Goal: Ask a question

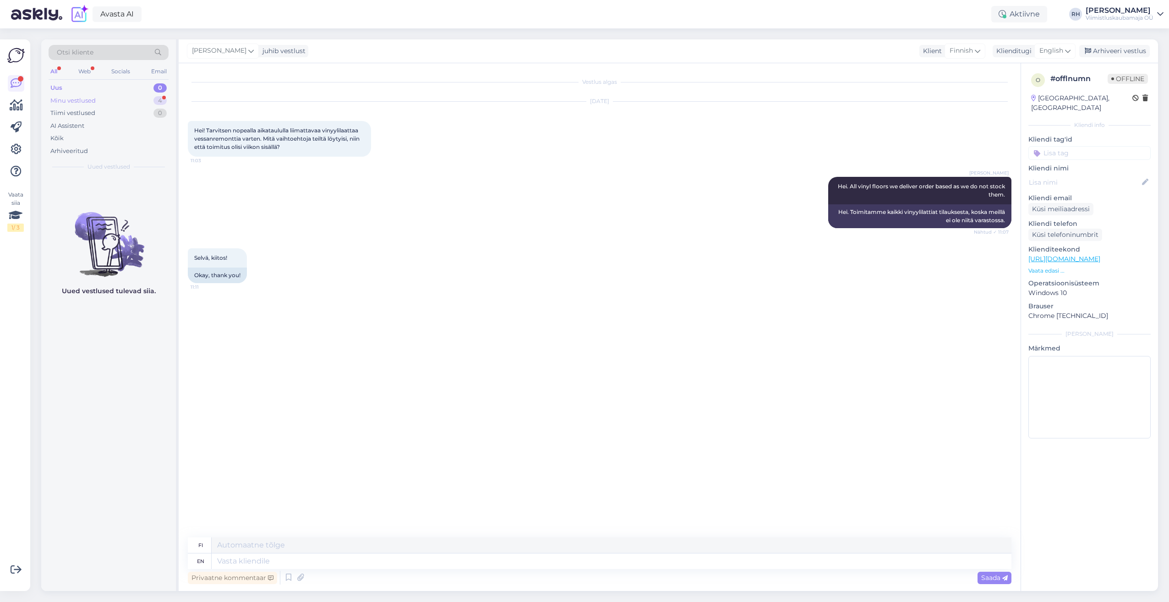
click at [126, 100] on div "Minu vestlused 4" at bounding box center [109, 100] width 120 height 13
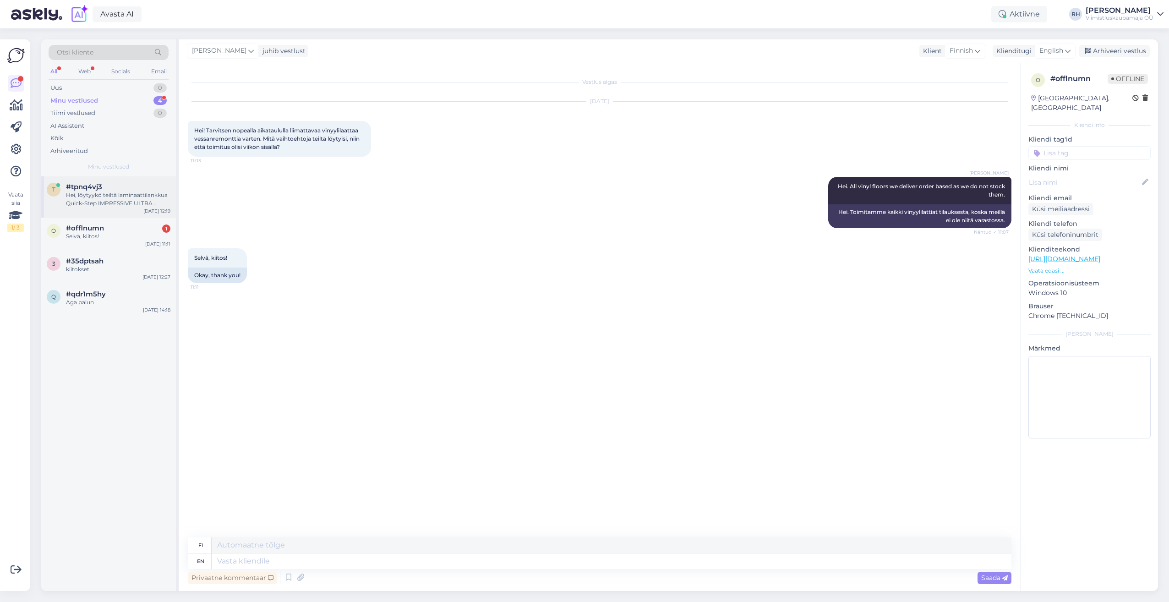
click at [102, 202] on div "Hei, löytyykö teiltä laminaattilankkua Quick-Step IMPRESSIVE ULTRA ([PERSON_NAM…" at bounding box center [118, 199] width 104 height 16
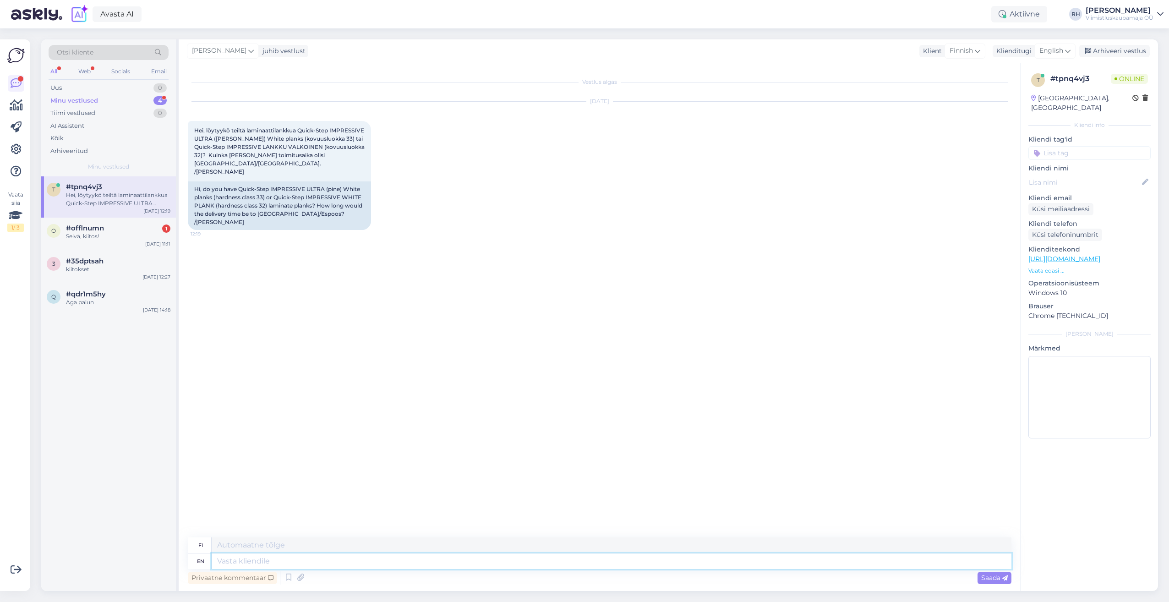
click at [270, 560] on textarea at bounding box center [612, 562] width 800 height 16
type textarea "Hi."
type textarea "Hei."
type textarea "Hi. In"
type textarea "Hei. Sisään"
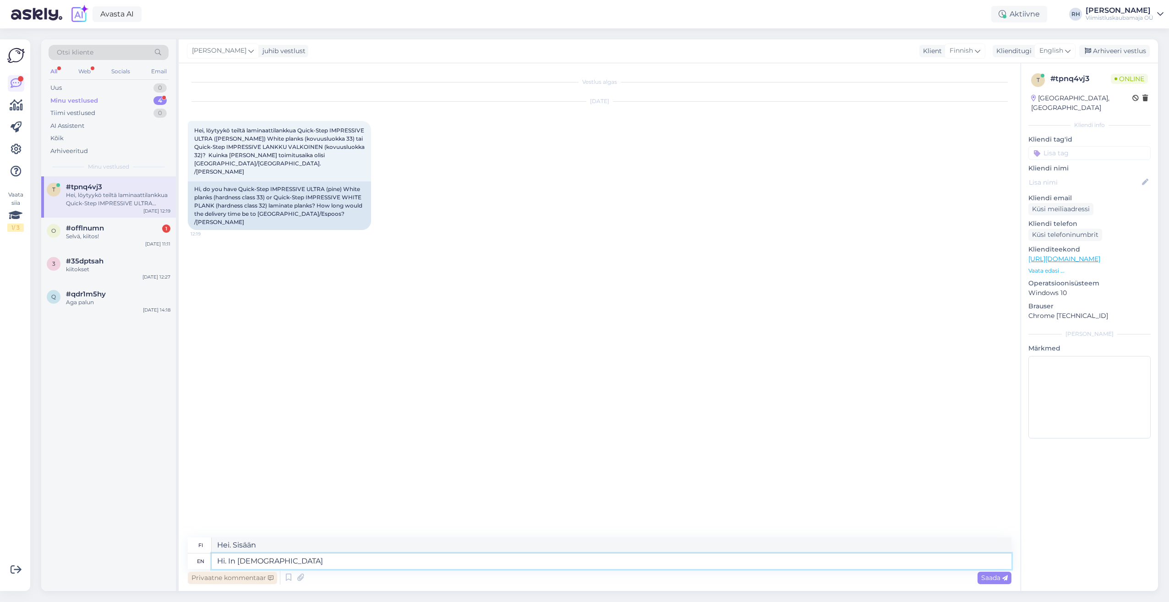
type textarea "Hi. In [DEMOGRAPHIC_DATA]"
type textarea "Hei. Puolaksi"
type textarea "Hi. In Polish stock"
type textarea "Hei. [GEOGRAPHIC_DATA]"
type textarea "Hi. In Polish stock there"
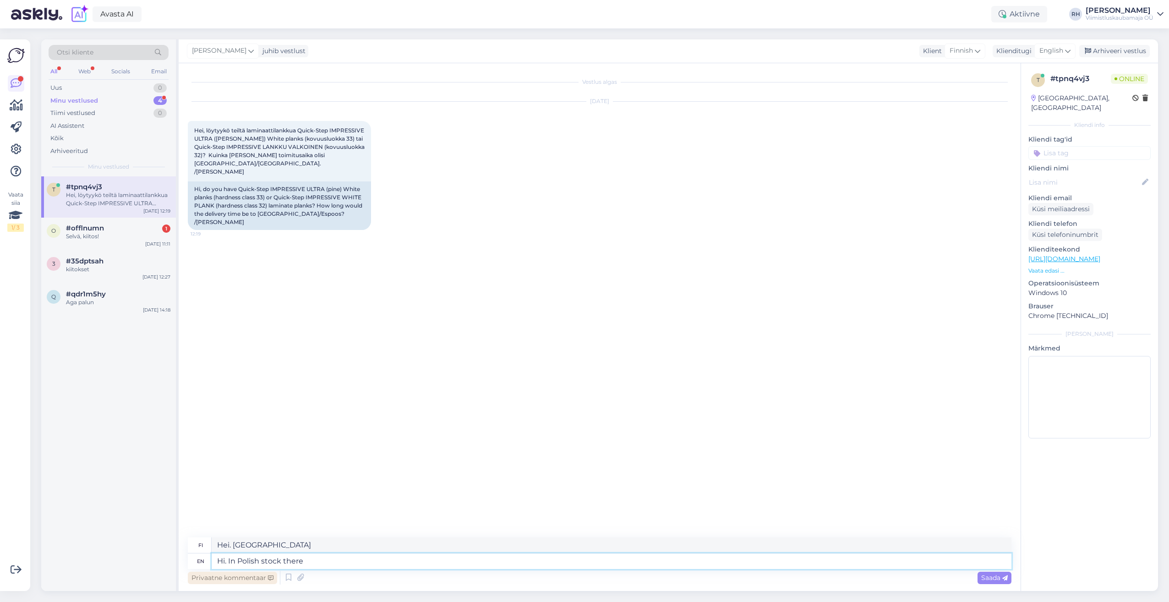
type textarea "Hei. [GEOGRAPHIC_DATA] varastossa."
type textarea "Hi. In Polish stock there is"
type textarea "Hei. [GEOGRAPHIC_DATA] on"
type textarea "Hi. In Polish stock there is 8mm"
type textarea "Hei. Puolan varastossa on 8 mm"
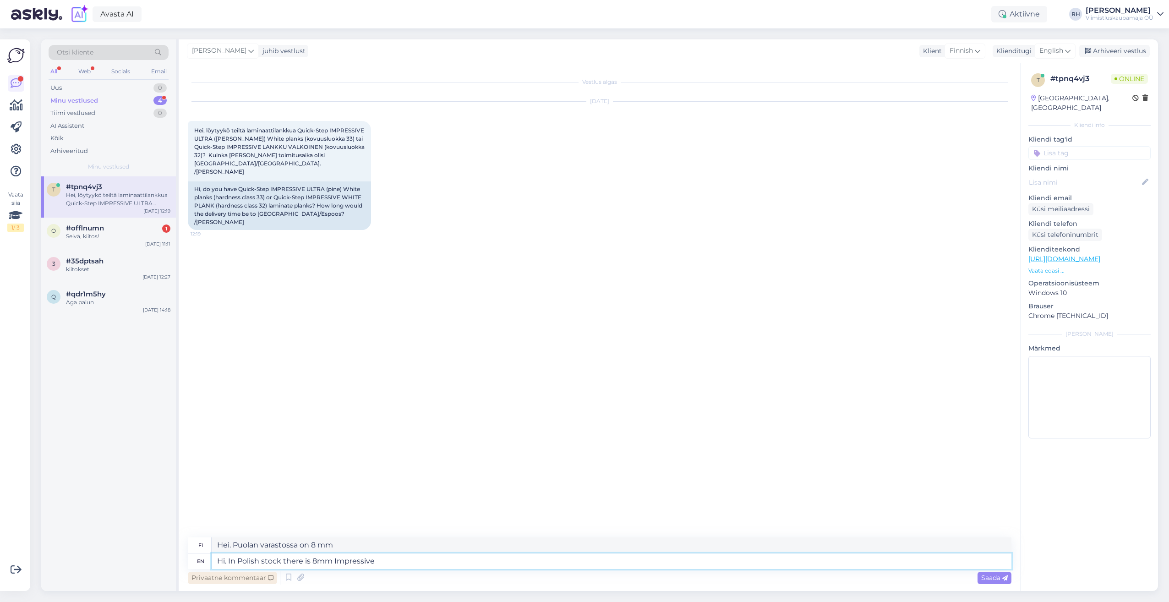
type textarea "Hi. In Polish stock there is 8mm Impressive"
type textarea "Hei. Puolan varastossa on 8 mm Impressive -levyä"
type textarea "Hi. In Polish stock there is 8mm Impressive White"
type textarea "Hei. Puolan varastossa on 8 mm:n Impressive [PERSON_NAME]."
type textarea "Hi. In Polish stock there is 8mm Impressive White Plank"
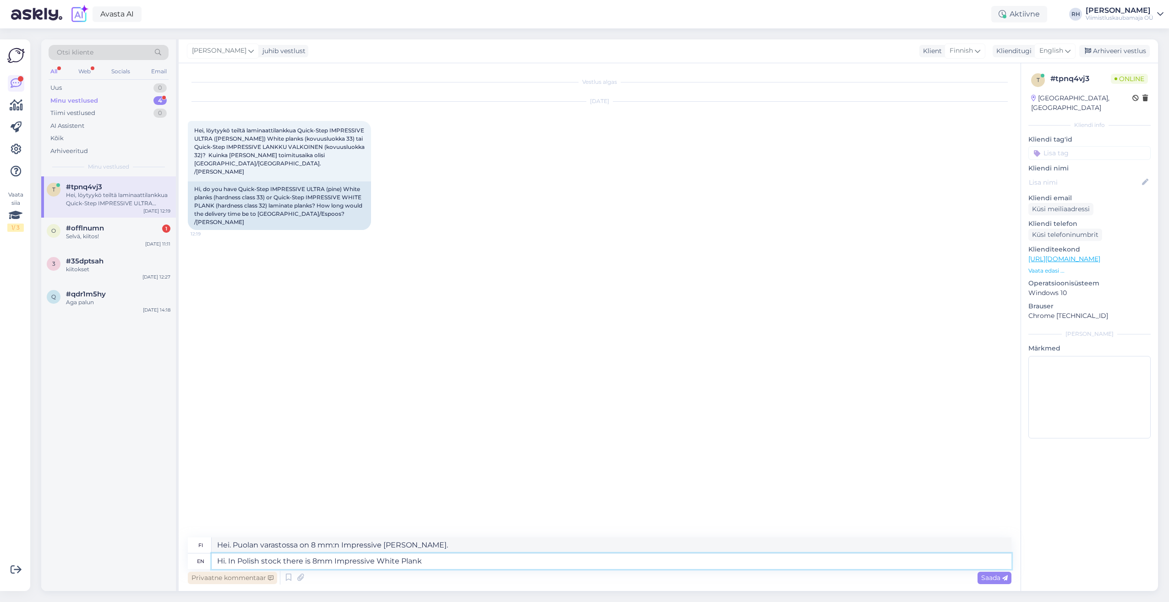
type textarea "Hei. Puolan varastossa on 8 mm:n Impressive White -lankkua"
type textarea "Hi. In Polish stock there is 8mm Impressive White Plank 60 p"
type textarea "Hei. Puolan varastossa on 8 mm:n Impressive White Plank 60 -lautaa."
type textarea "Hi. In Polish stock there is 8mm Impressive White Plank 60 packages"
type textarea "Hei. Puolan varastossa on 8 mm:n Impressive White Plank -lankkua, 60 pakkausta."
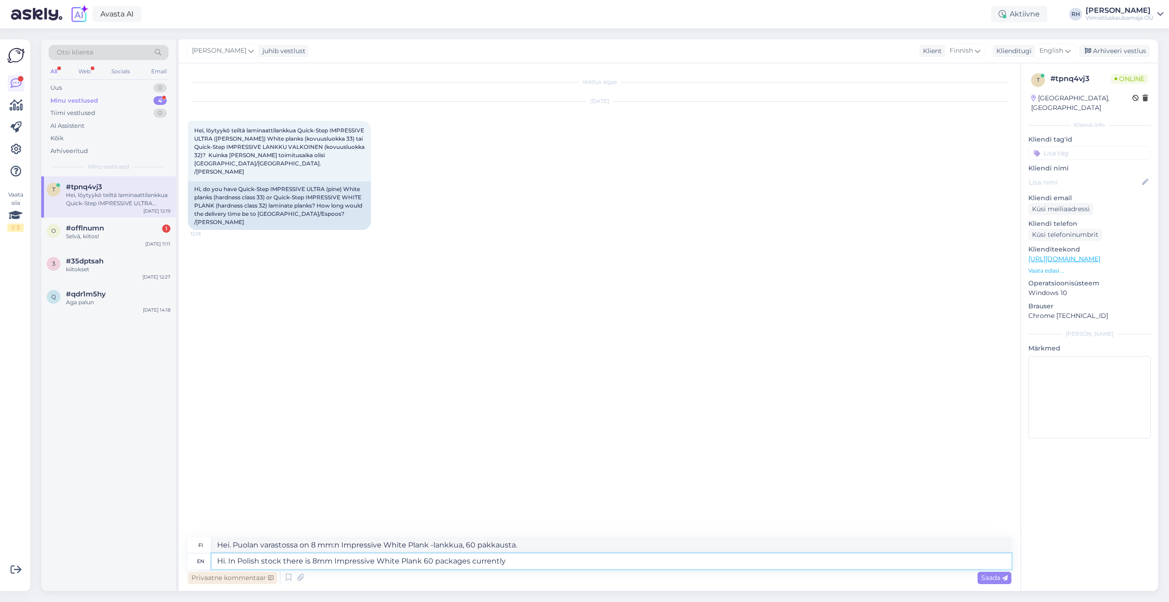
type textarea "Hi. In Polish stock there is 8mm Impressive White Plank 60 packages currently"
type textarea "Hei. Puolan varastossa on tällä hetkellä 8 mm:n Impressive White Plank -lautaa,…"
type textarea "Hi. In Polish stock there is 8mm Impressive White Plank 60 packages currently a…"
type textarea "Hei. Puolan varastossa on tällä hetkellä saatavilla 8 mm:n Impressive White Pla…"
type textarea "Hi. In Polish stock there is 8mm Impressive White Plank 60 packages currently a…"
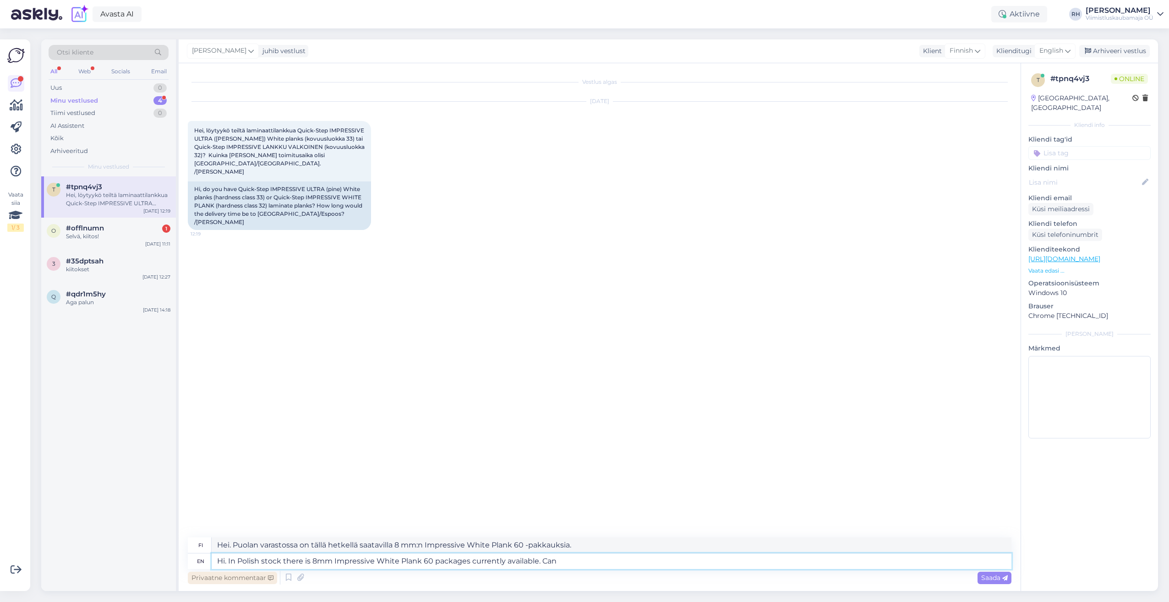
type textarea "Hei. Puolan varastossa on tällä hetkellä saatavilla 8 mm:n Impressive White Pla…"
type textarea "Hi. In Polish stock there is 8mm Impressive White Plank 60 packages currently a…"
type textarea "Hei. Puolan varastossa on tällä hetkellä saatavilla 8 mm:n Impressive White Pla…"
type textarea "Hi. In Polish stock there is 8mm Impressive White Plank 60 packages currently a…"
type textarea "Hei. Puolan varastossa on tällä hetkellä saatavilla 8 mm:n Impressive White Pla…"
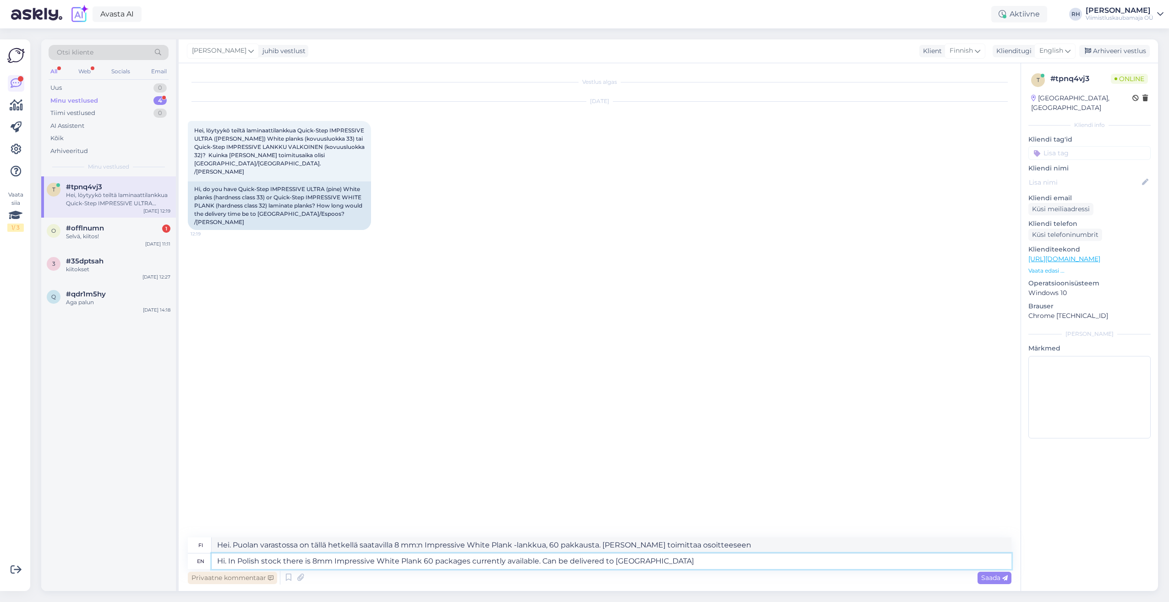
type textarea "Hi. In Polish stock there is 8mm Impressive White Plank 60 packages currently a…"
type textarea "Hei. Puolan varastossa on tällä hetkellä saatavilla 8 mm:n Impressive White Pla…"
type textarea "Hi. In Polish stock there is 8mm Impressive White Plank 60 packages currently a…"
type textarea "Hei. Puolan varastossa on tällä hetkellä saatavilla 8 mm:n Impressive White Pla…"
type textarea "Hi. In Polish stock there is 8mm Impressive White Plank 60 packages currently a…"
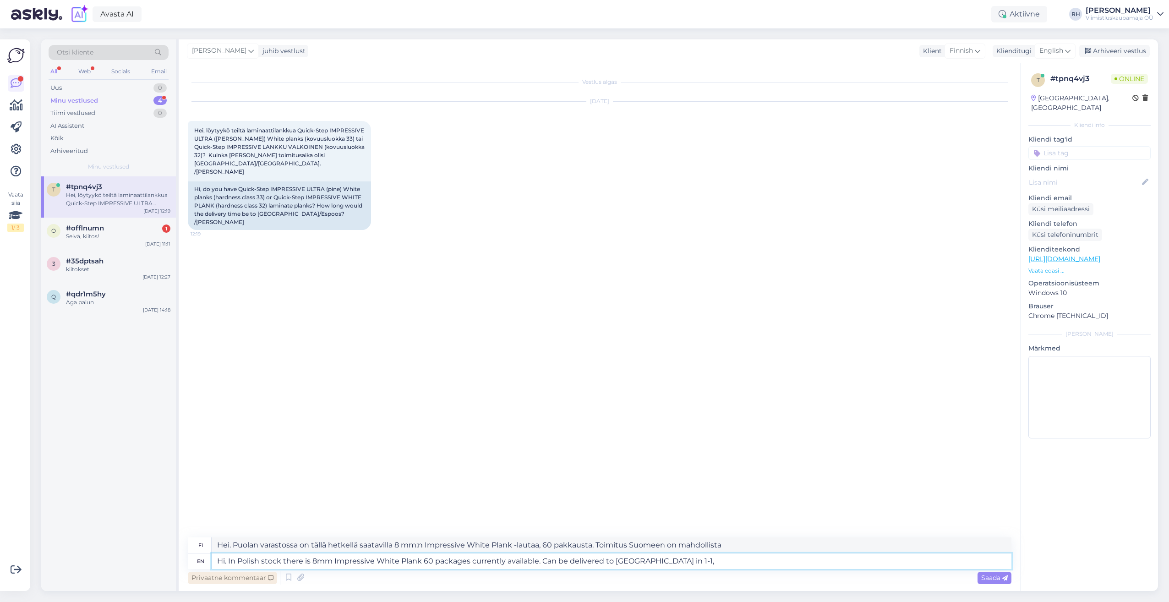
type textarea "Hei. Puolan varastossa on tällä hetkellä saatavilla 8 mm:n Impressive White Pla…"
type textarea "Hi. In Polish stock there is 8mm Impressive White Plank 60 packages currently a…"
type textarea "Hei. Puolan varastossa on tällä hetkellä saatavilla 8 mm:n Impressive White Pla…"
type textarea "Hi. In Polish stock there is 8mm Impressive White Plank 60 packages currently a…"
type textarea "Hei. Puolan varastossa on tällä hetkellä saatavilla 8 mm:n Impressive White Pla…"
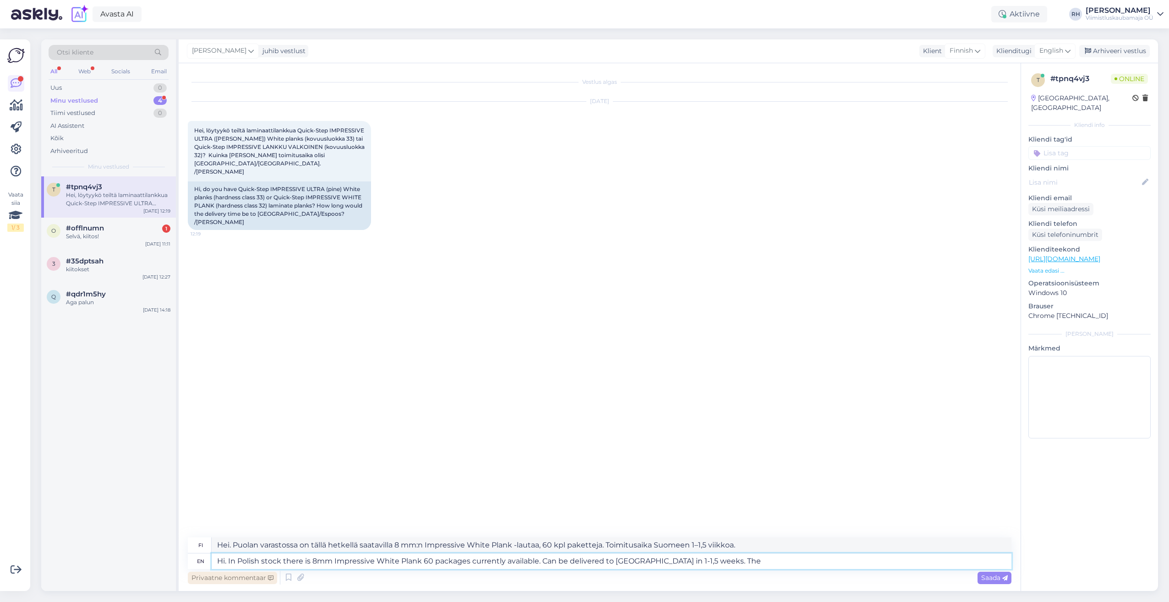
type textarea "Hi. In Polish stock there is 8mm Impressive White Plank 60 packages currently a…"
type textarea "Hei. Puolan varastossa on tällä hetkellä saatavilla 8 mm:n Impressive White Pla…"
type textarea "Hi. In Polish stock there is 8mm Impressive White Plank 60 packages currently a…"
type textarea "Hei. Puolan varastossa on tällä hetkellä saatavilla 8 mm:n Impressive White Pla…"
type textarea "Hi. In Polish stock there is 8mm Impressive White Plank 60 packages currently a…"
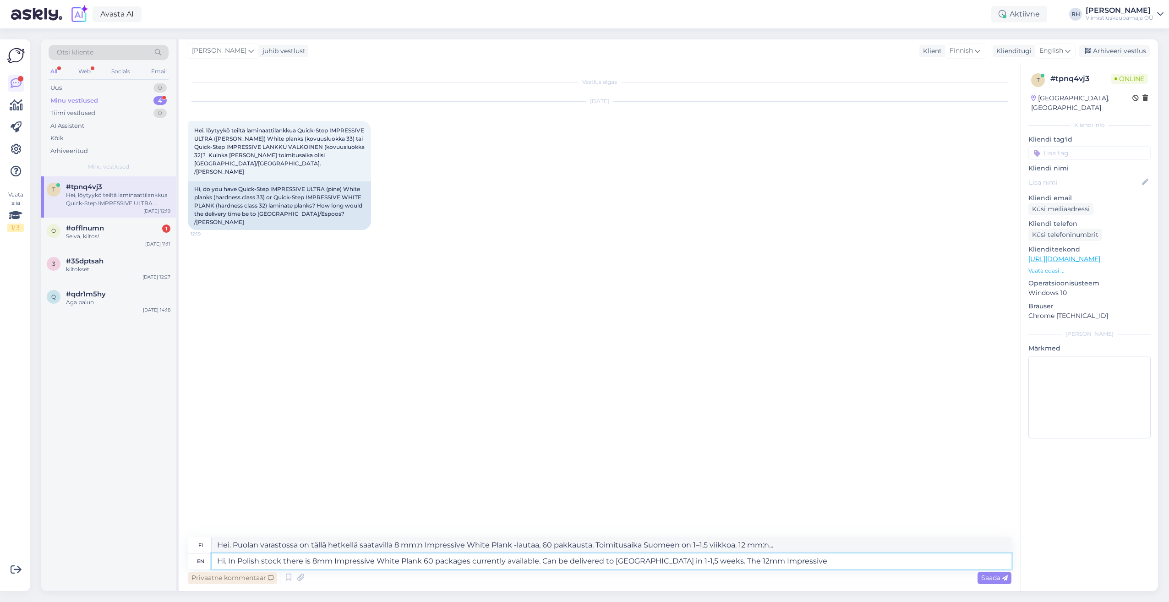
type textarea "Hei. Puolan varastossa on tällä hetkellä saatavilla 8 mm:n Impressive White Pla…"
type textarea "Hi. In Polish stock there is 8mm Impressive White Plank 60 packages currently a…"
type textarea "Hei. Puolan varastossa on tällä hetkellä saatavilla 8 mm:n Impressive White Pla…"
type textarea "Hi. In Polish stock there is 8mm Impressive White Plank 60 packages currently a…"
type textarea "Hei. Puolan varastossa on tällä hetkellä saatavilla 8 mm:n Impressive White Pla…"
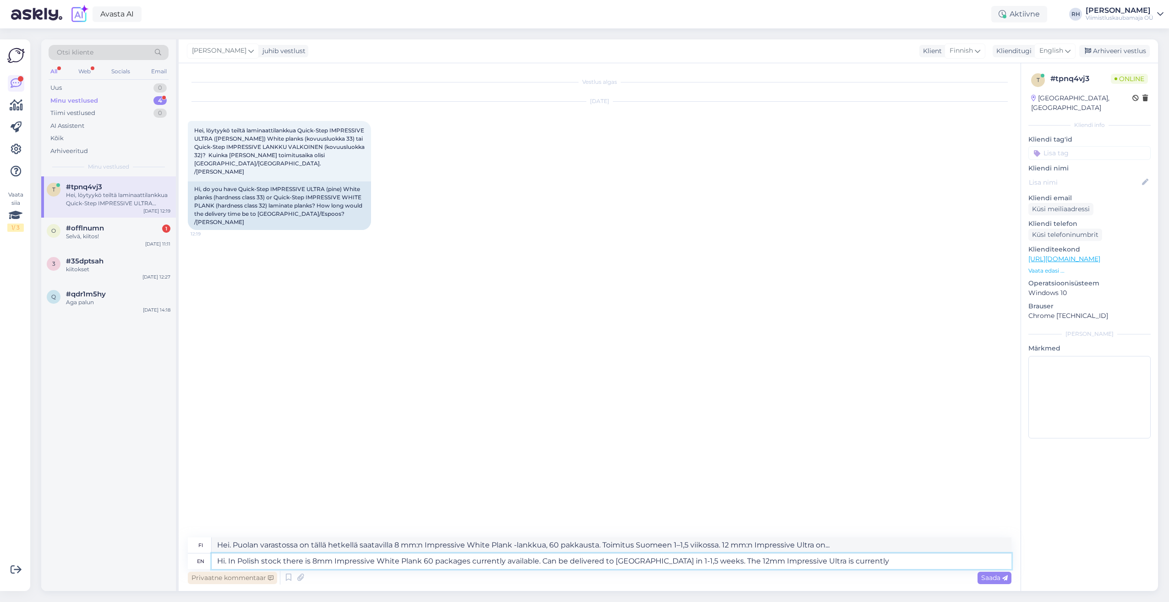
type textarea "Hi. In Polish stock there is 8mm Impressive White Plank 60 packages currently a…"
type textarea "Hei. Puolan varastossa on tällä hetkellä 8 mm:n Impressive White Plank -lautaa,…"
type textarea "Hi. In Polish stock there is 8mm Impressive White Plank 60 packages currently a…"
type textarea "Hei. Puolan varastossa on tällä hetkellä saatavilla 8 mm:n Impressive White Pla…"
type textarea "Hi. In Polish stock there is 8mm Impressive White Plank 60 packages currently a…"
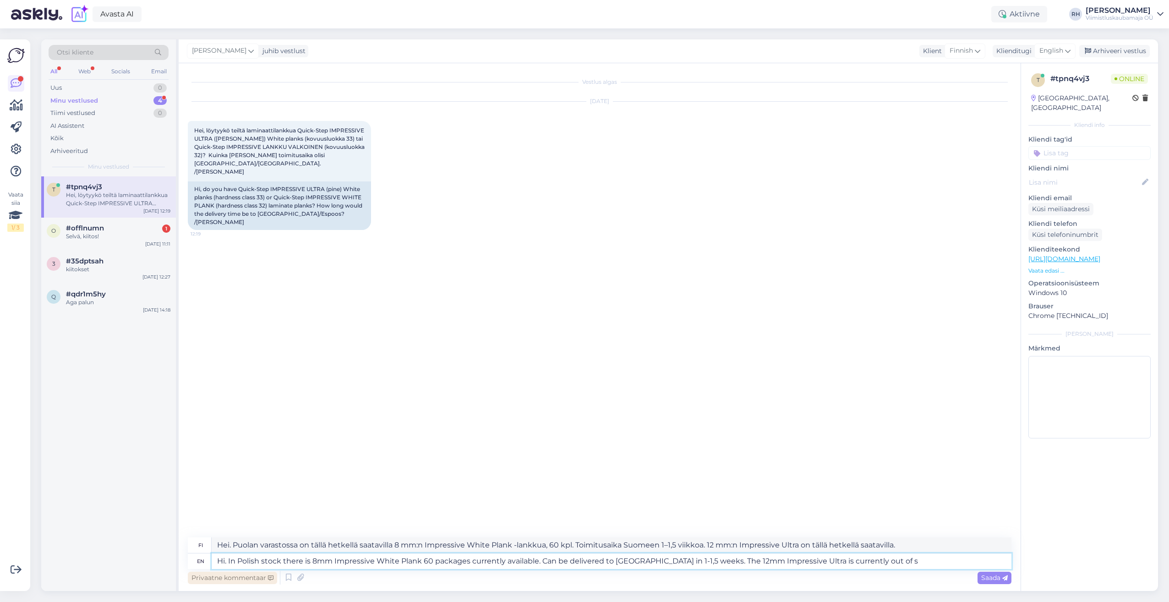
type textarea "Hei. Puolan varastossa on tällä hetkellä 8 mm:n Impressive White Plank -lautaa,…"
type textarea "Hi. In Polish stock there is 8mm Impressive White Plank 60 packages currently a…"
type textarea "Hei. Puolan varastossa on tällä hetkellä 8 mm:n Impressive White Plank -lautaa,…"
type textarea "Hi. In Polish stock there is 8mm Impressive White Plank 60 packages currently a…"
type textarea "Hei. Puolan varastossa on tällä hetkellä saatavilla 8 mm:n Impressive White Pla…"
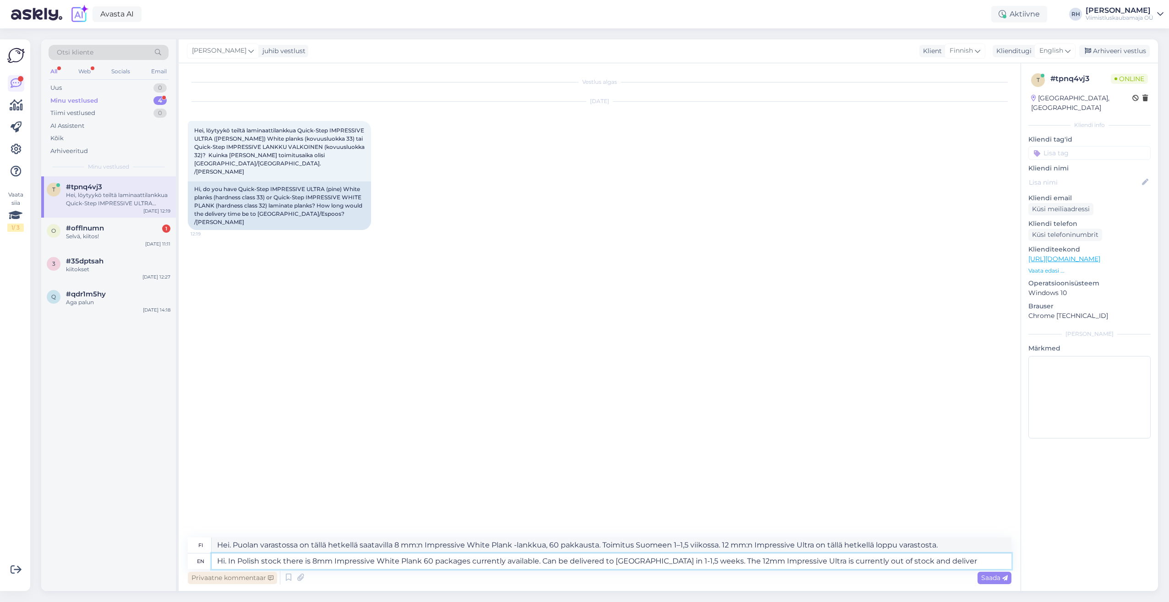
type textarea "Hi. In Polish stock there is 8mm Impressive White Plank 60 packages currently a…"
type textarea "Hei. Puolan varastossa on tällä hetkellä 8 mm:n Impressive White Plank -lautaa,…"
type textarea "Hi. In Polish stock there is 8mm Impressive White Plank 60 packages currently a…"
type textarea "Hei. Puolan varastossa on tällä hetkellä 8 mm:n Impressive White Plank -lautaa,…"
type textarea "Hi. In Polish stock there is 8mm Impressive White Plank 60 packages currently a…"
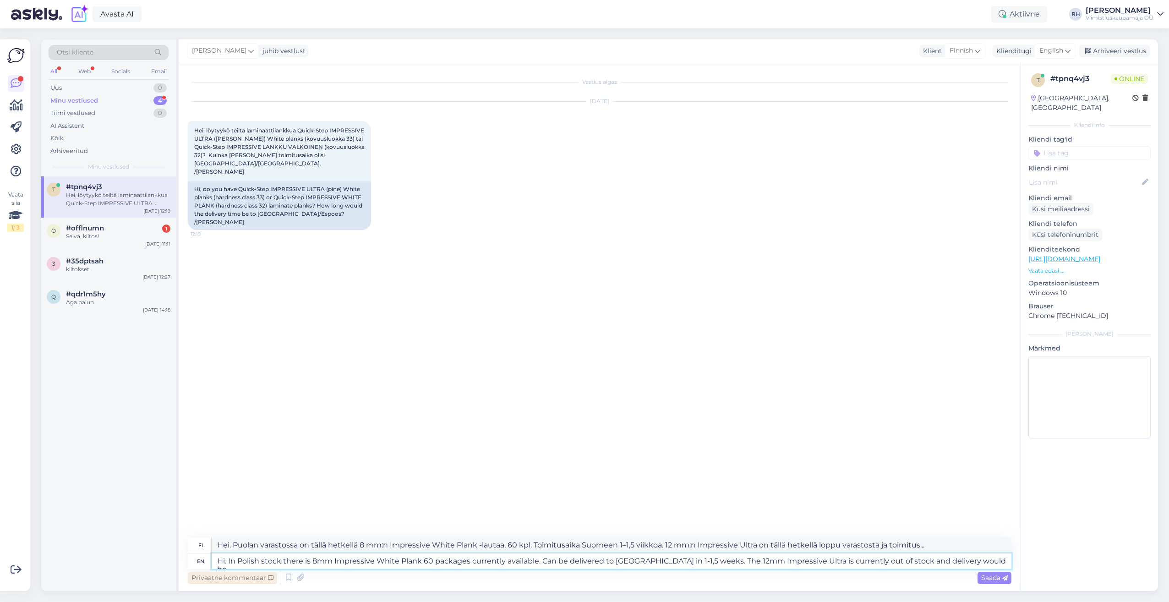
type textarea "Hei. Puolan varastossa on tällä hetkellä 8 mm:n Impressive White Plank -lautaa,…"
type textarea "Hi. In Polish stock there is 8mm Impressive White Plank 60 packages currently a…"
type textarea "Hei. Puolan varastossa on tällä hetkellä 8 mm:n Impressive White Plank -lautaa,…"
type textarea "Hi. In Polish stock there is 8mm Impressive White Plank 60 packages currently a…"
type textarea "Hei. Puolan varastossa on tällä hetkellä 8 mm:n Impressive White Plank -lautaa,…"
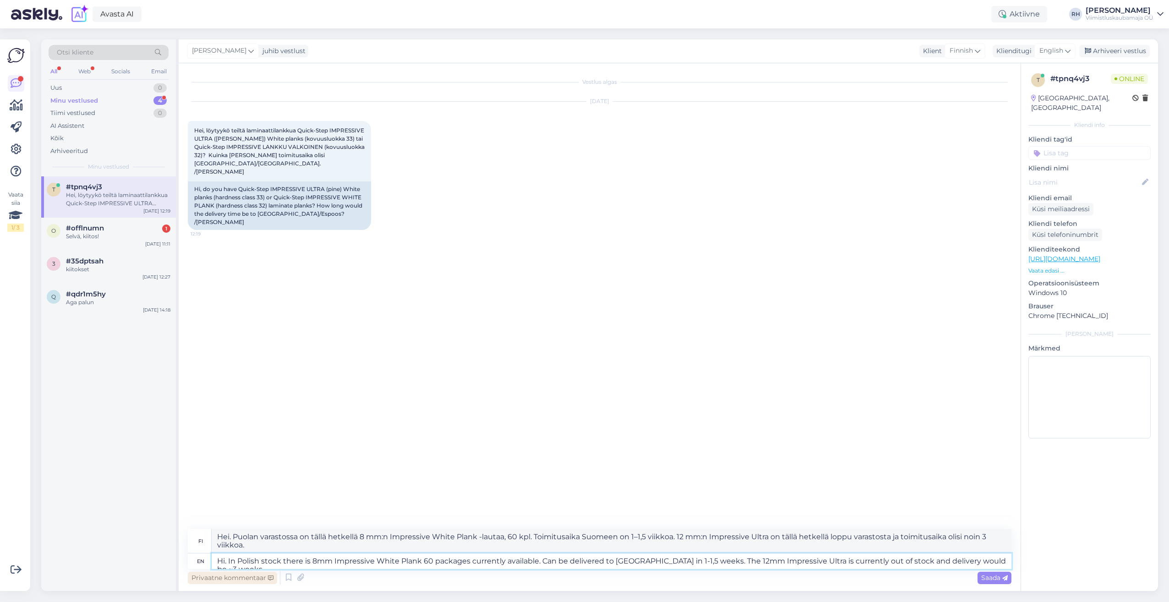
type textarea "Hi. In Polish stock there is 8mm Impressive White Plank 60 packages currently a…"
type textarea "Hei. Puolan varastossa on tällä hetkellä saatavilla 8 mm:n Impressive White Pla…"
type textarea "Hi. In Polish stock there is 8mm Impressive White Plank 60 packages currently a…"
click at [1003, 576] on icon at bounding box center [1005, 578] width 5 height 5
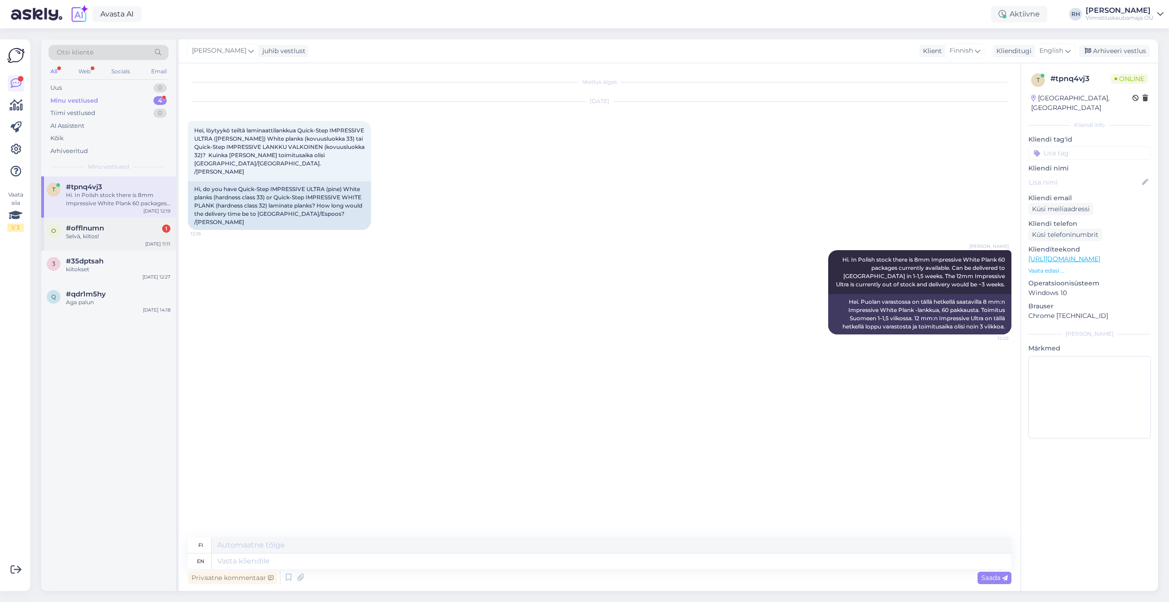
click at [114, 228] on div "#offlnumn 1" at bounding box center [118, 228] width 104 height 8
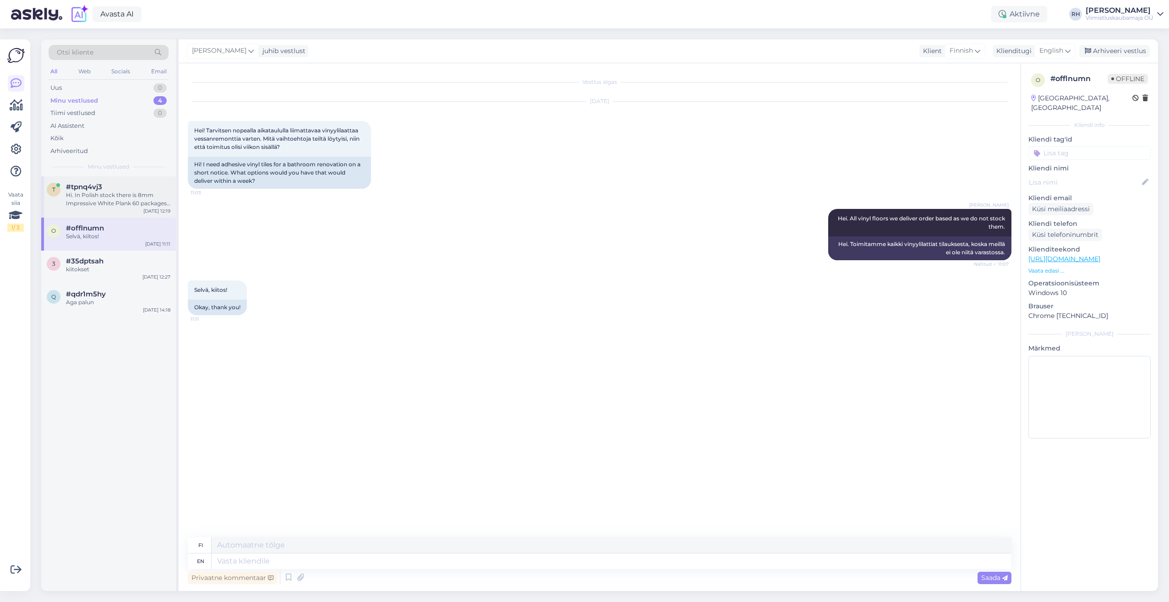
click at [115, 204] on div "Hi. In Polish stock there is 8mm Impressive White Plank 60 packages currently a…" at bounding box center [118, 199] width 104 height 16
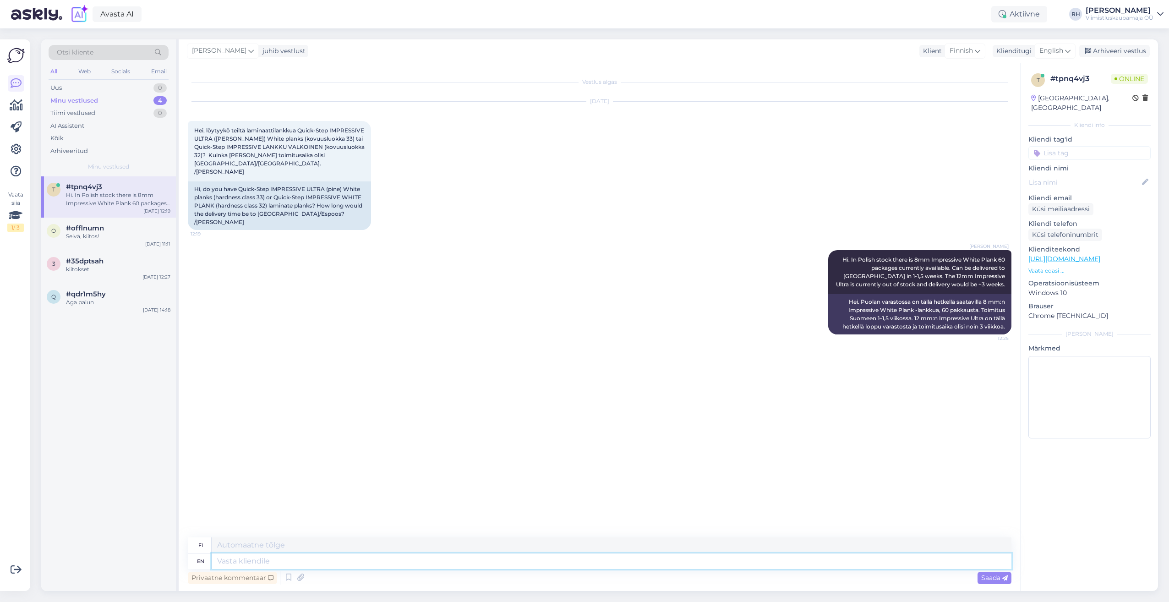
click at [273, 558] on textarea at bounding box center [612, 562] width 800 height 16
type textarea "If y"
type textarea "[PERSON_NAME]"
type textarea "If you n"
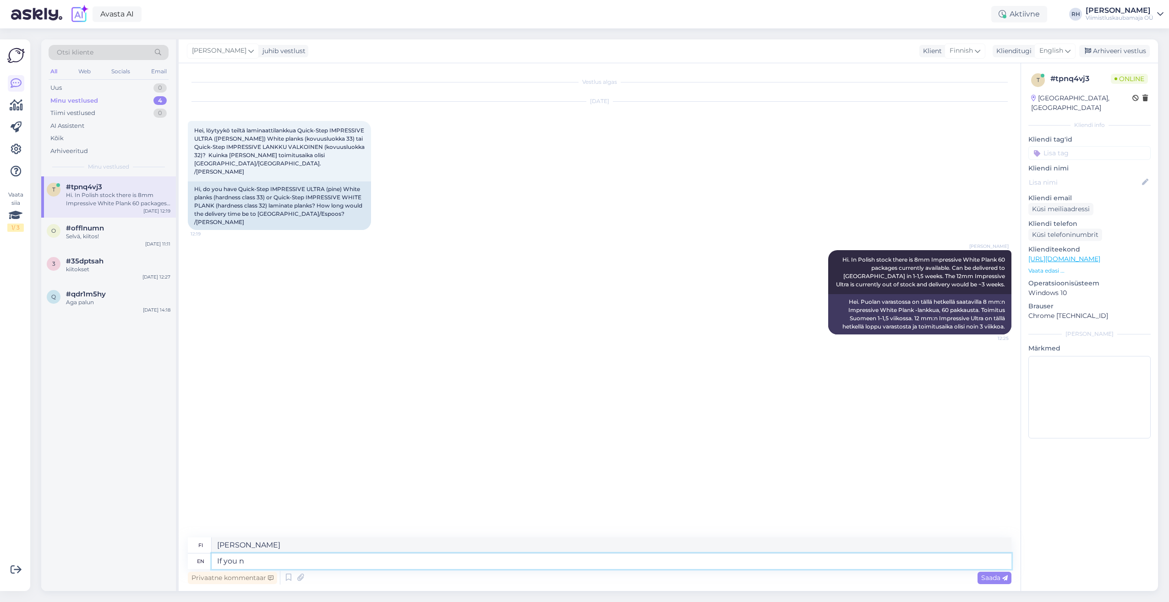
type textarea "[PERSON_NAME] sinä"
type textarea "If you need the"
type textarea "[PERSON_NAME]"
type textarea "If you need the f"
type textarea "[PERSON_NAME] f:n"
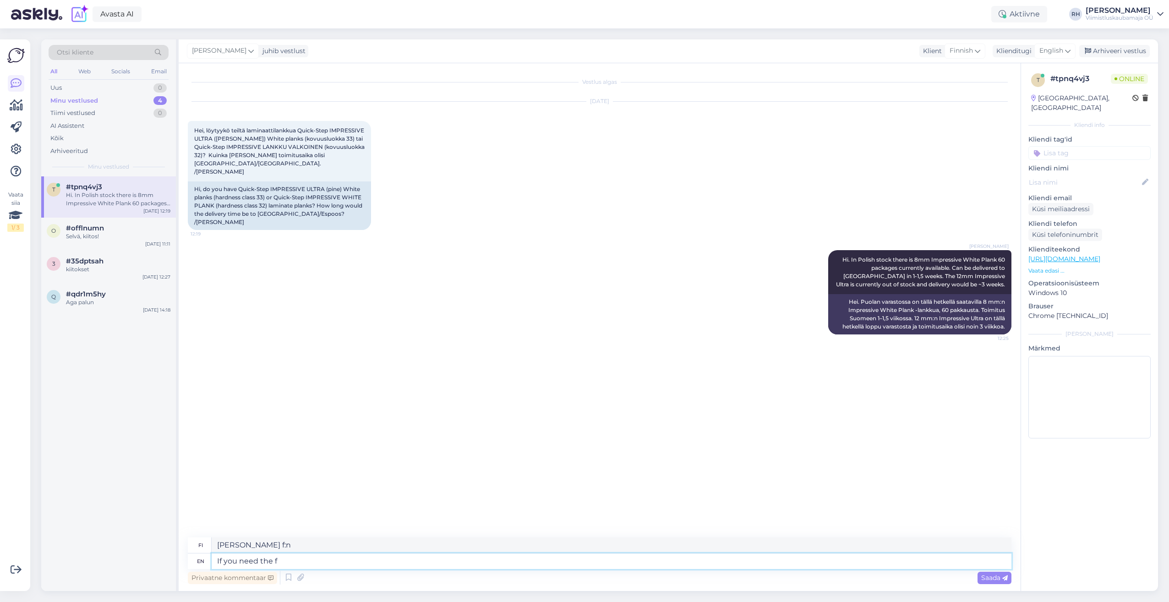
type textarea "If you need the"
type textarea "[PERSON_NAME]"
type textarea "If you"
type textarea "[PERSON_NAME] sinä"
type textarea "If you would l"
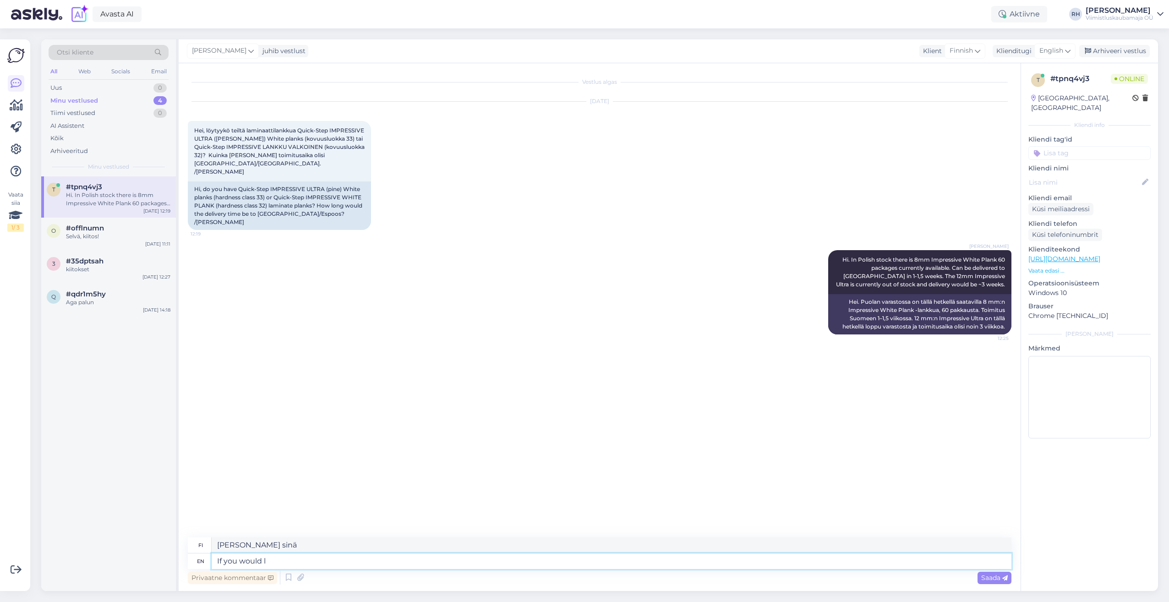
type textarea "[PERSON_NAME]"
type textarea "If you would like"
type textarea "[PERSON_NAME]"
type textarea "If you would like to know"
type textarea "[PERSON_NAME] haluat tietää"
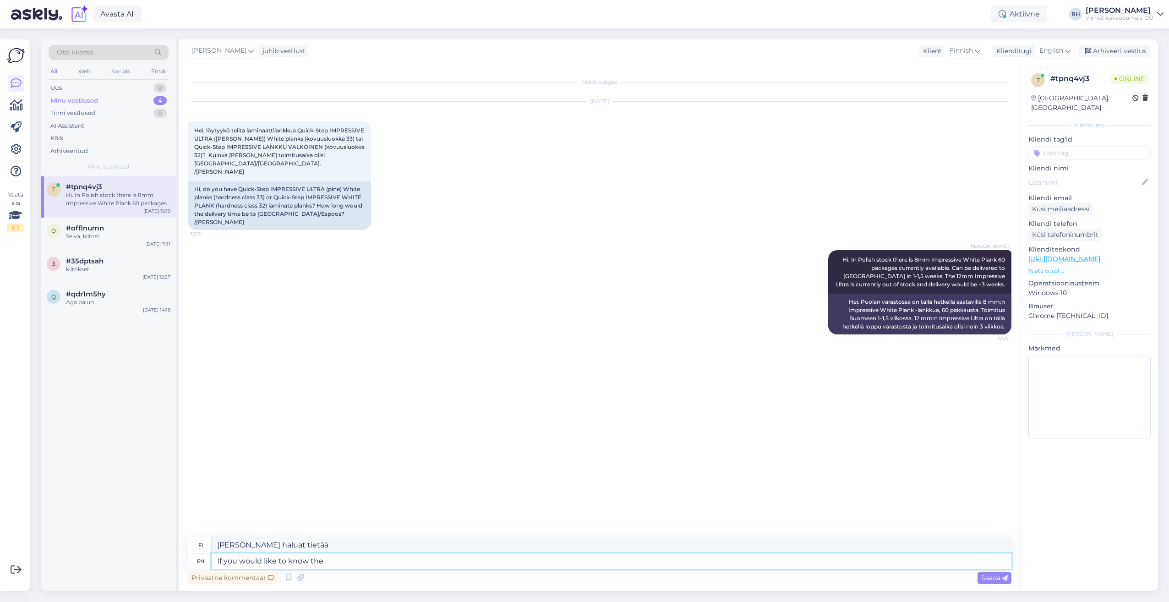
type textarea "If you would like to know the"
type textarea "[PERSON_NAME] haluat tietää,"
type textarea "If you would like to know the freight"
type textarea "[PERSON_NAME] haluat tietää rahdin"
type textarea "If you would like to know the freight cost t"
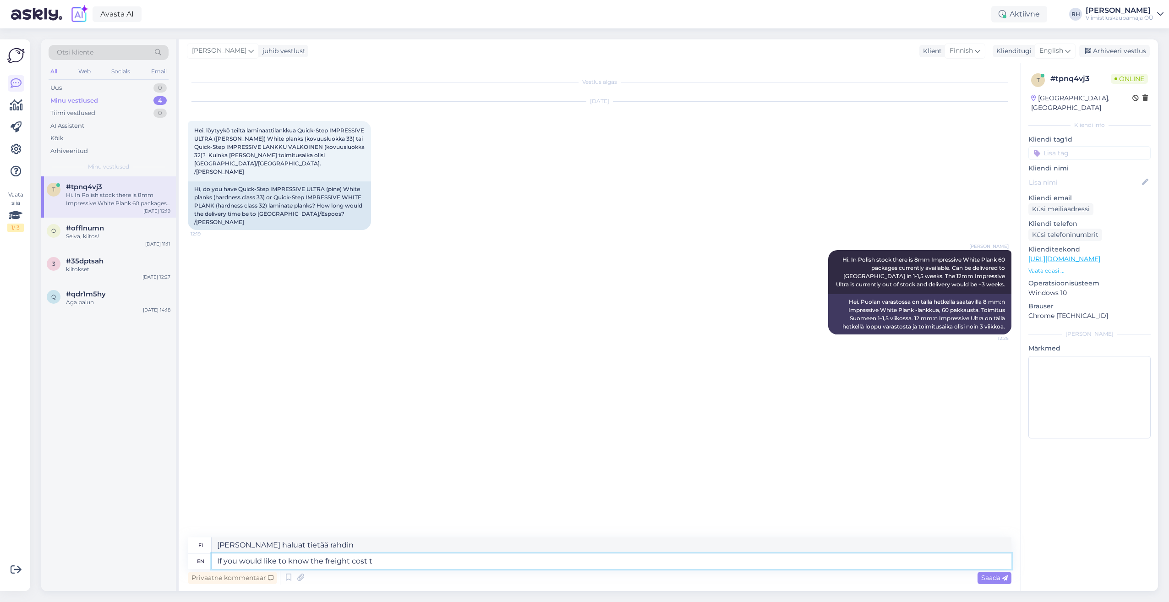
type textarea "[PERSON_NAME] haluat tietää rahtikulut"
type textarea "If you would like to know the freight cost to [GEOGRAPHIC_DATA]"
type textarea "[PERSON_NAME] haluat tietää rahtikulut [GEOGRAPHIC_DATA]"
type textarea "If you would like to know the freight cost to [GEOGRAPHIC_DATA] we"
type textarea "[PERSON_NAME] haluat tietää rahtikulut Suomeen, me"
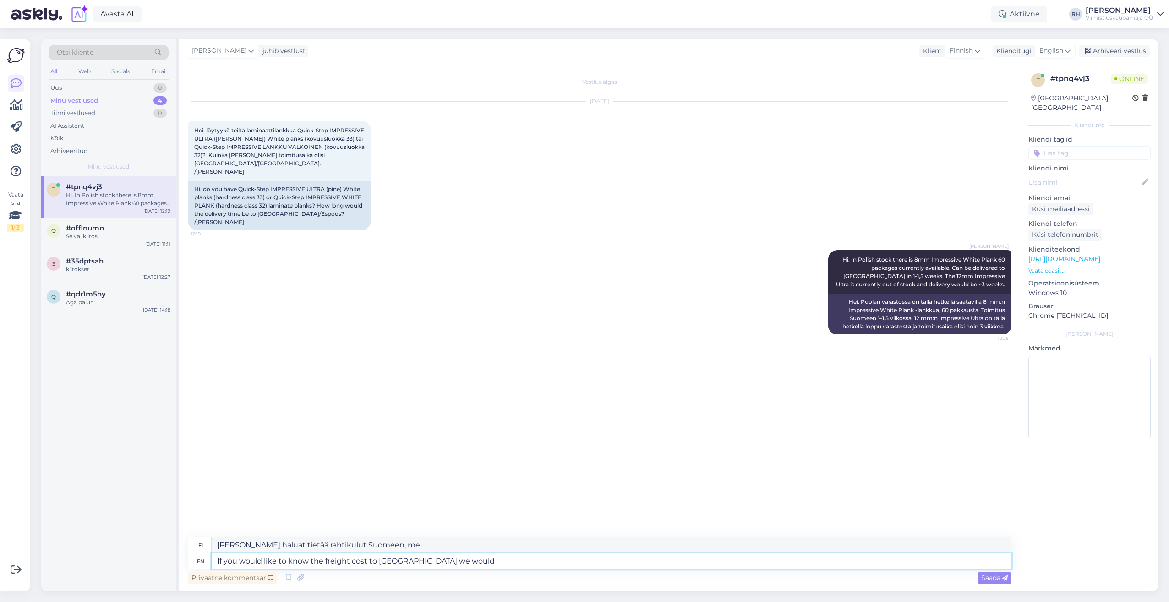
type textarea "If you would like to know the freight cost to [GEOGRAPHIC_DATA] we would"
type textarea "[PERSON_NAME] haluatte tietää rahtikulut Suomeen, niin"
type textarea "If you would like to know the freight cost to [GEOGRAPHIC_DATA] we would neet"
type textarea "[PERSON_NAME] haluat tietää rahtikulut Suomeen, tarvitsemme"
type textarea "If you would like to know the freight cost to [GEOGRAPHIC_DATA] we would need to"
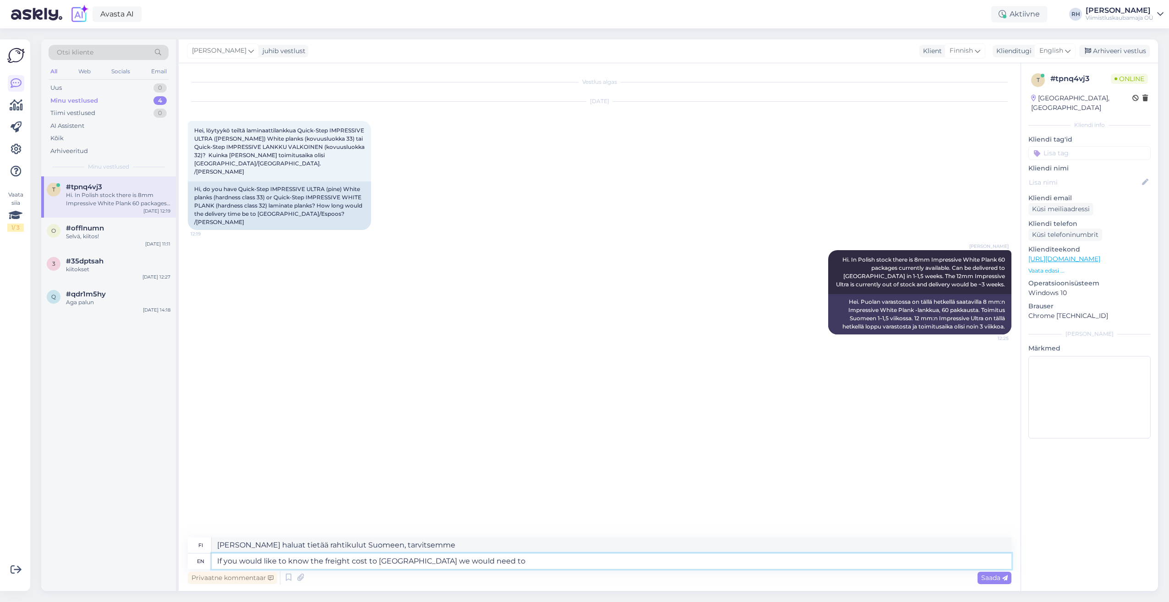
type textarea "[PERSON_NAME] haluatte tietää rahtikulut [GEOGRAPHIC_DATA], meidän pitäisi"
type textarea "If you would like to know the freight cost to [GEOGRAPHIC_DATA] we would need t…"
type textarea "[PERSON_NAME] haluatte tietää rahtikulut [GEOGRAPHIC_DATA], meidän pitäisi tiet…"
type textarea "If you would like to know the freight cost to [GEOGRAPHIC_DATA] we would need t…"
type textarea "[PERSON_NAME] haluatte tietää rahtikulut [GEOGRAPHIC_DATA], meidän on tiedettäv…"
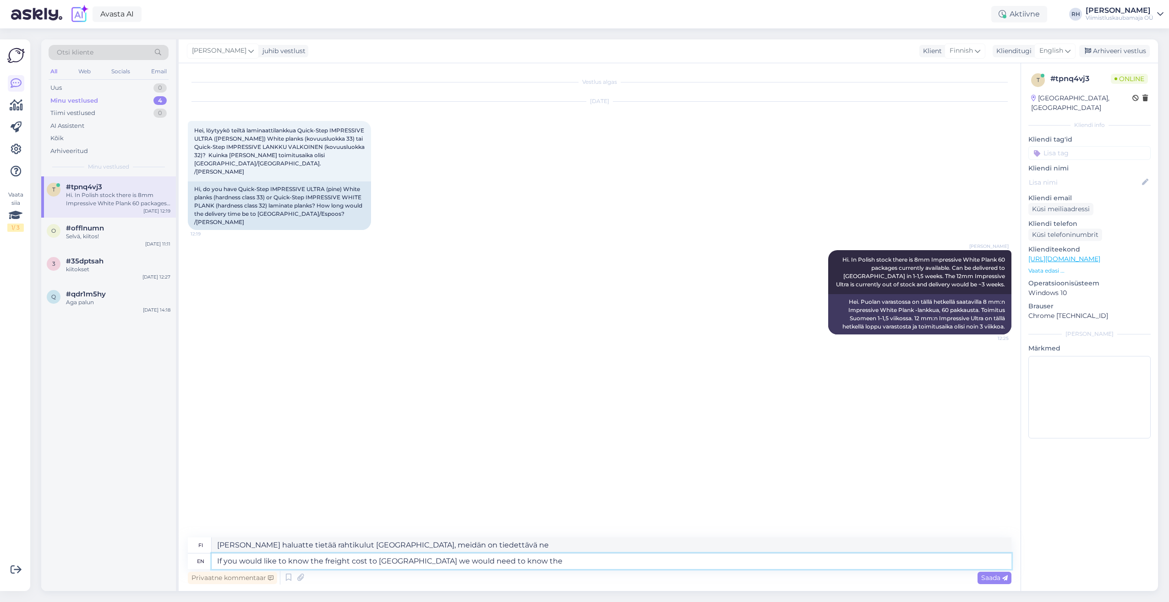
type textarea "If you would like to know the freight cost to [GEOGRAPHIC_DATA] we would need t…"
type textarea "[PERSON_NAME] haluatte tietää rahtikulut [GEOGRAPHIC_DATA], meidän on tiedettävä"
type textarea "If you would like to know the freight cost to [GEOGRAPHIC_DATA] we would need t…"
type textarea "[PERSON_NAME] haluatte tietää rahtikulut [GEOGRAPHIC_DATA], meidän on tiedettäv…"
type textarea "If you would like to know the freight cost to [GEOGRAPHIC_DATA] we would need t…"
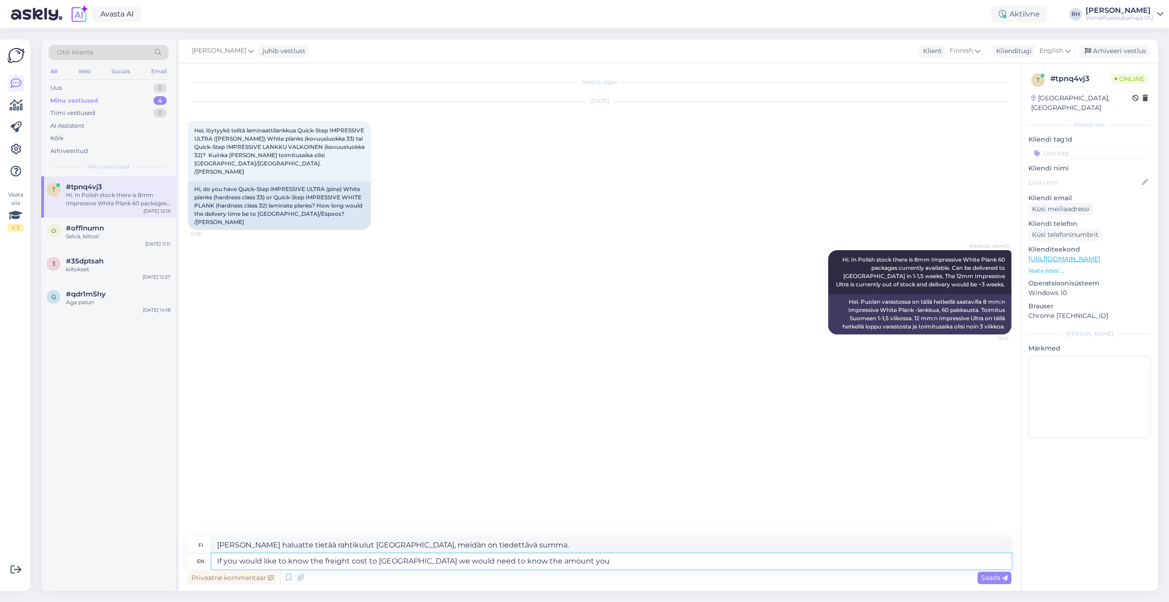
type textarea "[PERSON_NAME] haluatte tietää rahtikulut [GEOGRAPHIC_DATA], meidän on tiedettäv…"
type textarea "If you would like to know the freight cost to [GEOGRAPHIC_DATA] we would need t…"
type textarea "[PERSON_NAME] haluat tietää rahtikulut [GEOGRAPHIC_DATA], meidän on tiedettävä …"
click at [543, 560] on textarea "If you would like to know the freight cost to [GEOGRAPHIC_DATA] we would need t…" at bounding box center [612, 562] width 800 height 16
type textarea "If you would like to know the freight cost to [GEOGRAPHIC_DATA] we would need t…"
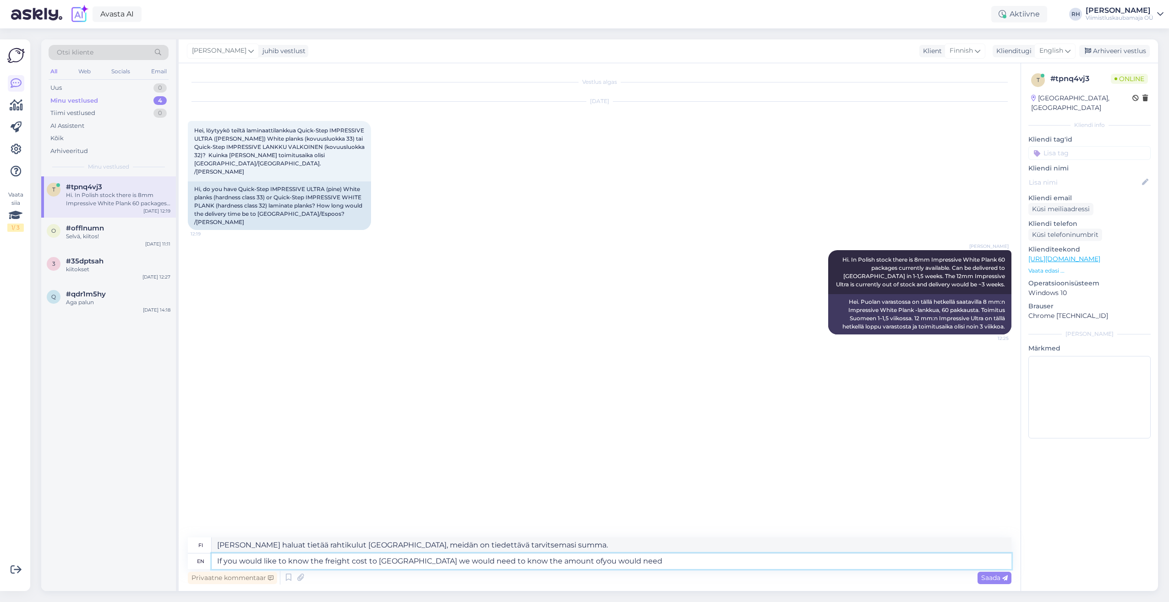
type textarea "[PERSON_NAME] haluatte tietää rahtikulut [GEOGRAPHIC_DATA], meidän on tiedettäv…"
type textarea "If you would like to know the freight cost to [GEOGRAPHIC_DATA] we would need t…"
type textarea "[PERSON_NAME] haluatte tietää rahtikulut [GEOGRAPHIC_DATA], meidän on tiedettäv…"
type textarea "If you would like to know the freight cost to [GEOGRAPHIC_DATA] we would need t…"
type textarea "[PERSON_NAME] haluat tietää rahtikulut [GEOGRAPHIC_DATA], meidän on tiedettävä …"
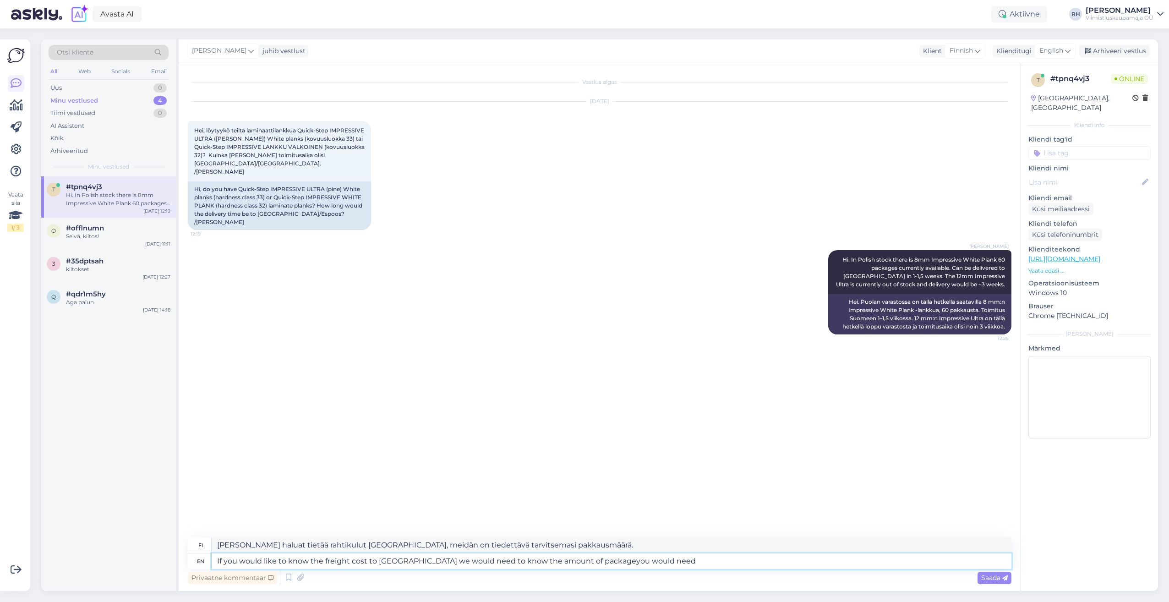
type textarea "If you would like to know the freight cost to [GEOGRAPHIC_DATA] we would need t…"
type textarea "[PERSON_NAME] haluat tietää rahtikulut [GEOGRAPHIC_DATA], meidän on tiedettävä …"
type textarea "If you would like to know the freight cost to [GEOGRAPHIC_DATA] we would need t…"
type textarea "[PERSON_NAME] haluat tietää rahtikulut [GEOGRAPHIC_DATA], meidän on tiedettävä …"
click at [665, 565] on textarea "If you would like to know the freight cost to [GEOGRAPHIC_DATA] we would need t…" at bounding box center [612, 562] width 800 height 16
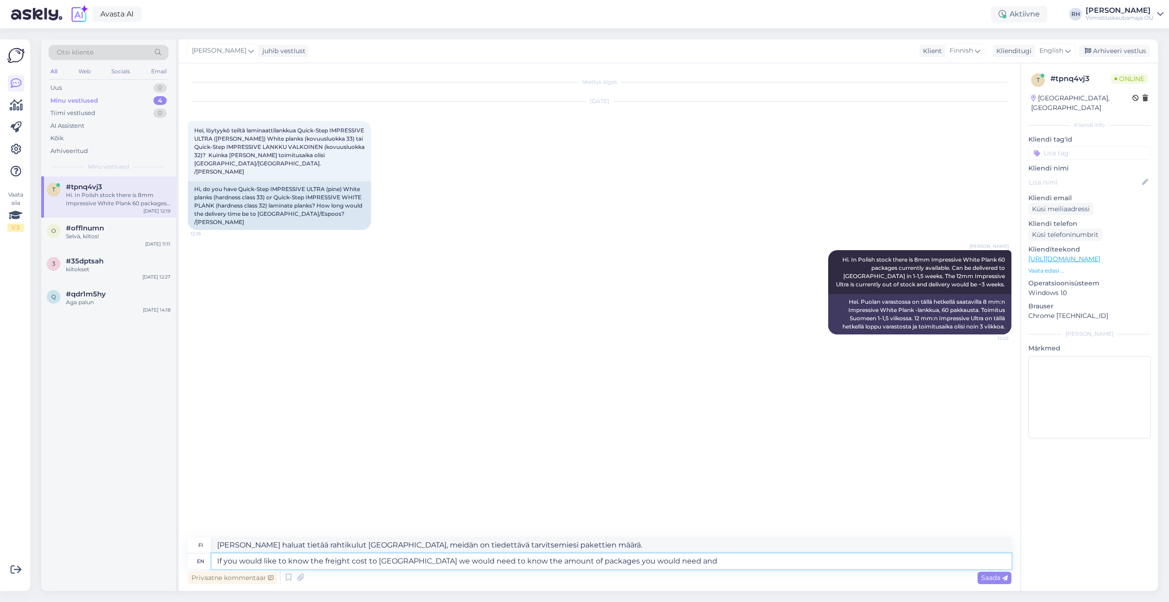
type textarea "If you would like to know the freight cost to [GEOGRAPHIC_DATA] we would need t…"
type textarea "[PERSON_NAME] haluatte tietää rahtikulut [GEOGRAPHIC_DATA], meidän on tiedettäv…"
type textarea "If you would like to know the freight cost to [GEOGRAPHIC_DATA] we would need t…"
type textarea "[PERSON_NAME] haluatte tietää rahtikulut [GEOGRAPHIC_DATA], meidän on tiedettäv…"
type textarea "If you would like to know the freight cost to [GEOGRAPHIC_DATA] we would need t…"
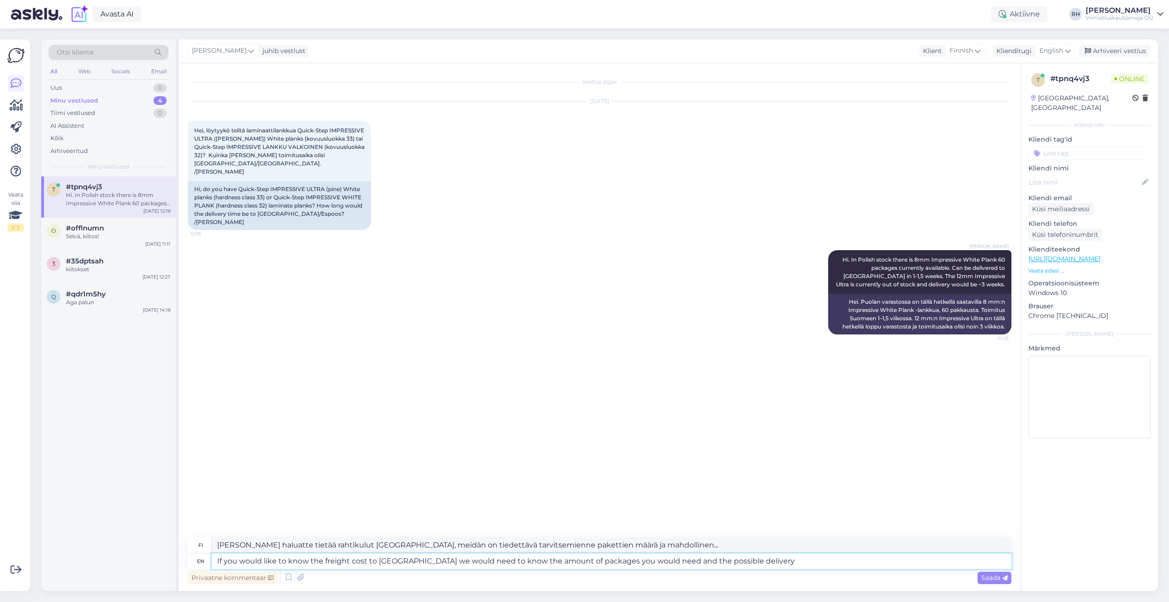
type textarea "[PERSON_NAME] haluat tietää rahtikulut [GEOGRAPHIC_DATA], meidän on tiedettävä …"
type textarea "If you would like to know the freight cost to [GEOGRAPHIC_DATA] we would need t…"
type textarea "[PERSON_NAME] haluat tietää rahtikulut [GEOGRAPHIC_DATA], meidän on tiedettävä …"
type textarea "If you would like to know the freight cost to [GEOGRAPHIC_DATA] we would need t…"
type textarea "[PERSON_NAME] haluat tietää rahtikulut [GEOGRAPHIC_DATA], meidän on tiedettävä …"
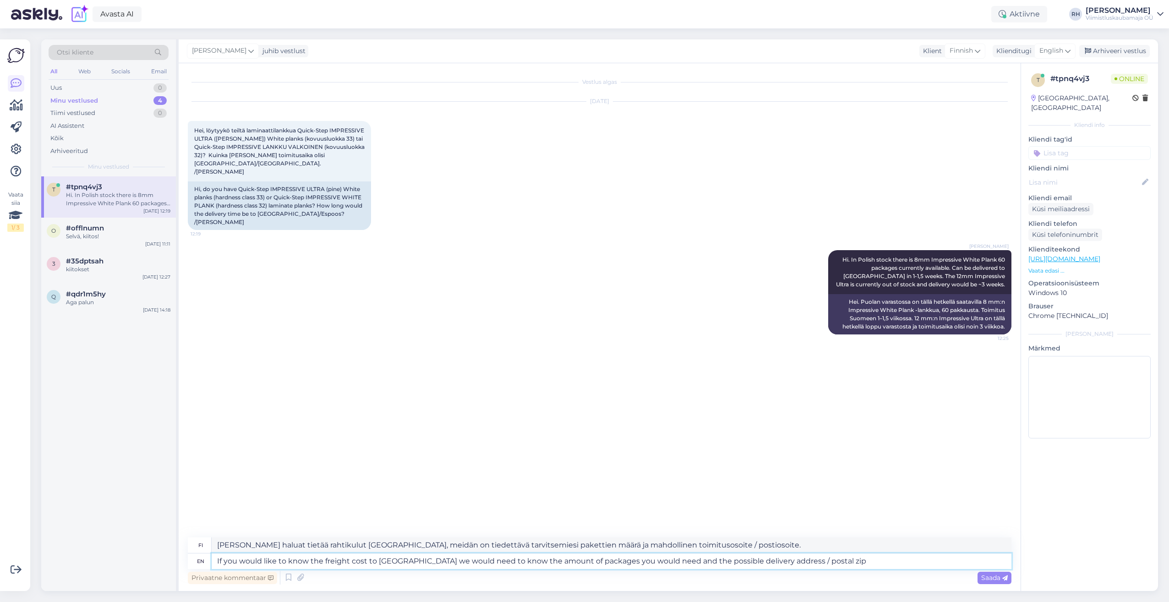
type textarea "If you would like to know the freight cost to [GEOGRAPHIC_DATA] we would need t…"
type textarea "[PERSON_NAME] haluat tietää rahtikulut [GEOGRAPHIC_DATA], meidän on tiedettävä …"
type textarea "If you would like to know the freight cost to [GEOGRAPHIC_DATA] we would need t…"
type textarea "[PERSON_NAME] haluat tietää rahtikulut [GEOGRAPHIC_DATA], meidän on tiedettävä …"
type textarea "If you would like to know the freight cost to [GEOGRAPHIC_DATA] we would need t…"
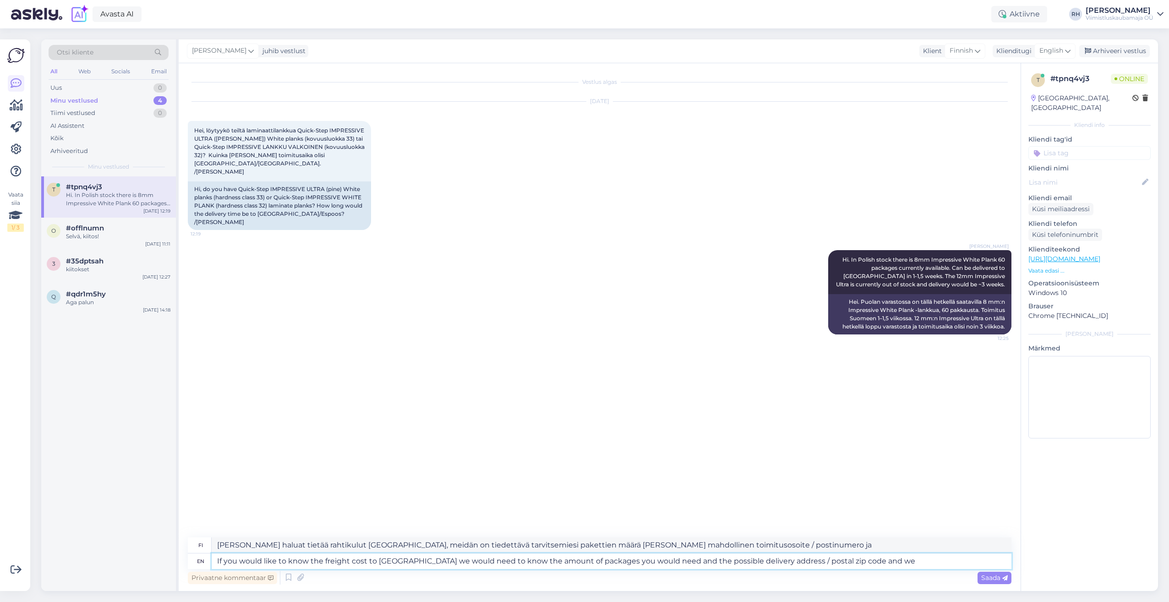
type textarea "[PERSON_NAME] haluatte tietää rahtikulut [GEOGRAPHIC_DATA], meidän on tiedettäv…"
type textarea "If you would like to know the freight cost to [GEOGRAPHIC_DATA] we would need t…"
type textarea "[PERSON_NAME] haluat tietää rahtikulut [GEOGRAPHIC_DATA], meidän on tiedettävä …"
type textarea "If you would like to know the freight cost to [GEOGRAPHIC_DATA] we would need t…"
type textarea "[PERSON_NAME] haluat tietää rahtikulut [GEOGRAPHIC_DATA], meidän on tiedettävä …"
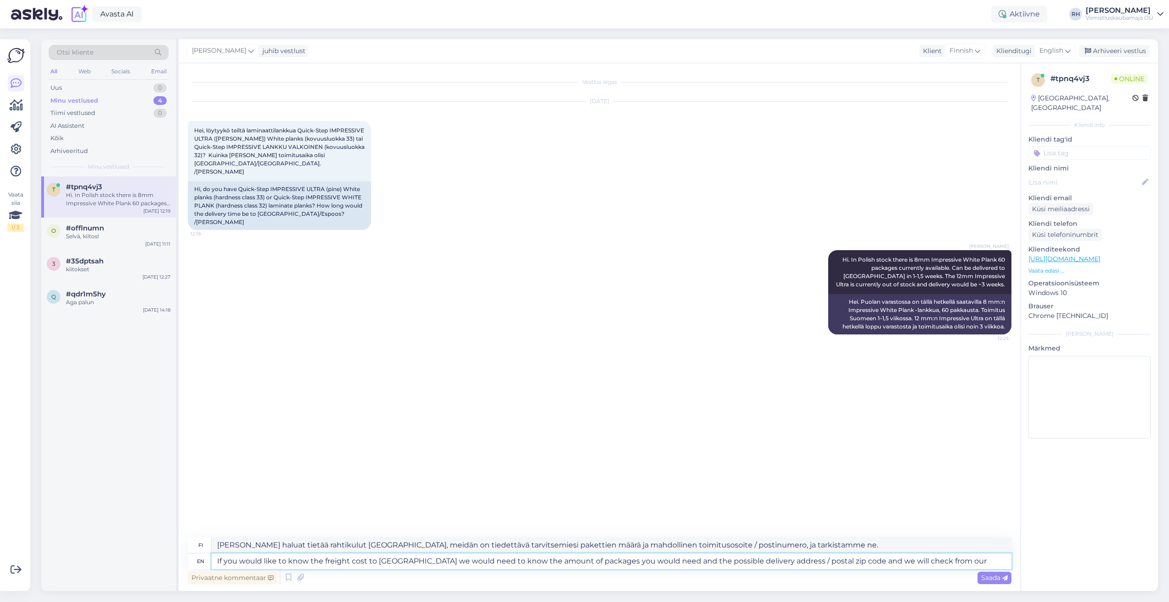
type textarea "If you would like to know the freight cost to [GEOGRAPHIC_DATA] we would need t…"
type textarea "[PERSON_NAME] haluatte tietää rahtikulut [GEOGRAPHIC_DATA], meidän on tiedettäv…"
type textarea "If you would like to know the freight cost to [GEOGRAPHIC_DATA] we would need t…"
type textarea "[PERSON_NAME] haluatte tietää rahtikulut [GEOGRAPHIC_DATA], meidän on tiedettäv…"
type textarea "If you would like to know the freight cost to [GEOGRAPHIC_DATA] we would need t…"
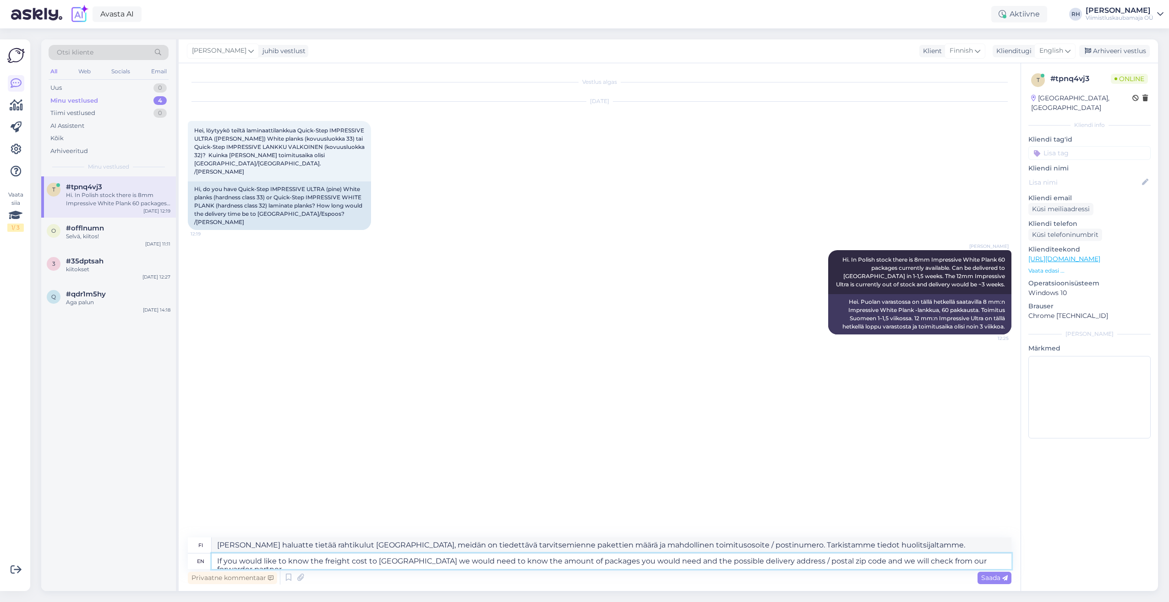
type textarea "[PERSON_NAME] haluatte tietää rahtikulut [GEOGRAPHIC_DATA], meidän on tiedettäv…"
type textarea "If you would like to know the freight cost to [GEOGRAPHIC_DATA] we would need t…"
type textarea "Jos haluat tietää rahtikulut Suomeen, tarvitsemme tarvitsemiesi pakettien määrä…"
type textarea "If you would like to know the freight cost to [GEOGRAPHIC_DATA] we would need t…"
click at [993, 583] on div "Saada" at bounding box center [995, 578] width 34 height 12
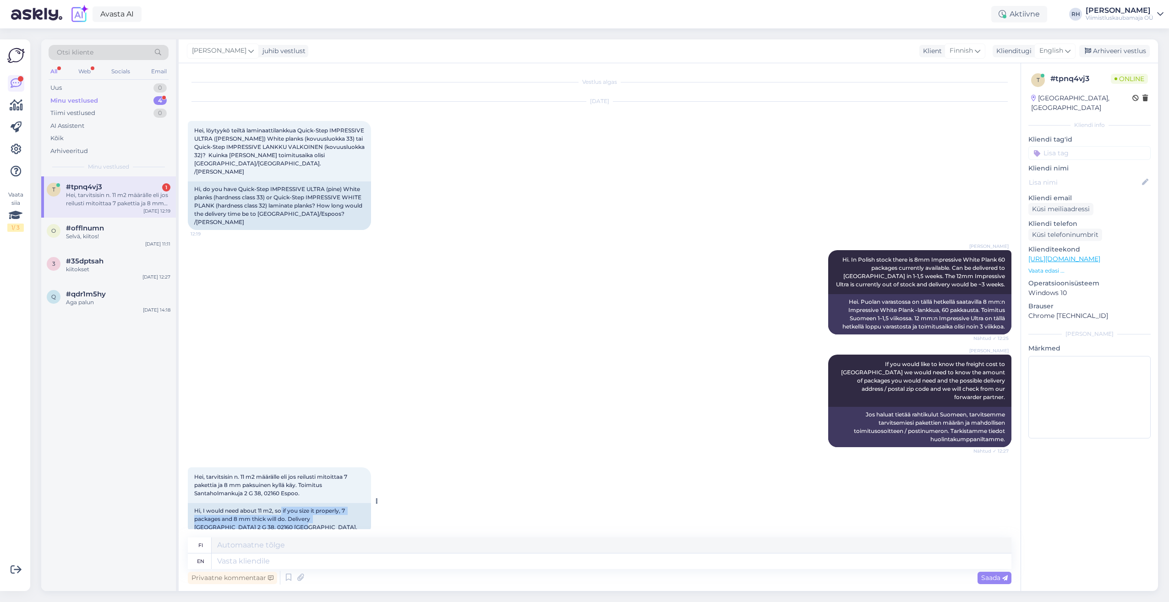
drag, startPoint x: 280, startPoint y: 487, endPoint x: 351, endPoint y: 502, distance: 71.7
click at [351, 503] on div "Hi, I would need about 11 m2, so if you size it properly, 7 packages and 8 mm t…" at bounding box center [279, 519] width 183 height 32
drag, startPoint x: 351, startPoint y: 502, endPoint x: 319, endPoint y: 505, distance: 31.8
click at [319, 505] on div "Hi, I would need about 11 m2, so if you size it properly, 7 packages and 8 mm t…" at bounding box center [279, 519] width 183 height 32
click at [272, 506] on div "Hi, I would need about 11 m2, so if you size it properly, 7 packages and 8 mm t…" at bounding box center [279, 519] width 183 height 32
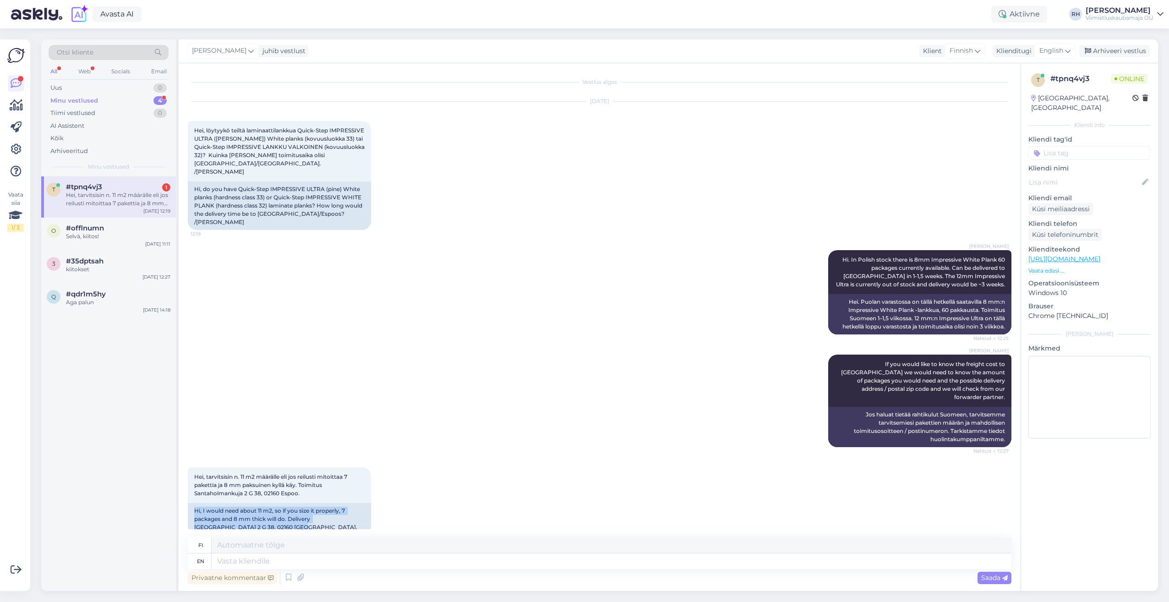
drag, startPoint x: 255, startPoint y: 503, endPoint x: 186, endPoint y: 488, distance: 70.6
click at [186, 488] on div "Vestlus algas [DATE] Hei, löytyykö teiltä laminaattilankkua Quick-Step IMPRESSI…" at bounding box center [600, 327] width 842 height 528
drag, startPoint x: 186, startPoint y: 488, endPoint x: 232, endPoint y: 490, distance: 45.9
click at [232, 503] on div "Hi, I would need about 11 m2, so if you size it properly, 7 packages and 8 mm t…" at bounding box center [279, 519] width 183 height 32
drag, startPoint x: 232, startPoint y: 487, endPoint x: 327, endPoint y: 503, distance: 96.2
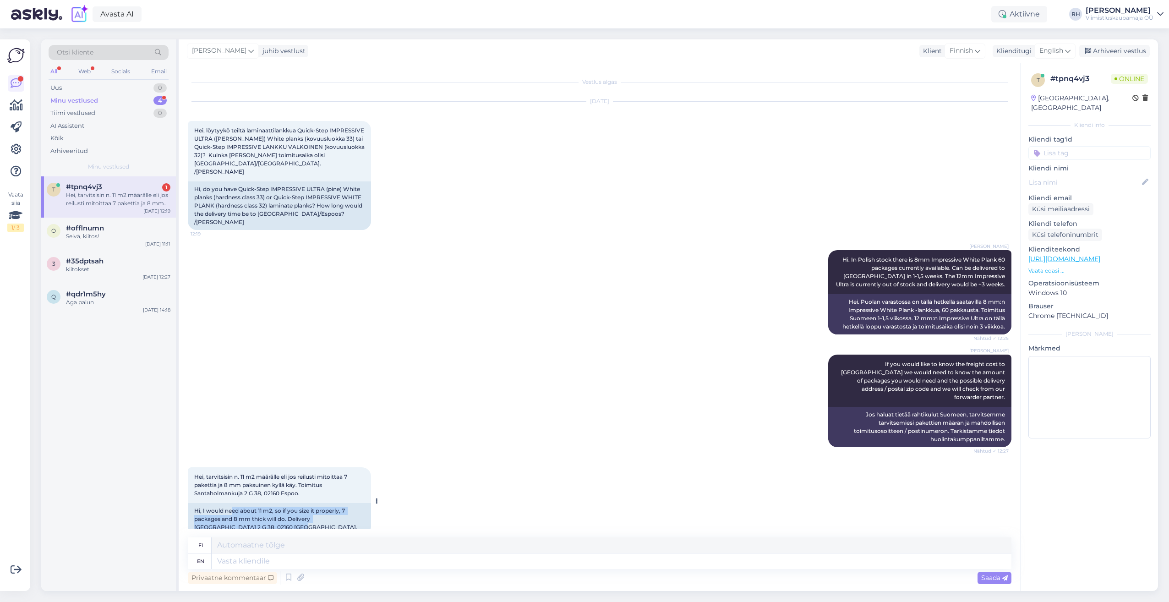
click at [327, 503] on div "Hi, I would need about 11 m2, so if you size it properly, 7 packages and 8 mm t…" at bounding box center [279, 519] width 183 height 32
drag, startPoint x: 327, startPoint y: 503, endPoint x: 312, endPoint y: 492, distance: 19.1
click at [312, 503] on div "Hi, I would need about 11 m2, so if you size it properly, 7 packages and 8 mm t…" at bounding box center [279, 519] width 183 height 32
drag, startPoint x: 220, startPoint y: 492, endPoint x: 305, endPoint y: 498, distance: 85.0
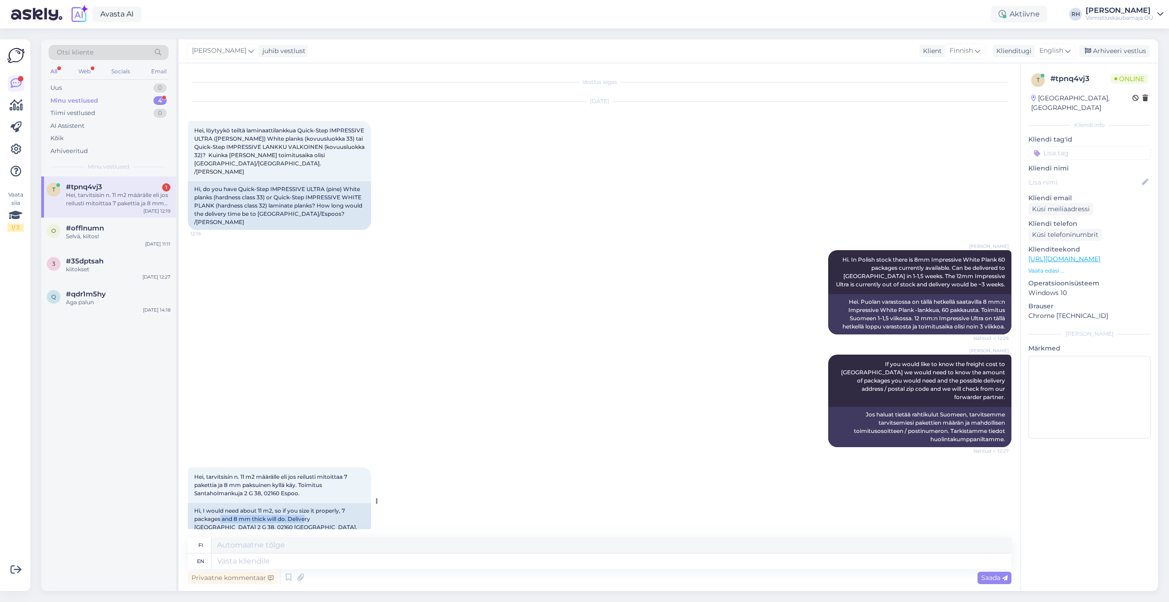
click at [305, 503] on div "Hi, I would need about 11 m2, so if you size it properly, 7 packages and 8 mm t…" at bounding box center [279, 519] width 183 height 32
drag, startPoint x: 305, startPoint y: 498, endPoint x: 298, endPoint y: 503, distance: 8.9
click at [298, 503] on div "Hi, I would need about 11 m2, so if you size it properly, 7 packages and 8 mm t…" at bounding box center [279, 519] width 183 height 32
drag, startPoint x: 293, startPoint y: 498, endPoint x: 324, endPoint y: 503, distance: 31.2
click at [324, 503] on div "Hi, I would need about 11 m2, so if you size it properly, 7 packages and 8 mm t…" at bounding box center [279, 519] width 183 height 32
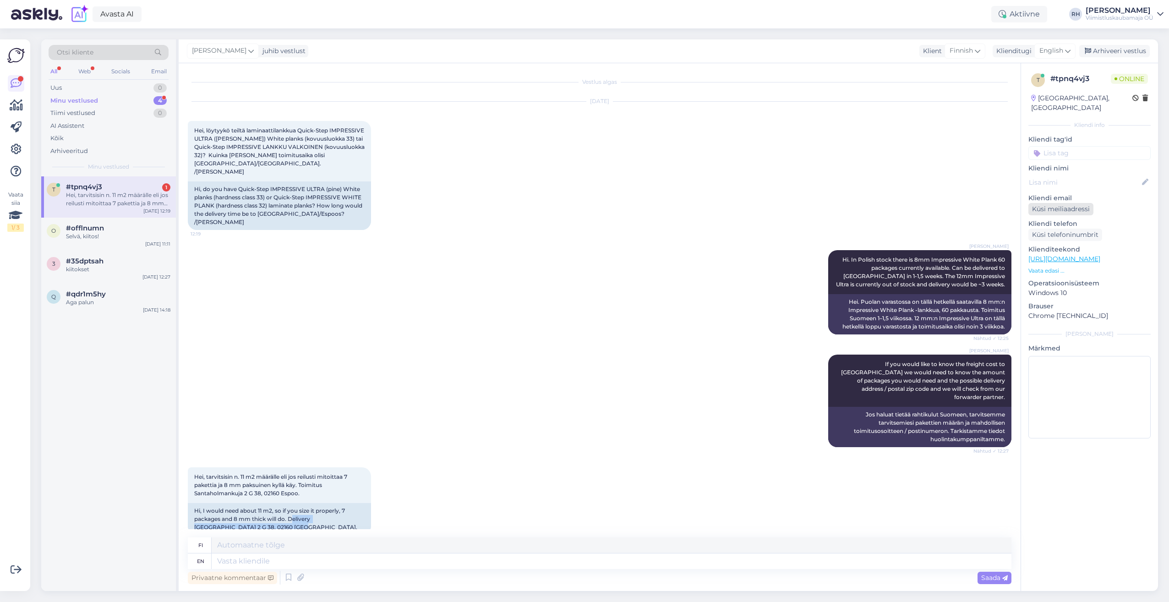
click at [1061, 203] on div "Küsi meiliaadressi" at bounding box center [1061, 209] width 65 height 12
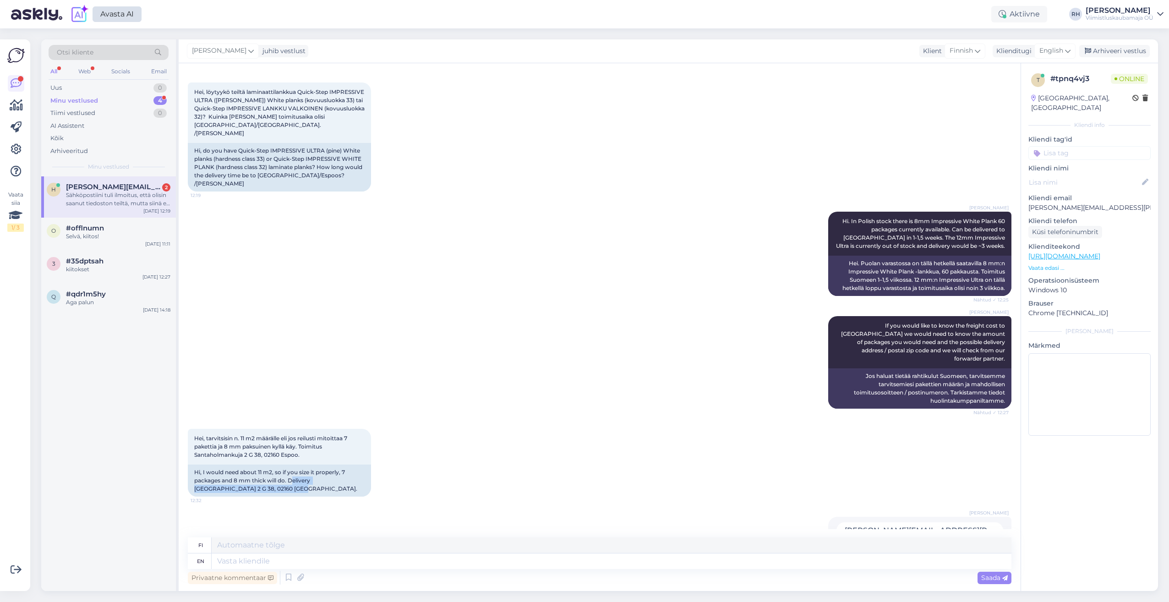
scroll to position [110, 0]
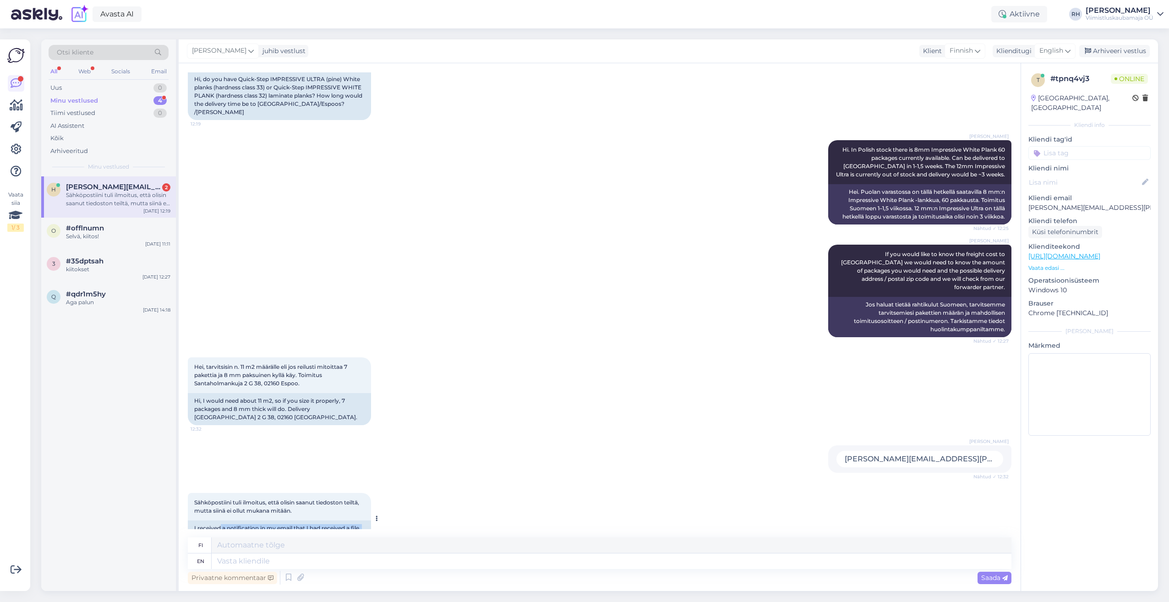
drag, startPoint x: 221, startPoint y: 503, endPoint x: 316, endPoint y: 509, distance: 95.5
click at [316, 521] on div "I received a notification in my email that I had received a file from you, but …" at bounding box center [279, 533] width 183 height 24
click at [317, 521] on div "I received a notification in my email that I had received a file from you, but …" at bounding box center [279, 533] width 183 height 24
drag, startPoint x: 199, startPoint y: 480, endPoint x: 301, endPoint y: 510, distance: 105.8
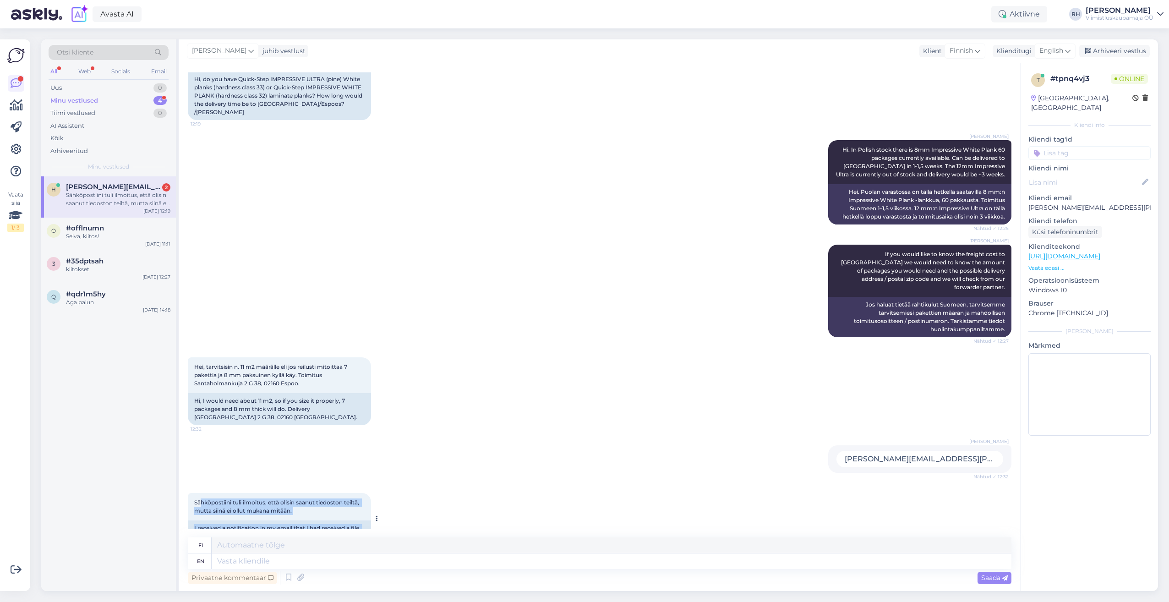
click at [301, 510] on div "Sähköpostiini [PERSON_NAME] ilmoitus, [PERSON_NAME] olisin saanut tiedoston tei…" at bounding box center [279, 518] width 183 height 51
drag, startPoint x: 301, startPoint y: 510, endPoint x: 240, endPoint y: 494, distance: 63.1
click at [240, 494] on div "Sähköpostiini [PERSON_NAME] ilmoitus, [PERSON_NAME] olisin saanut tiedoston tei…" at bounding box center [279, 506] width 183 height 27
click at [254, 499] on span "Sähköpostiini tuli ilmoitus, että olisin saanut tiedoston teiltä, mutta siinä e…" at bounding box center [277, 506] width 166 height 15
drag, startPoint x: 216, startPoint y: 506, endPoint x: 298, endPoint y: 516, distance: 82.1
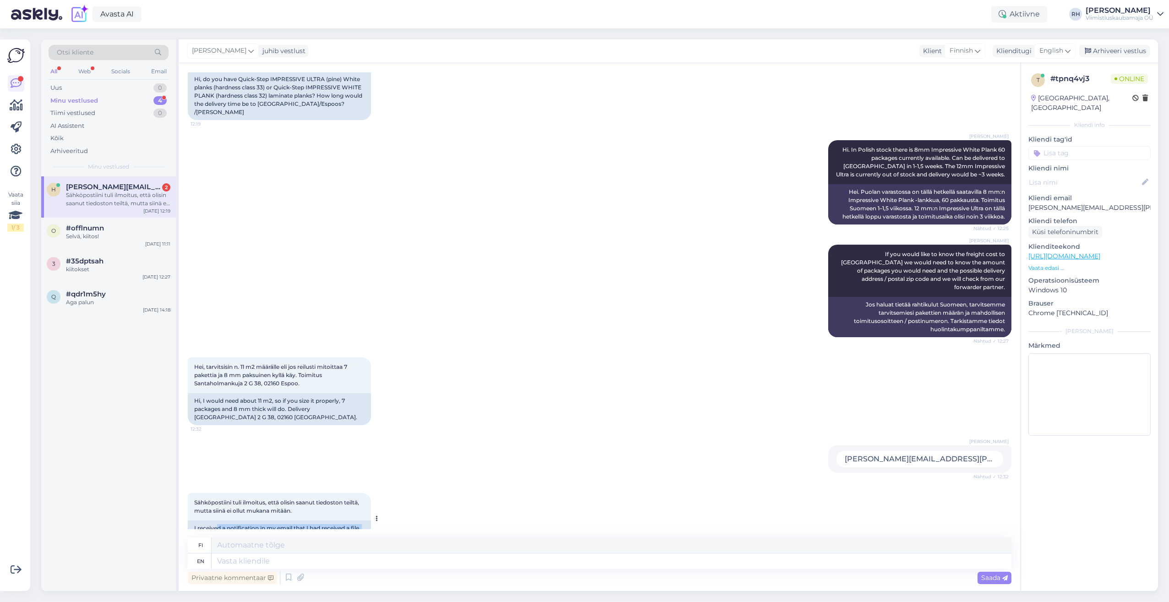
click at [298, 521] on div "I received a notification in my email that I had received a file from you, but …" at bounding box center [279, 533] width 183 height 24
drag, startPoint x: 298, startPoint y: 516, endPoint x: 327, endPoint y: 514, distance: 29.4
click at [327, 521] on div "I received a notification in my email that I had received a file from you, but …" at bounding box center [279, 533] width 183 height 24
drag, startPoint x: 306, startPoint y: 512, endPoint x: 189, endPoint y: 501, distance: 117.8
click at [189, 521] on div "I received a notification in my email that I had received a file from you, but …" at bounding box center [279, 533] width 183 height 24
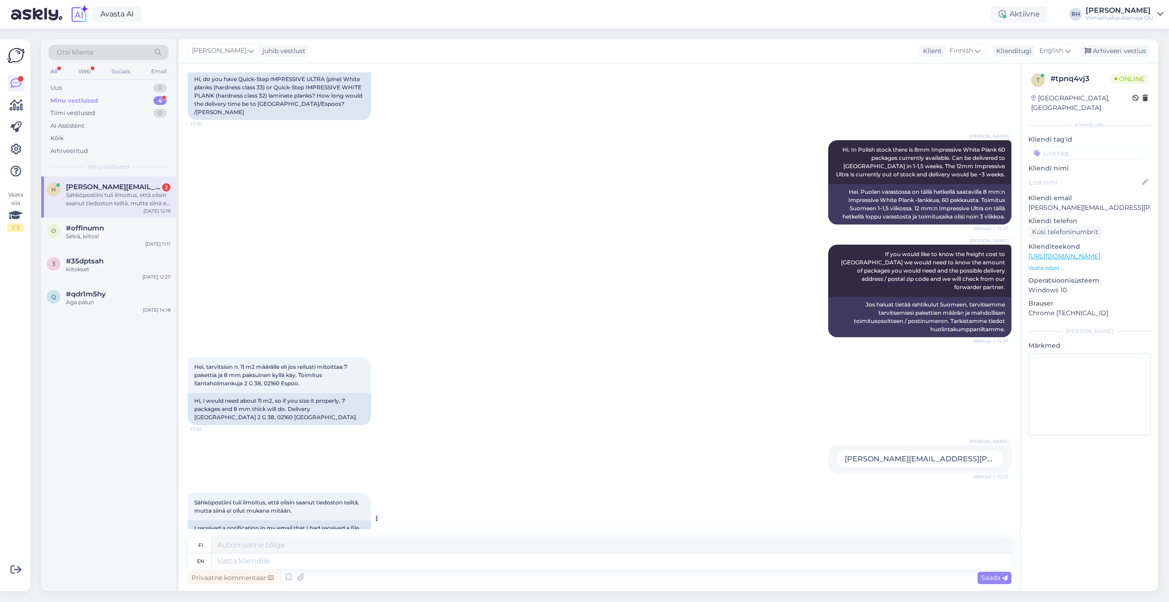
drag, startPoint x: 189, startPoint y: 501, endPoint x: 286, endPoint y: 483, distance: 98.8
click at [286, 499] on span "Sähköpostiini tuli ilmoitus, että olisin saanut tiedoston teiltä, mutta siinä e…" at bounding box center [277, 506] width 166 height 15
click at [265, 563] on textarea at bounding box center [612, 562] width 800 height 16
click at [609, 435] on div "[PERSON_NAME] [PERSON_NAME][EMAIL_ADDRESS][PERSON_NAME][DOMAIN_NAME] Nähtud ✓ 1…" at bounding box center [600, 459] width 824 height 48
click at [315, 565] on textarea at bounding box center [612, 562] width 800 height 16
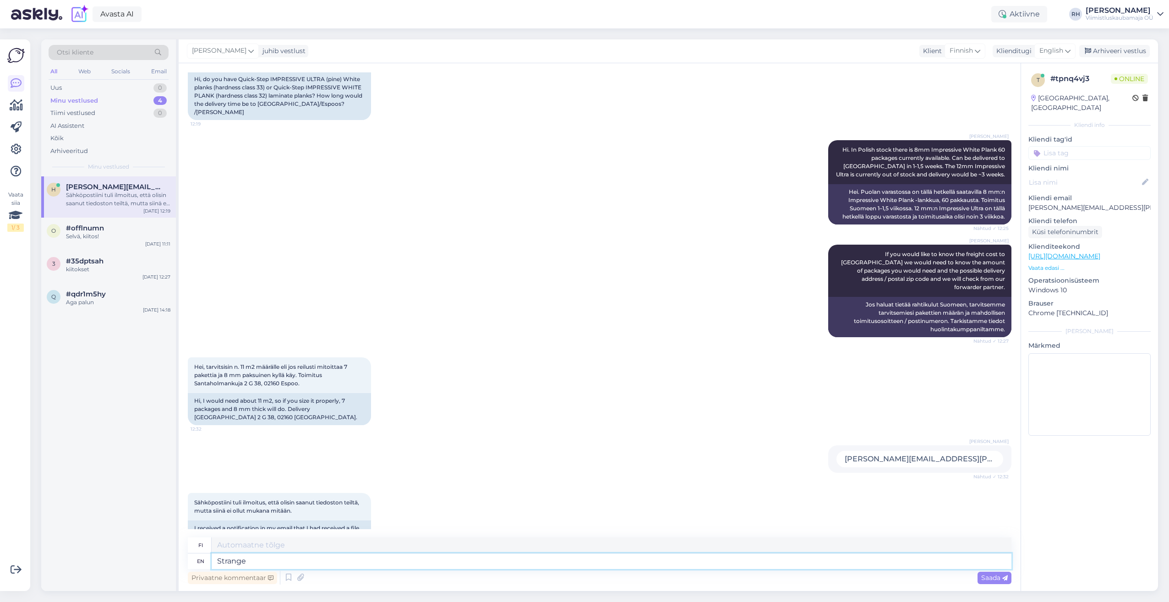
type textarea "Strange"
type textarea "Outo"
type textarea "Strange I"
type textarea "Outo minä"
type textarea "Strange I have"
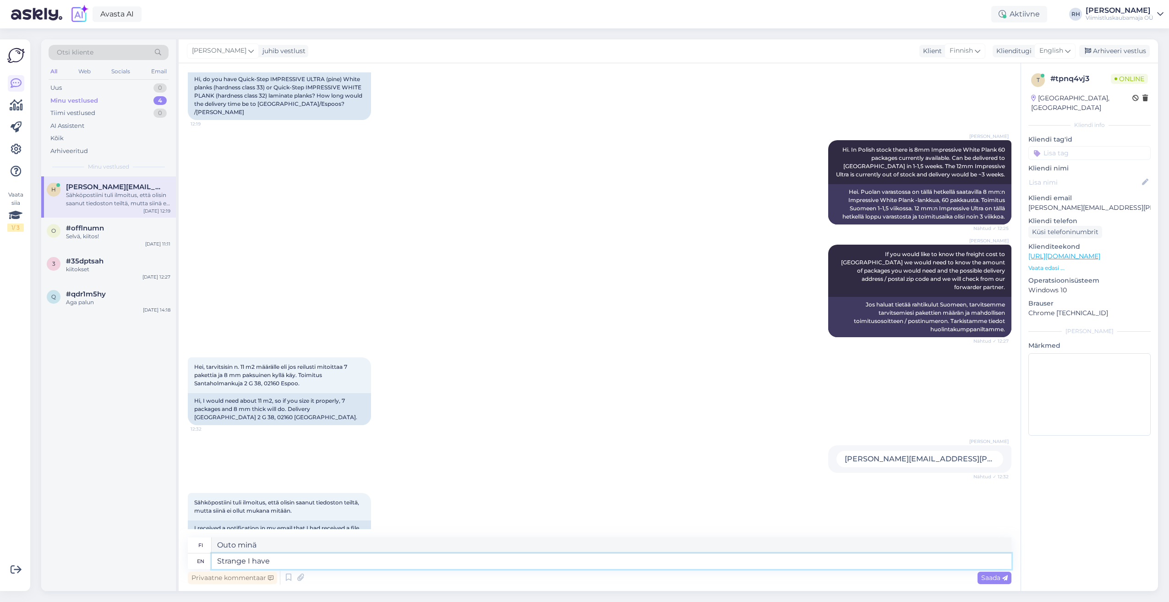
type textarea "Kummallista minulla on"
type textarea "Strange I have sent"
type textarea "Outoa, [PERSON_NAME] lähetin"
type textarea "Strange I have sent nothing t"
type textarea "Kummallista, etten lähettänyt mitään"
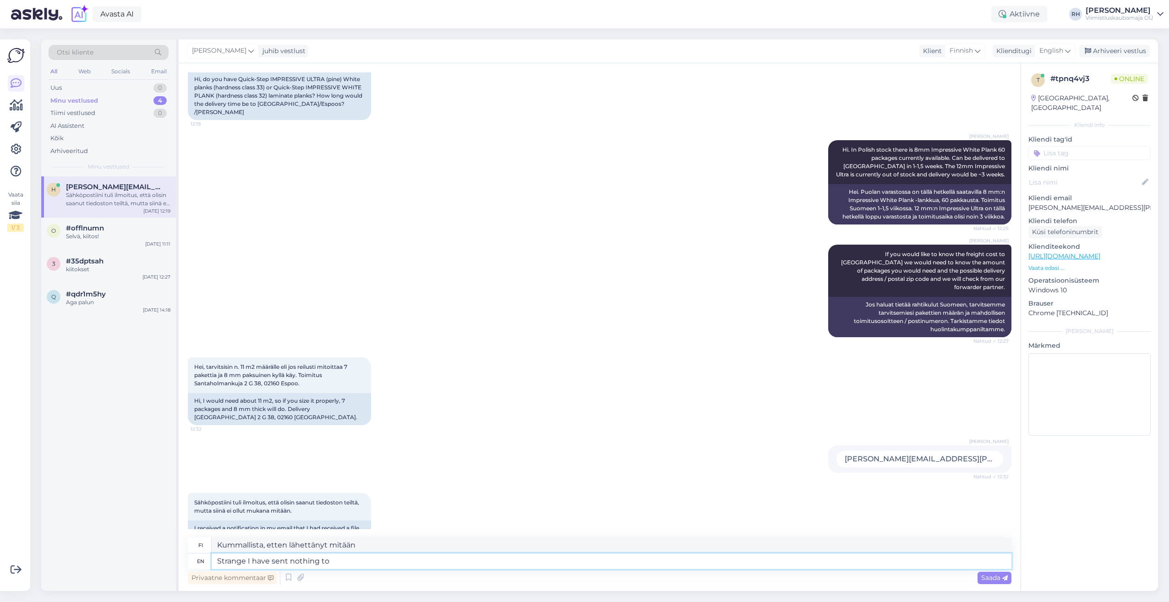
type textarea "Strange I have sent nothing to"
type textarea "Kummallista, etten ole lähettänyt mitään"
type textarea "Strange I have sent nothing to you."
type textarea "Kummallista, etten ole lähettänyt sinulle mitään."
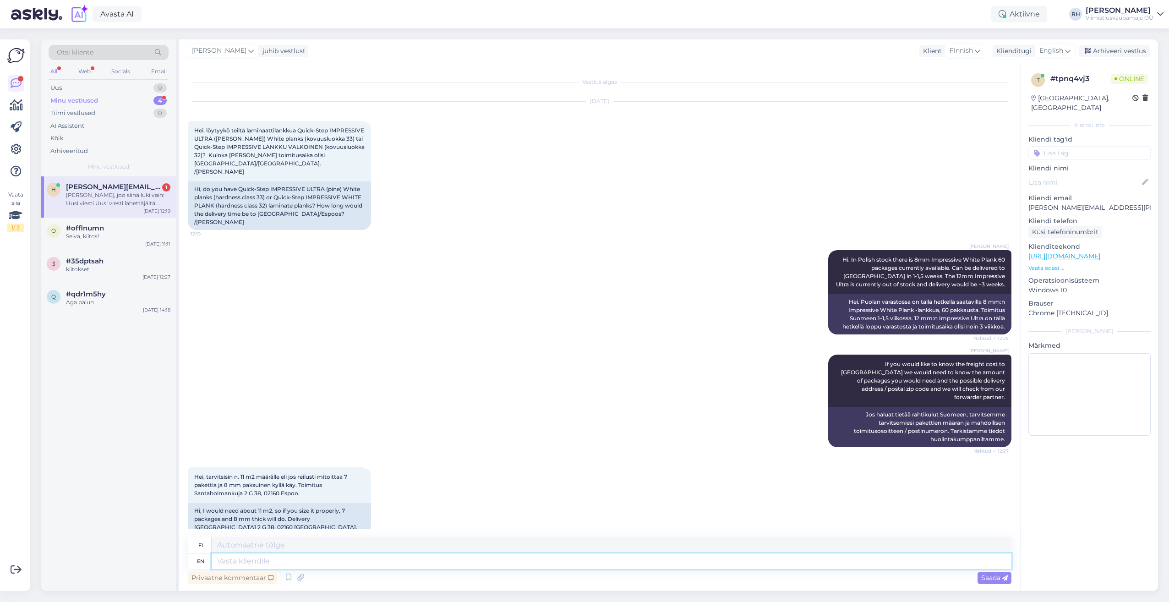
scroll to position [302, 0]
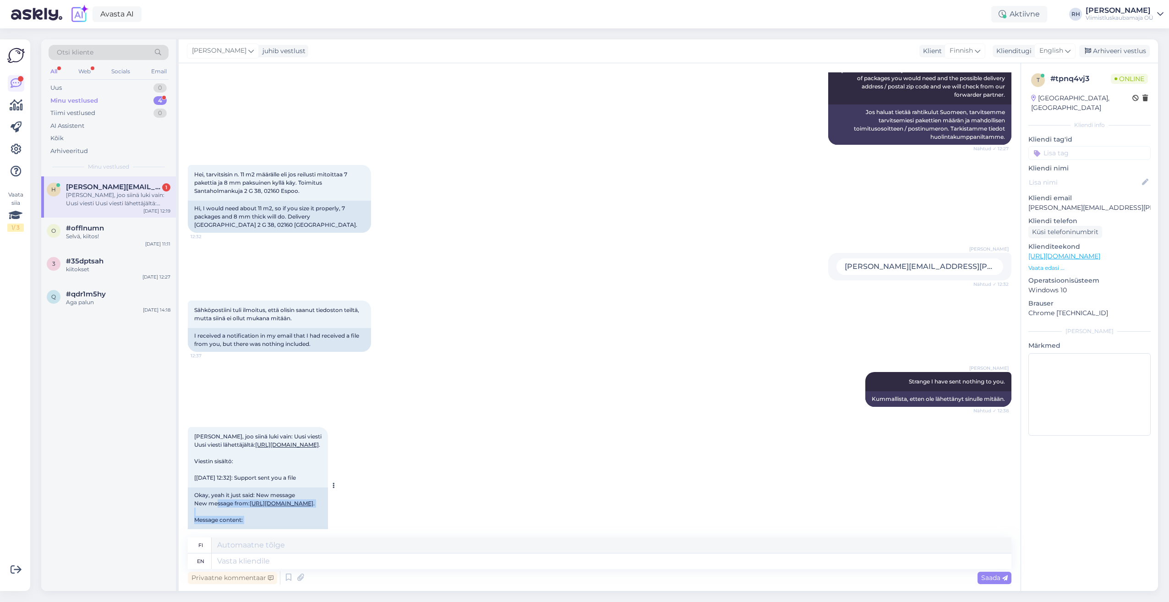
drag, startPoint x: 217, startPoint y: 475, endPoint x: 299, endPoint y: 499, distance: 85.7
click at [299, 499] on div "Okay, yeah it just said: New message New message from: [URL][DOMAIN_NAME] . Mes…" at bounding box center [258, 516] width 140 height 57
drag, startPoint x: 299, startPoint y: 499, endPoint x: 279, endPoint y: 501, distance: 20.2
click at [279, 501] on div "Okay, yeah it just said: New message New message from: [URL][DOMAIN_NAME] . Mes…" at bounding box center [258, 516] width 140 height 57
drag, startPoint x: 310, startPoint y: 452, endPoint x: 195, endPoint y: 403, distance: 124.6
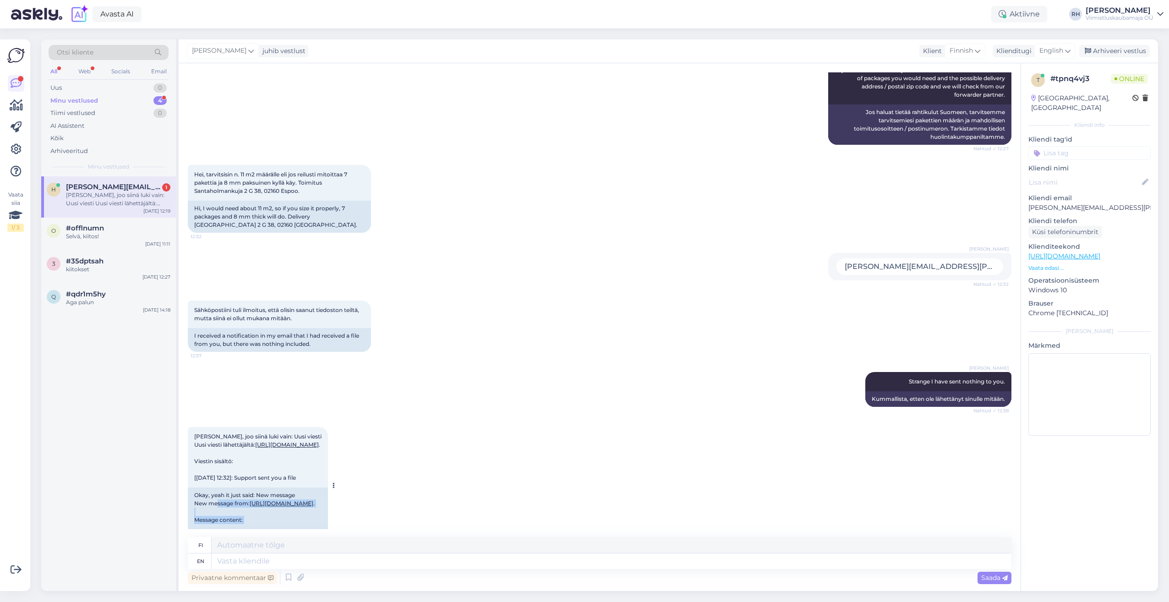
click at [195, 427] on div "[PERSON_NAME], joo siinä luki vain: Uusi viesti Uusi viesti lähettäjältä: [URL]…" at bounding box center [258, 457] width 140 height 60
click at [422, 383] on div "[PERSON_NAME] I have sent nothing to you. Nähtud ✓ 12:38 Kummallista, etten ole…" at bounding box center [600, 389] width 824 height 55
click at [128, 197] on div "[PERSON_NAME], joo siinä luki vain: Uusi viesti Uusi viesti lähettäjältä: [URL]…" at bounding box center [118, 199] width 104 height 16
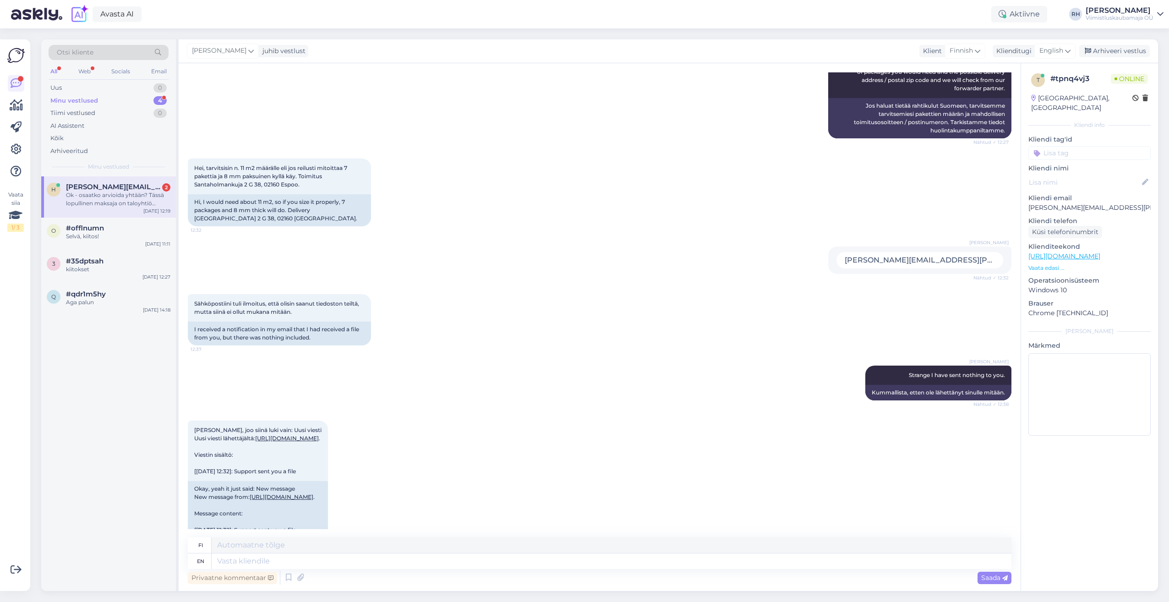
scroll to position [267, 0]
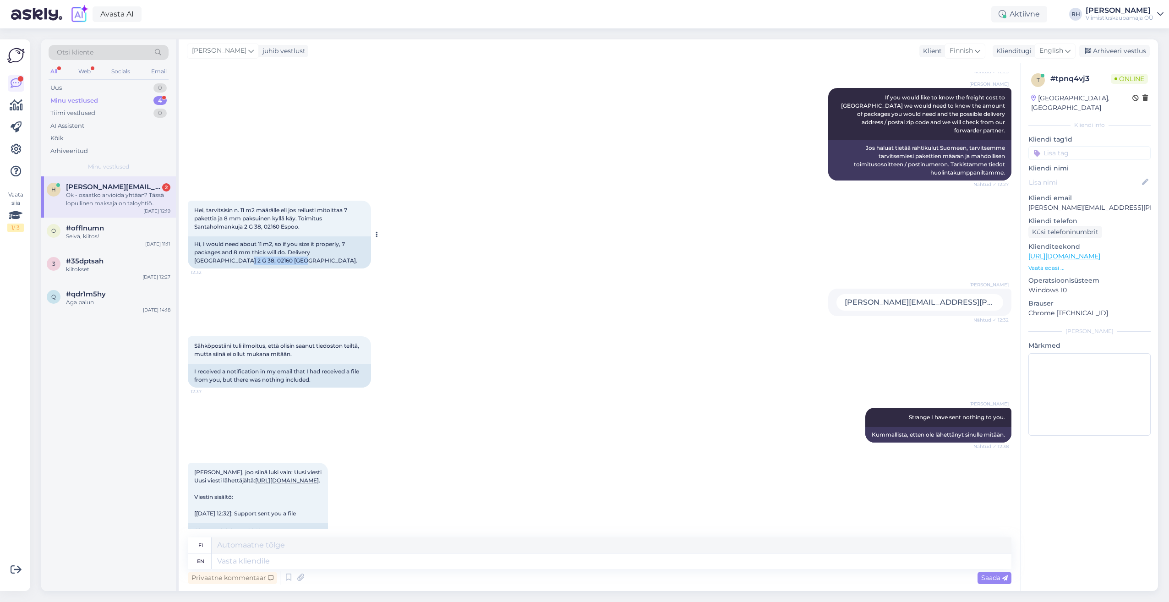
drag, startPoint x: 254, startPoint y: 235, endPoint x: 193, endPoint y: 236, distance: 61.4
click at [193, 236] on div "Hi, I would need about 11 m2, so if you size it properly, 7 packages and 8 mm t…" at bounding box center [279, 252] width 183 height 32
drag, startPoint x: 193, startPoint y: 236, endPoint x: 289, endPoint y: 237, distance: 95.8
click at [289, 237] on div "Hi, I would need about 11 m2, so if you size it properly, 7 packages and 8 mm t…" at bounding box center [279, 252] width 183 height 32
click at [266, 236] on div "Hi, I would need about 11 m2, so if you size it properly, 7 packages and 8 mm t…" at bounding box center [279, 252] width 183 height 32
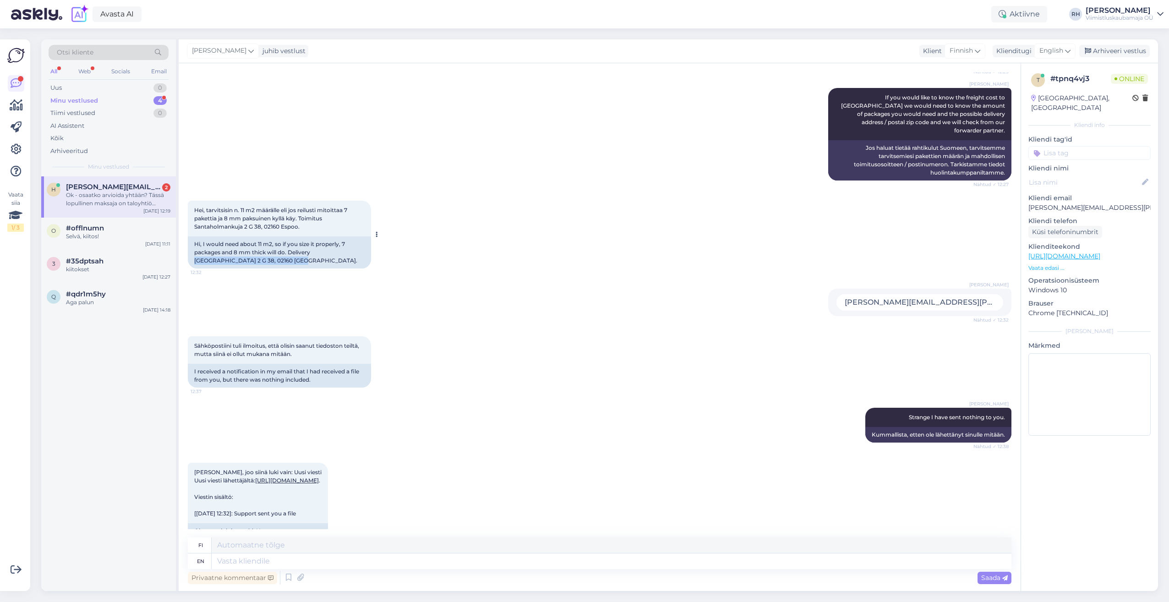
drag, startPoint x: 256, startPoint y: 236, endPoint x: 314, endPoint y: 227, distance: 58.9
click at [314, 236] on div "Hi, I would need about 11 m2, so if you size it properly, 7 packages and 8 mm t…" at bounding box center [279, 252] width 183 height 32
copy div "Santaholmankuja 2 G 38, 02160 Espoo."
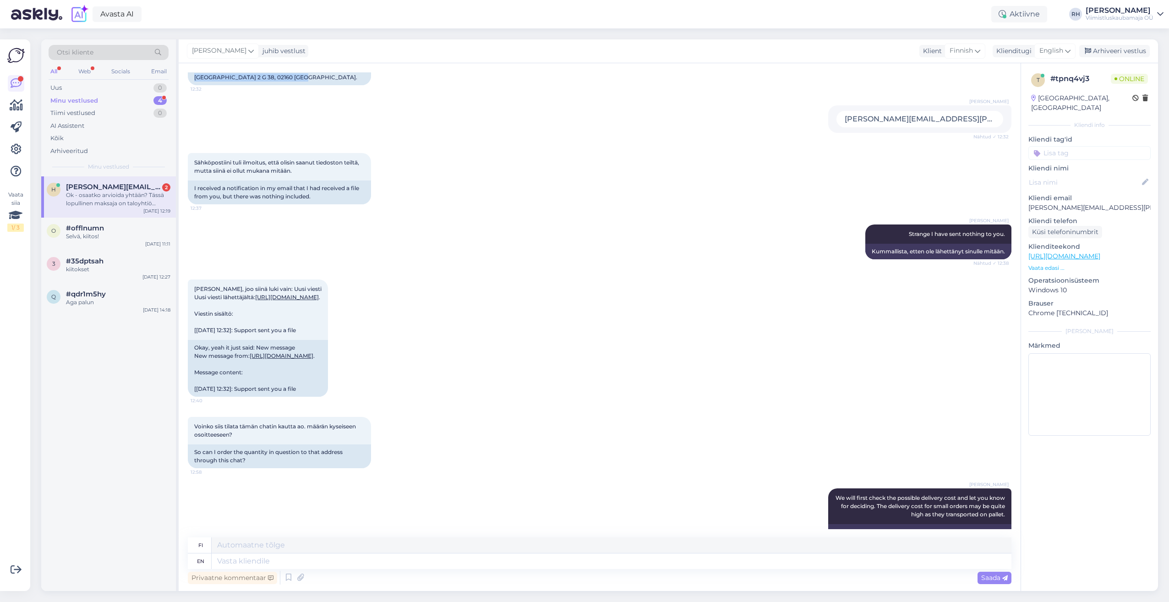
scroll to position [542, 0]
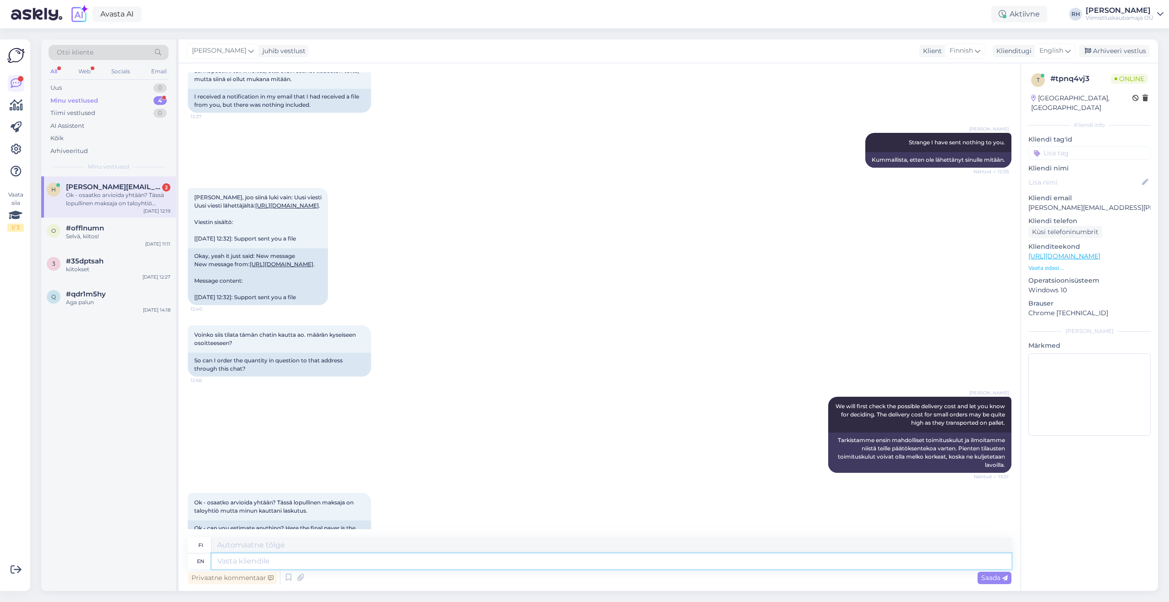
click at [239, 559] on textarea at bounding box center [612, 562] width 800 height 16
type textarea "I"
type textarea "Minä"
type textarea "I will"
type textarea "Minä aion"
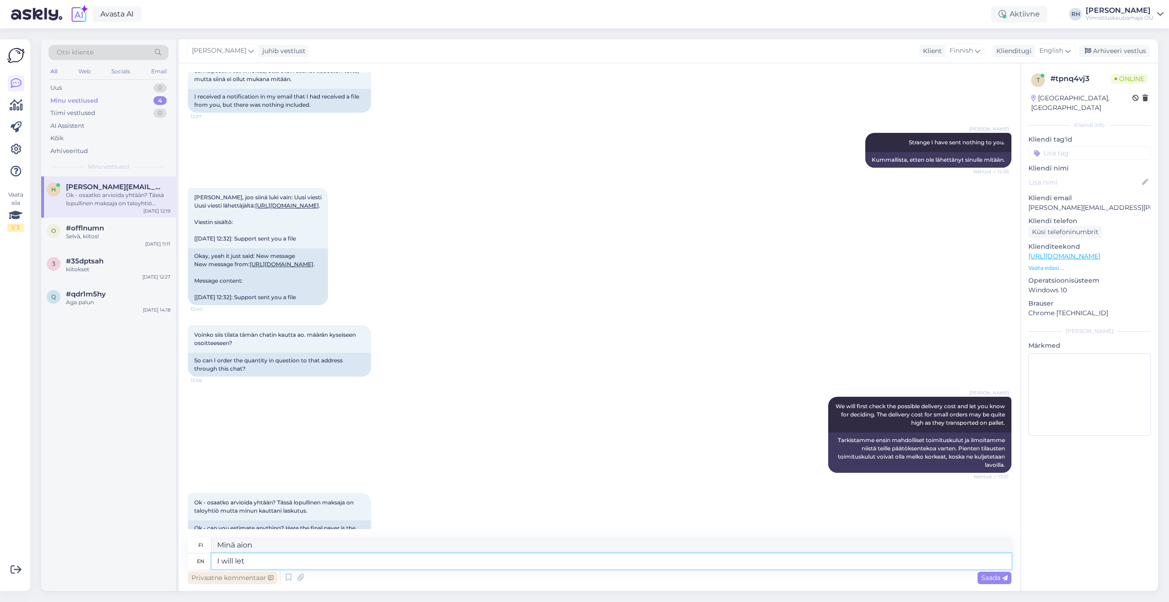
type textarea "I will let"
type textarea "[PERSON_NAME]"
type textarea "I will let you k"
type textarea "[PERSON_NAME] sinun"
type textarea "I will let you know"
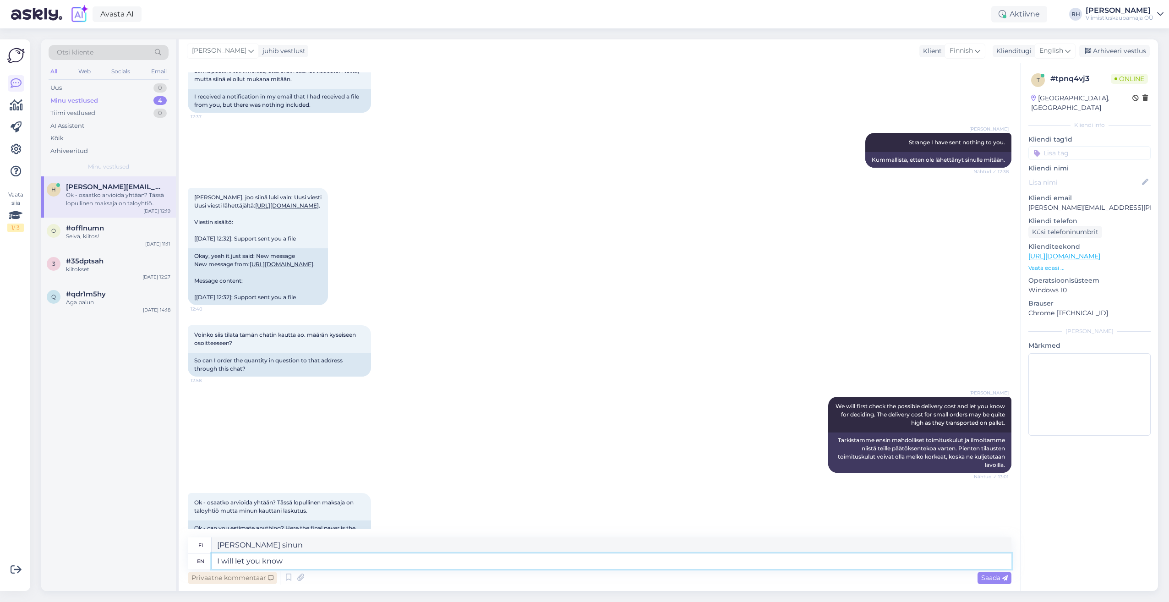
type textarea "Kerron sinulle"
type textarea "I will let you know as"
type textarea "Ilmoitan teille, kuten"
type textarea "I will let you know as soon a"
type textarea "[PERSON_NAME] heti kun mahdollista"
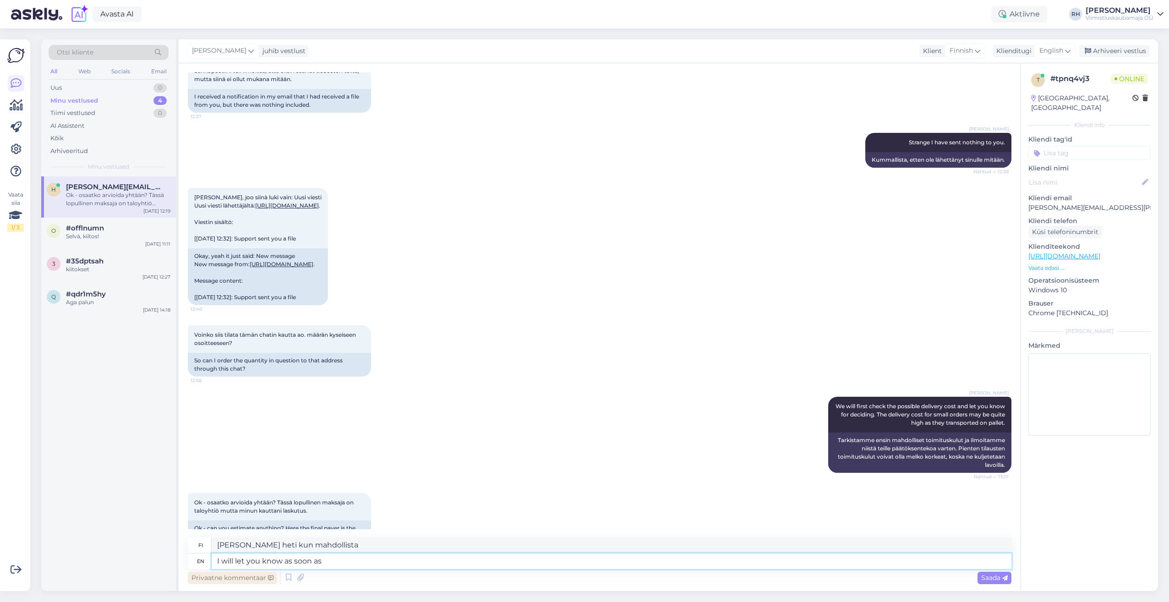
type textarea "I will let you know as soon as"
type textarea "Ilmoitan teille heti kun"
type textarea "I will let you know as soon as receive t"
type textarea "Ilmoitan heti kun saan"
type textarea "I will let you know as soon as receive the"
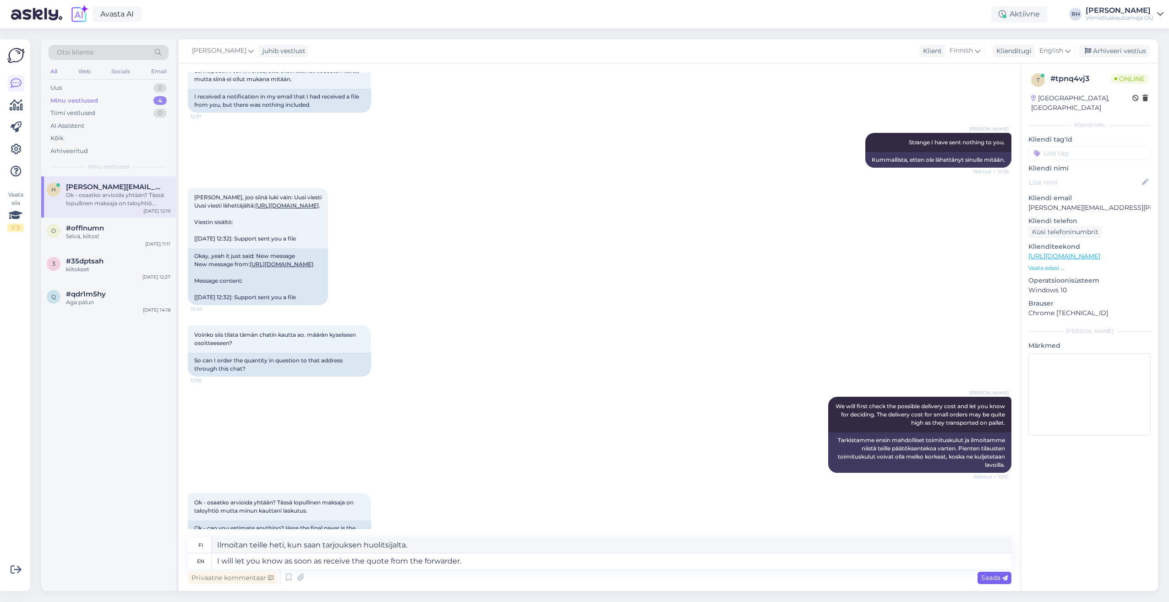
click at [992, 575] on span "Saada" at bounding box center [995, 578] width 27 height 8
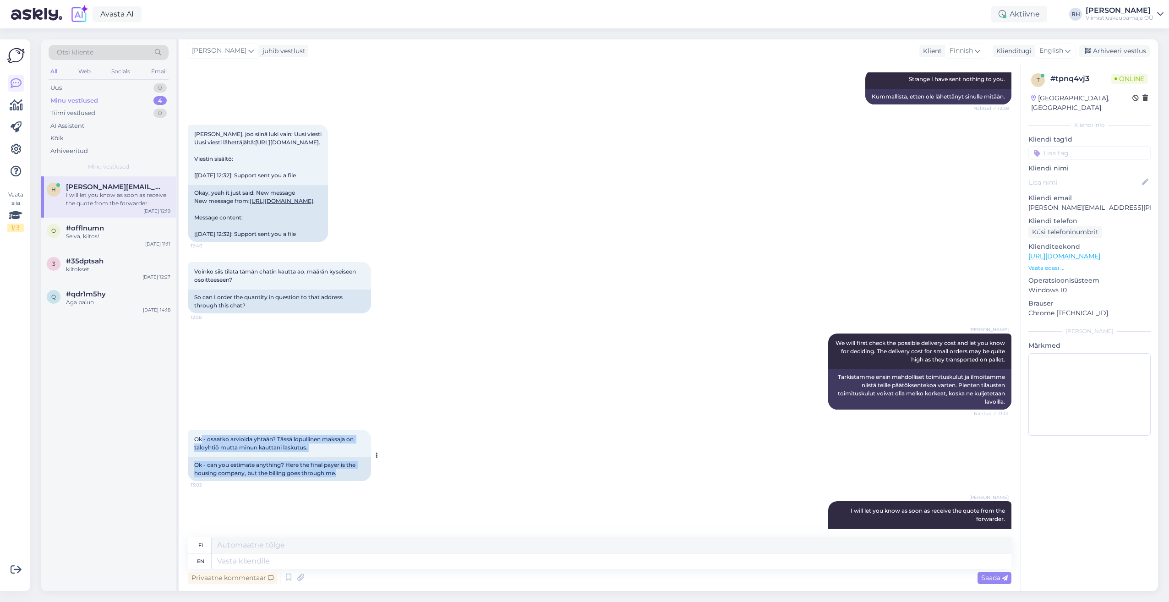
drag, startPoint x: 345, startPoint y: 447, endPoint x: 201, endPoint y: 407, distance: 148.9
click at [201, 430] on div "Ok - osaatko arvioida yhtään? Tässä lopullinen maksaja on taloyhtiö mutta minun…" at bounding box center [279, 455] width 183 height 51
drag, startPoint x: 201, startPoint y: 407, endPoint x: 287, endPoint y: 437, distance: 90.6
click at [287, 457] on div "Ok - can you estimate anything? Here the final payer is the housing company, bu…" at bounding box center [279, 469] width 183 height 24
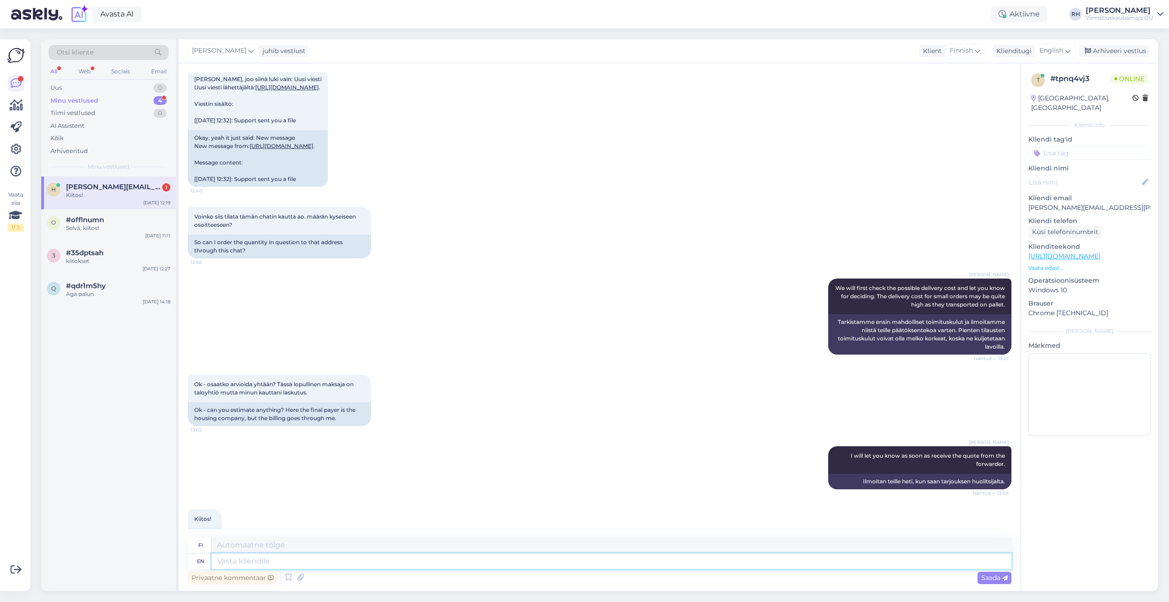
click at [296, 557] on textarea at bounding box center [612, 562] width 800 height 16
click at [224, 436] on div "[PERSON_NAME] I will let you know as soon as receive the quote from the forward…" at bounding box center [600, 467] width 824 height 63
click at [391, 565] on textarea "The delivery cost to the mentioned address" at bounding box center [612, 562] width 800 height 16
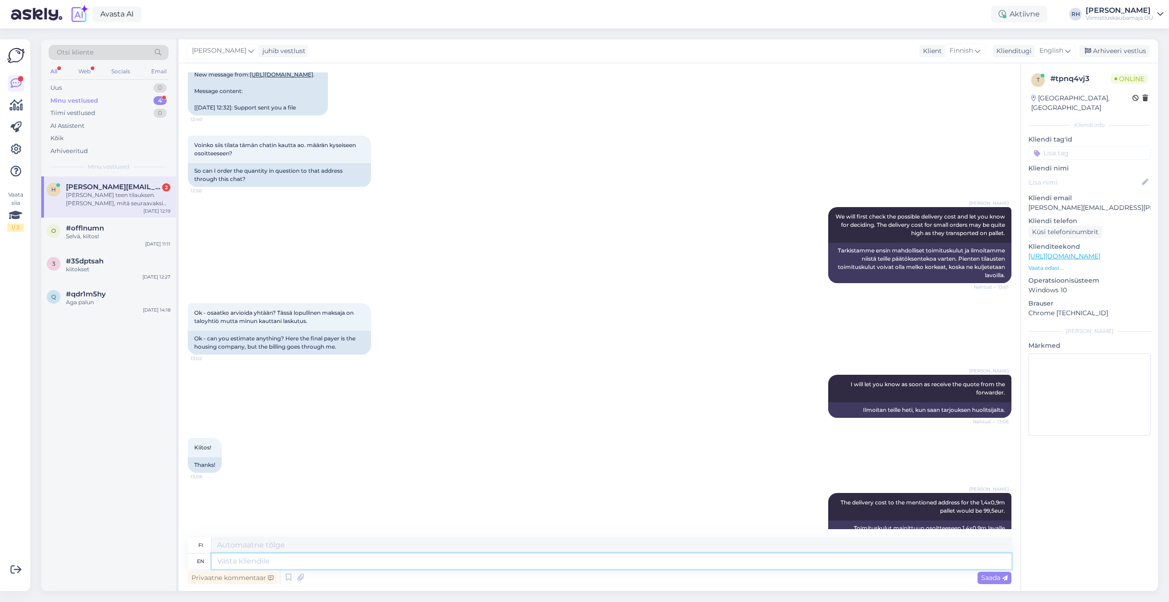
scroll to position [841, 0]
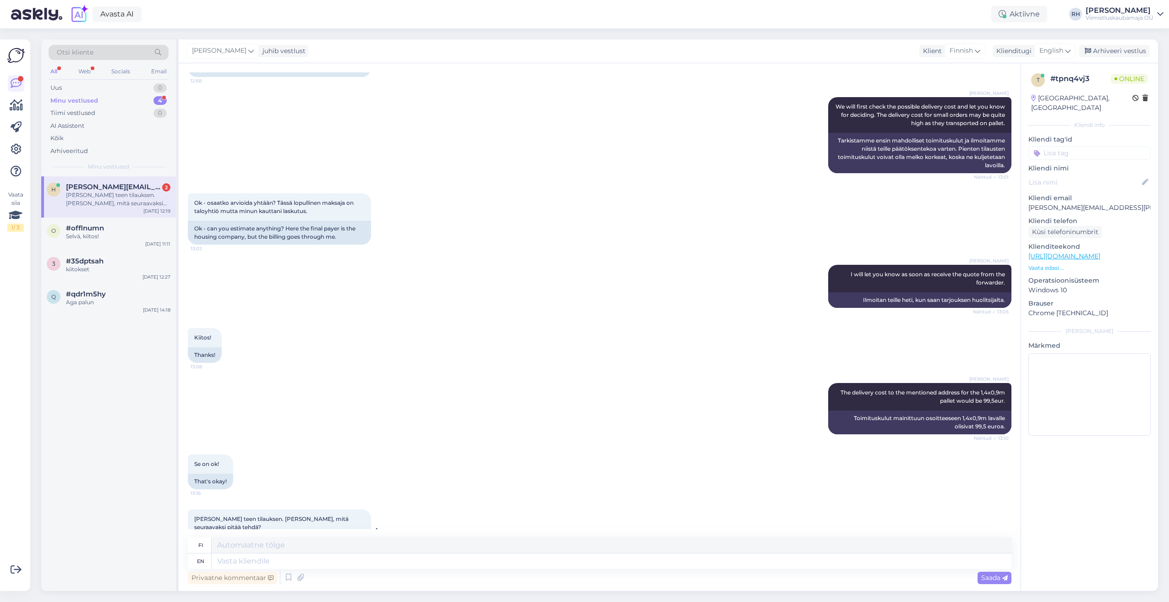
drag, startPoint x: 277, startPoint y: 512, endPoint x: 343, endPoint y: 516, distance: 66.1
click at [343, 537] on div "So I'm placing an order. Can you tell me what to do next?" at bounding box center [279, 545] width 183 height 16
click at [264, 561] on textarea at bounding box center [612, 562] width 800 height 16
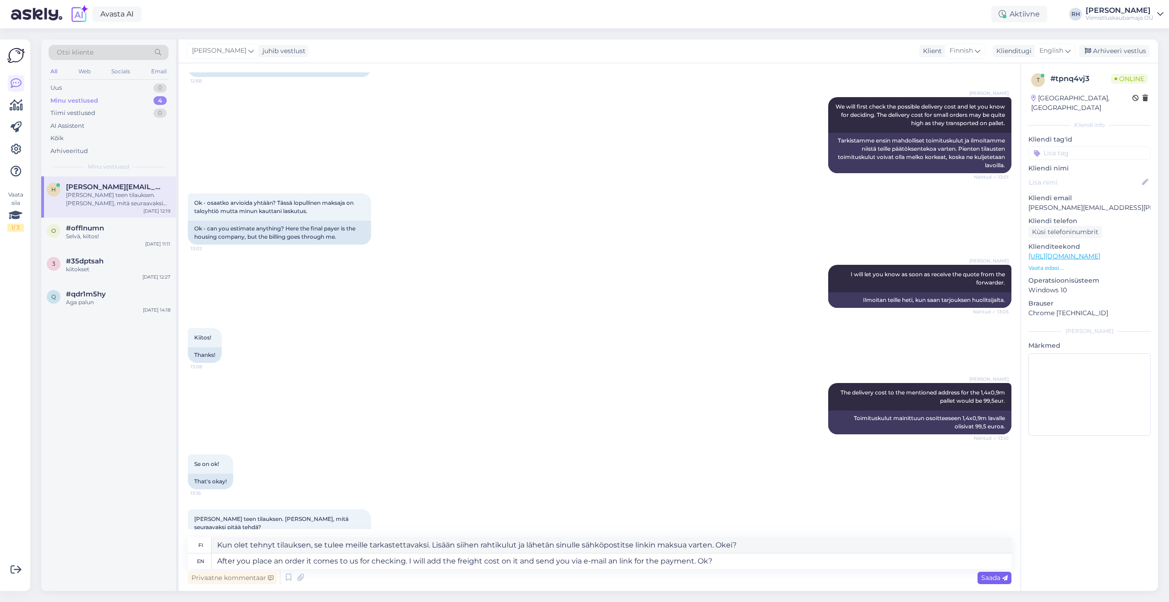
click at [995, 575] on span "Saada" at bounding box center [995, 578] width 27 height 8
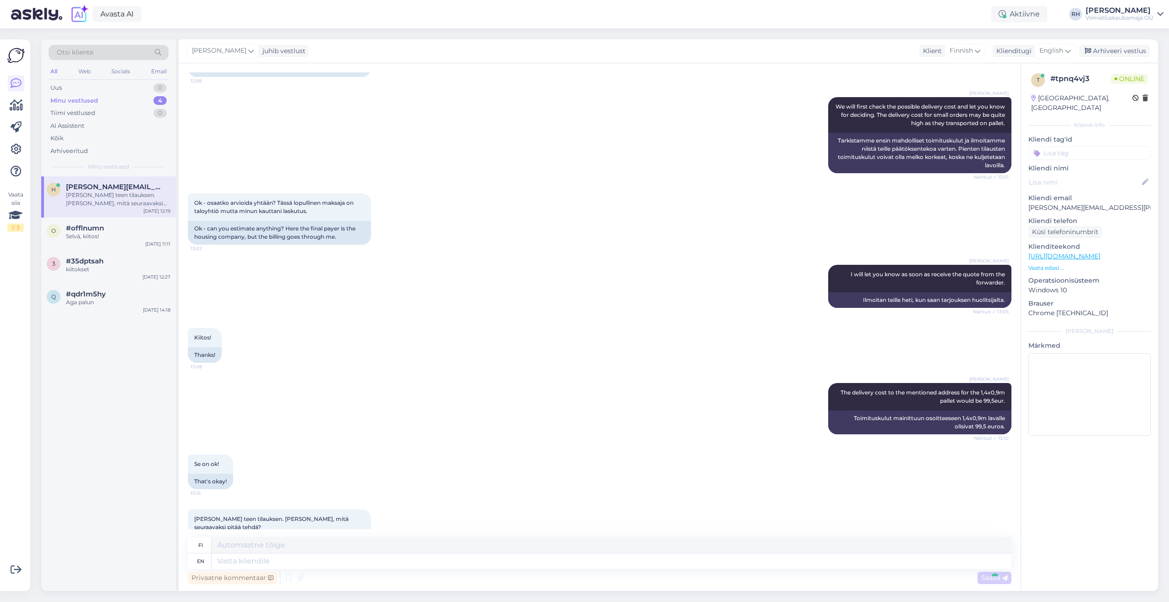
scroll to position [929, 0]
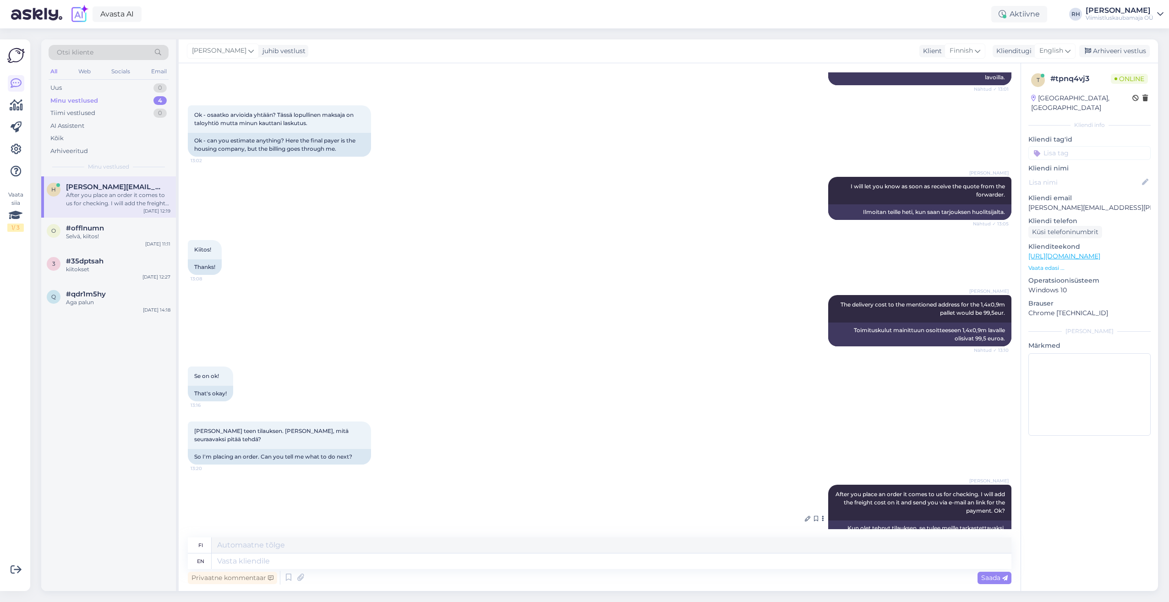
drag, startPoint x: 850, startPoint y: 501, endPoint x: 944, endPoint y: 504, distance: 94.0
click at [944, 521] on div "Kun olet tehnyt tilauksen, se tulee meille tarkastettavaksi. Lisään siihen raht…" at bounding box center [919, 537] width 183 height 32
drag, startPoint x: 944, startPoint y: 504, endPoint x: 919, endPoint y: 507, distance: 25.4
click at [919, 521] on div "Kun olet tehnyt tilauksen, se tulee meille tarkastettavaksi. Lisään siihen raht…" at bounding box center [919, 537] width 183 height 32
click at [904, 521] on div "Kun olet tehnyt tilauksen, se tulee meille tarkastettavaksi. Lisään siihen raht…" at bounding box center [919, 537] width 183 height 32
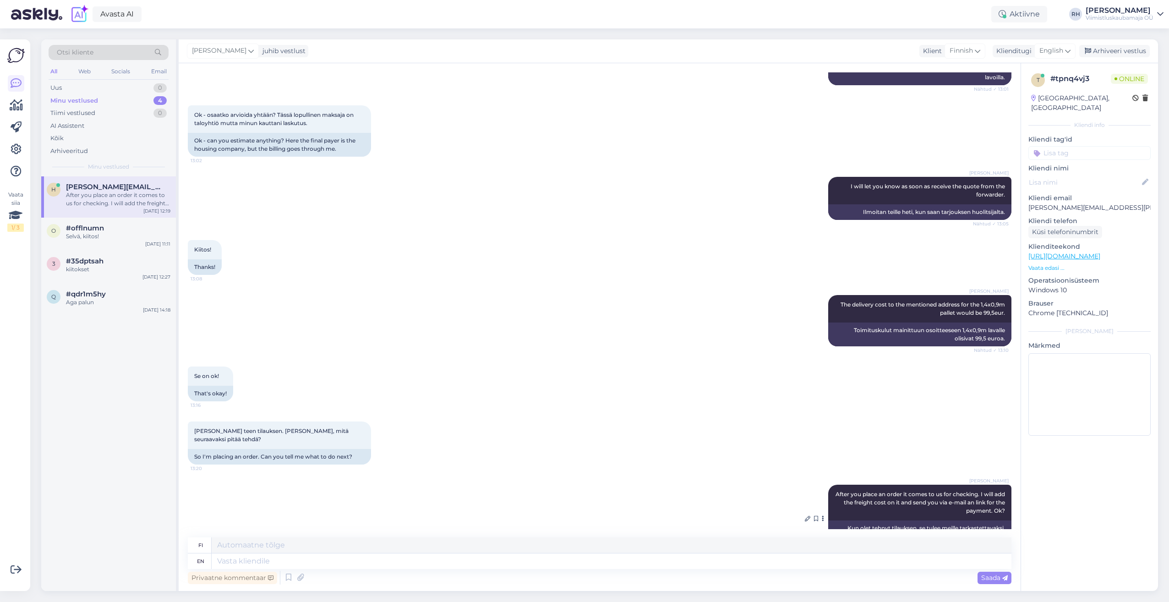
drag, startPoint x: 939, startPoint y: 503, endPoint x: 992, endPoint y: 505, distance: 53.2
click at [992, 521] on div "Kun olet tehnyt tilauksen, se tulee meille tarkastettavaksi. Lisään siihen raht…" at bounding box center [919, 537] width 183 height 32
drag, startPoint x: 992, startPoint y: 505, endPoint x: 938, endPoint y: 512, distance: 54.6
click at [938, 521] on div "Kun olet tehnyt tilauksen, se tulee meille tarkastettavaksi. Lisään siihen raht…" at bounding box center [919, 537] width 183 height 32
drag, startPoint x: 954, startPoint y: 511, endPoint x: 991, endPoint y: 511, distance: 37.1
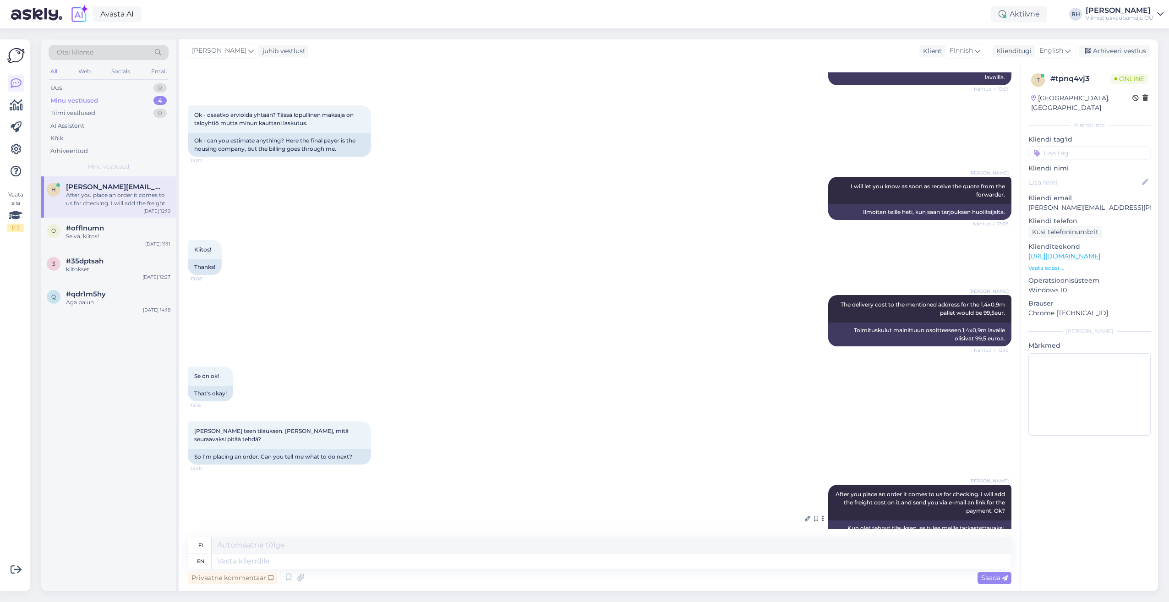
click at [991, 521] on div "Kun olet tehnyt tilauksen, se tulee meille tarkastettavaksi. Lisään siihen raht…" at bounding box center [919, 537] width 183 height 32
drag, startPoint x: 991, startPoint y: 511, endPoint x: 973, endPoint y: 516, distance: 18.8
click at [973, 521] on div "Kun olet tehnyt tilauksen, se tulee meille tarkastettavaksi. Lisään siihen raht…" at bounding box center [919, 537] width 183 height 32
click at [985, 521] on div "Kun olet tehnyt tilauksen, se tulee meille tarkastettavaksi. Lisään siihen raht…" at bounding box center [919, 537] width 183 height 32
click at [997, 521] on div "Kun olet tehnyt tilauksen, se tulee meille tarkastettavaksi. Lisään siihen raht…" at bounding box center [919, 537] width 183 height 32
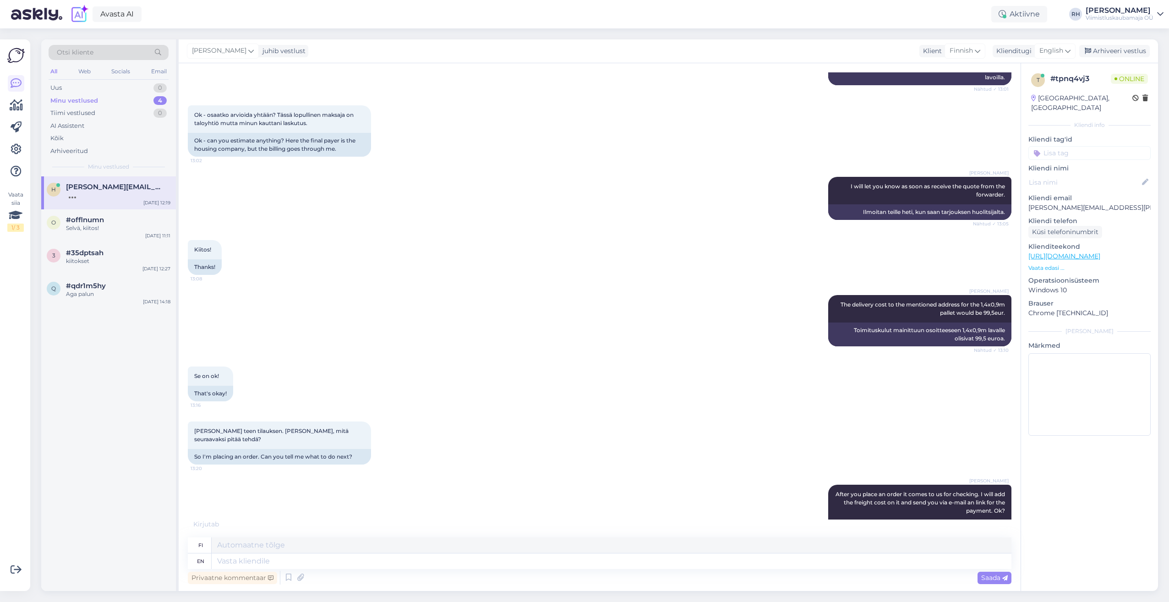
scroll to position [984, 0]
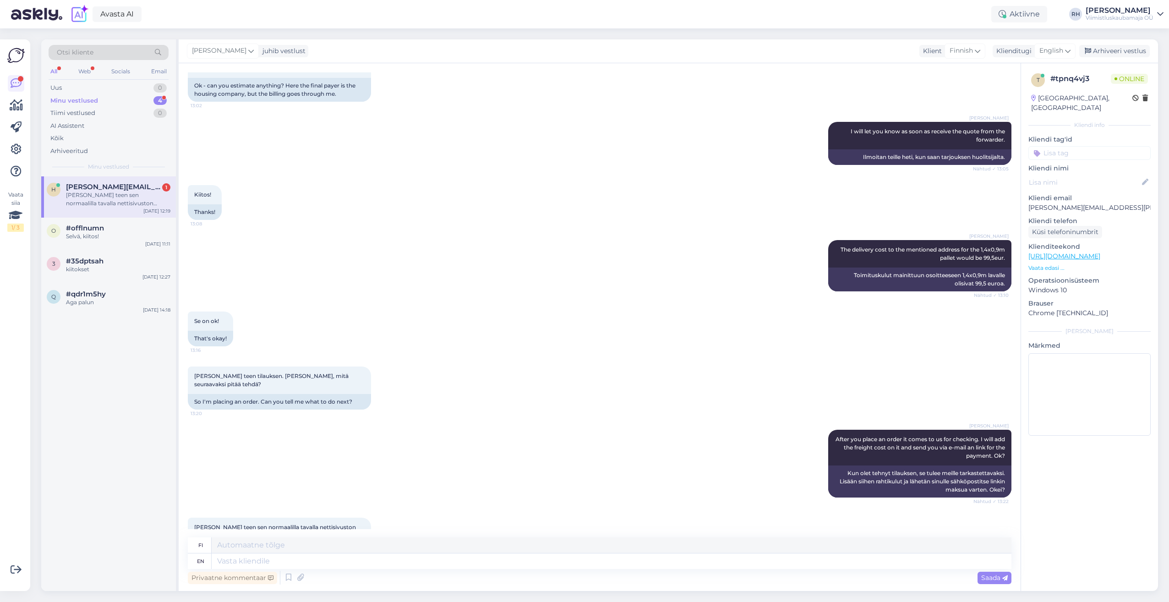
click at [110, 202] on div "[PERSON_NAME] teen sen normaalilla tavalla nettisivuston kautta?" at bounding box center [118, 199] width 104 height 16
click at [236, 562] on textarea at bounding box center [612, 562] width 800 height 16
click at [994, 575] on span "Saada" at bounding box center [995, 578] width 27 height 8
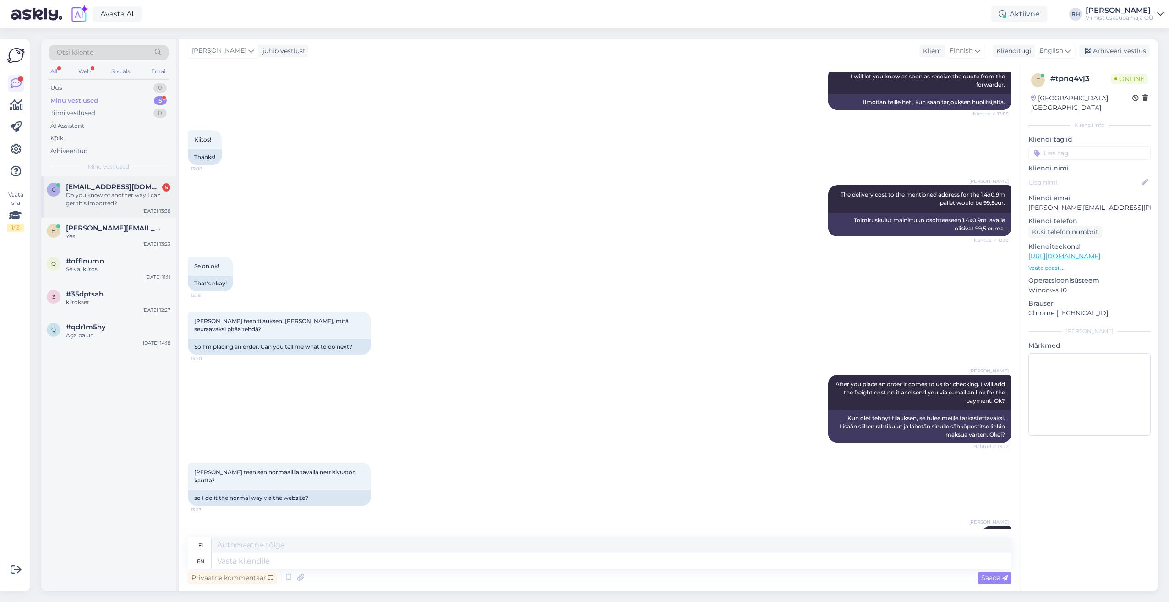
click at [130, 192] on div "Do you know of another way I can get this imported?" at bounding box center [118, 199] width 104 height 16
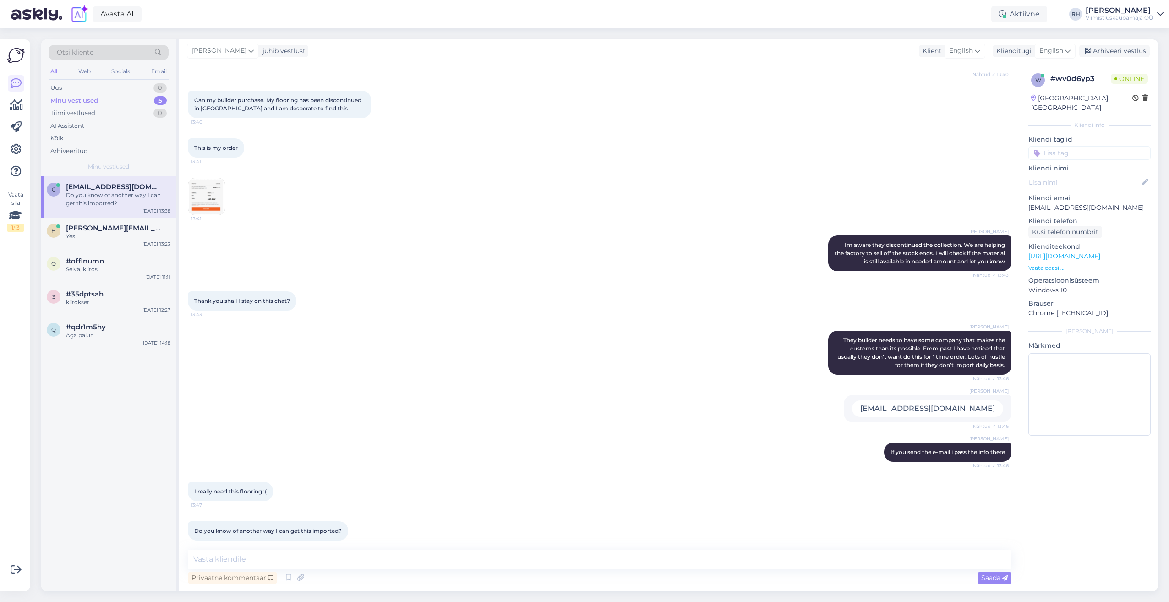
scroll to position [157, 0]
click at [248, 560] on textarea at bounding box center [600, 559] width 824 height 19
click at [308, 554] on textarea "Unfortunately I" at bounding box center [600, 559] width 824 height 19
drag, startPoint x: 270, startPoint y: 556, endPoint x: 265, endPoint y: 564, distance: 8.9
click at [315, 562] on textarea "Unfortunately we don't know." at bounding box center [600, 559] width 824 height 19
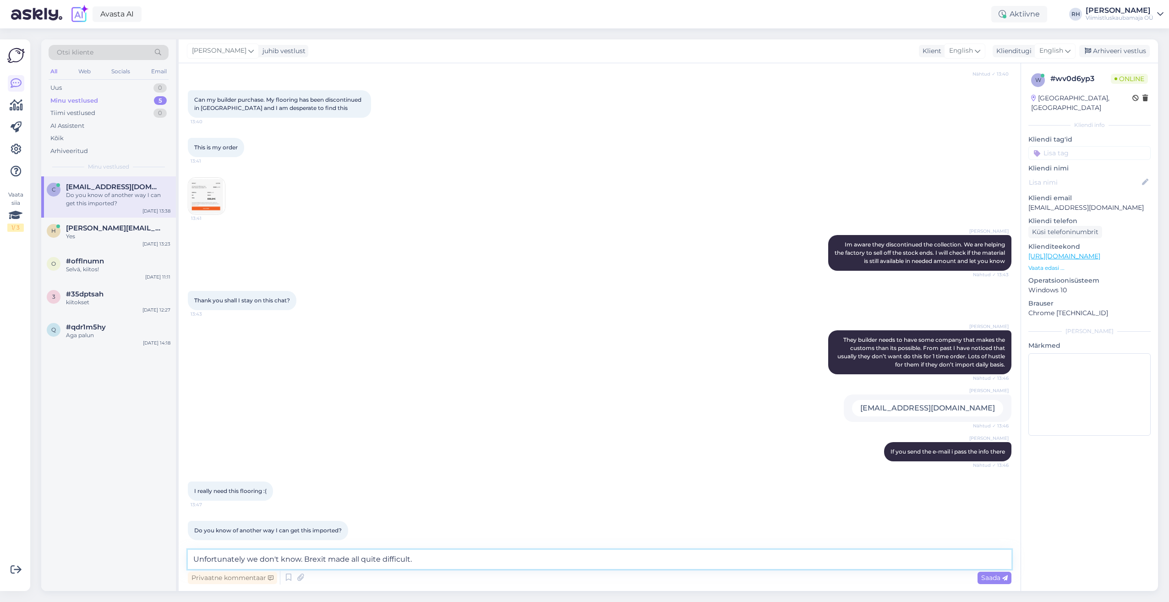
click at [351, 555] on textarea "Unfortunately we don't know. Brexit made all quite difficult." at bounding box center [600, 559] width 824 height 19
click at [979, 580] on div "Saada" at bounding box center [995, 578] width 34 height 12
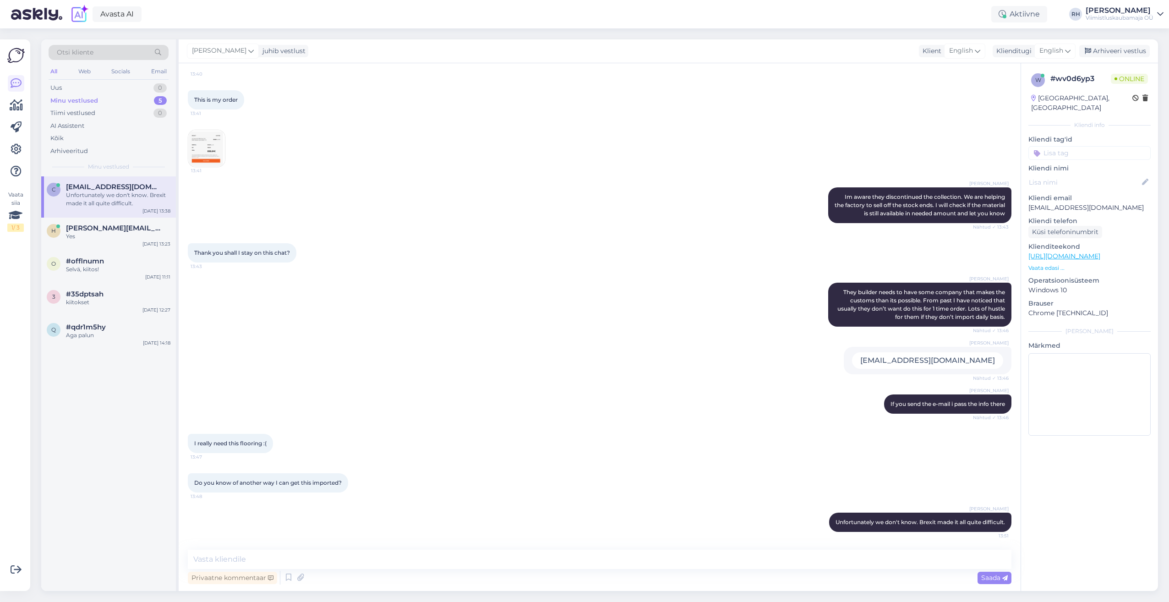
drag, startPoint x: 194, startPoint y: 477, endPoint x: 373, endPoint y: 475, distance: 179.2
click at [373, 475] on div "Do you know of another way I can get this imported? 13:48" at bounding box center [600, 482] width 824 height 39
click at [374, 475] on div "Do you know of another way I can get this imported? 13:48" at bounding box center [600, 482] width 824 height 39
click at [379, 508] on div "Rivo Hiis Unfortunately we don't know. Brexit made it all quite difficult. 13:51" at bounding box center [600, 522] width 824 height 39
drag, startPoint x: 341, startPoint y: 477, endPoint x: 212, endPoint y: 425, distance: 139.0
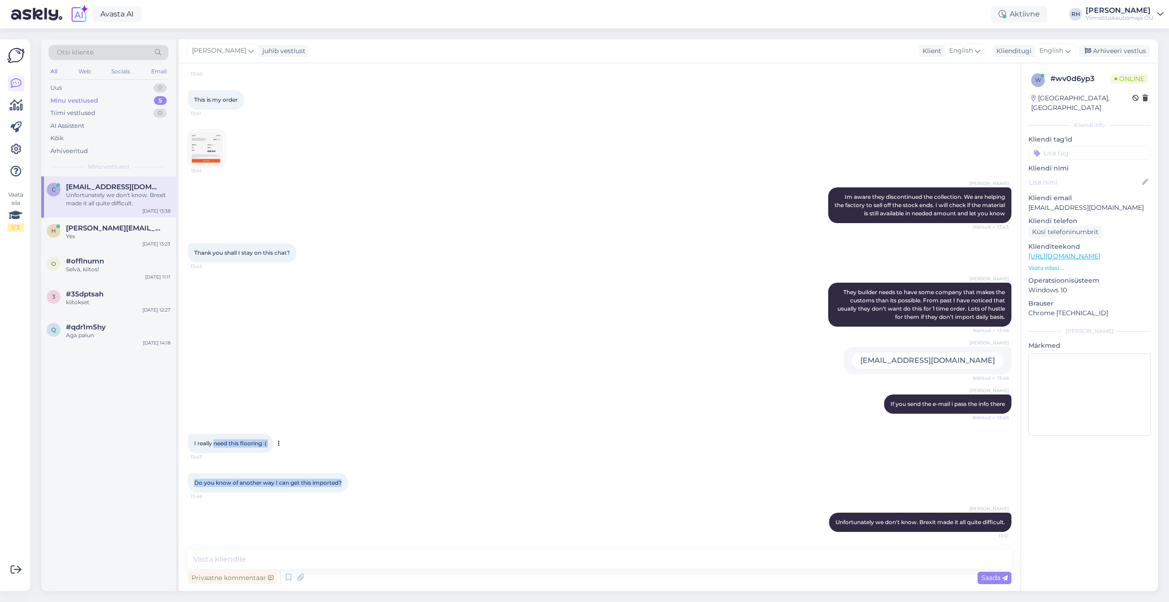
click at [213, 425] on div "Vestlus algas [DATE] Hi do you deliver to [GEOGRAPHIC_DATA]? 13:38 Rivo Hiis Hi…" at bounding box center [604, 306] width 832 height 469
click at [501, 357] on div "Rivo Hiis [EMAIL_ADDRESS][DOMAIN_NAME] Nähtud ✓ 13:46" at bounding box center [600, 361] width 824 height 48
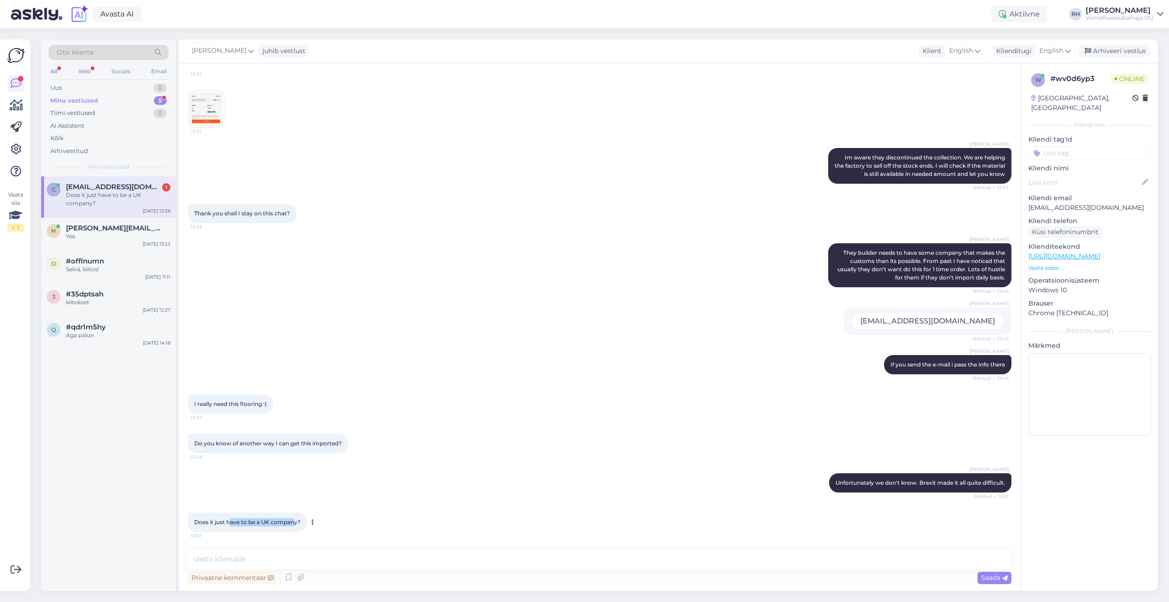
drag, startPoint x: 230, startPoint y: 521, endPoint x: 293, endPoint y: 520, distance: 62.8
click at [293, 520] on span "Does it just have to be a UK company?" at bounding box center [247, 522] width 106 height 7
drag, startPoint x: 293, startPoint y: 520, endPoint x: 241, endPoint y: 523, distance: 52.4
click at [241, 523] on span "Does it just have to be a UK company?" at bounding box center [247, 522] width 106 height 7
click at [234, 520] on span "Does it just have to be a UK company?" at bounding box center [247, 522] width 106 height 7
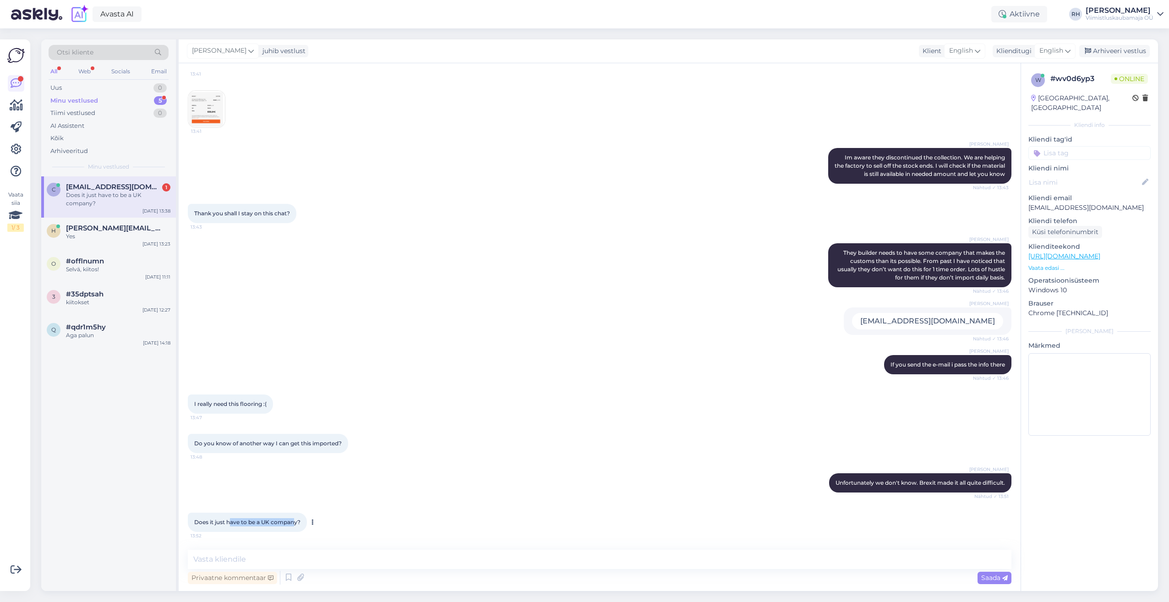
click at [234, 520] on span "Does it just have to be a UK company?" at bounding box center [247, 522] width 106 height 7
drag, startPoint x: 234, startPoint y: 520, endPoint x: 237, endPoint y: 560, distance: 40.5
click at [237, 560] on textarea at bounding box center [600, 559] width 824 height 19
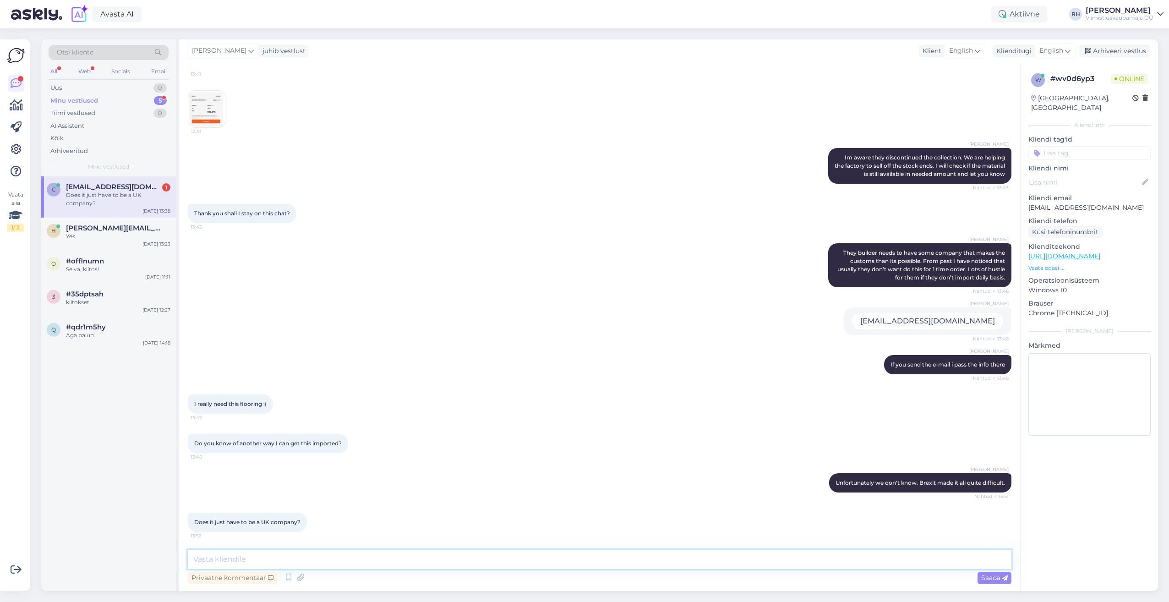
click at [302, 563] on textarea at bounding box center [600, 559] width 824 height 19
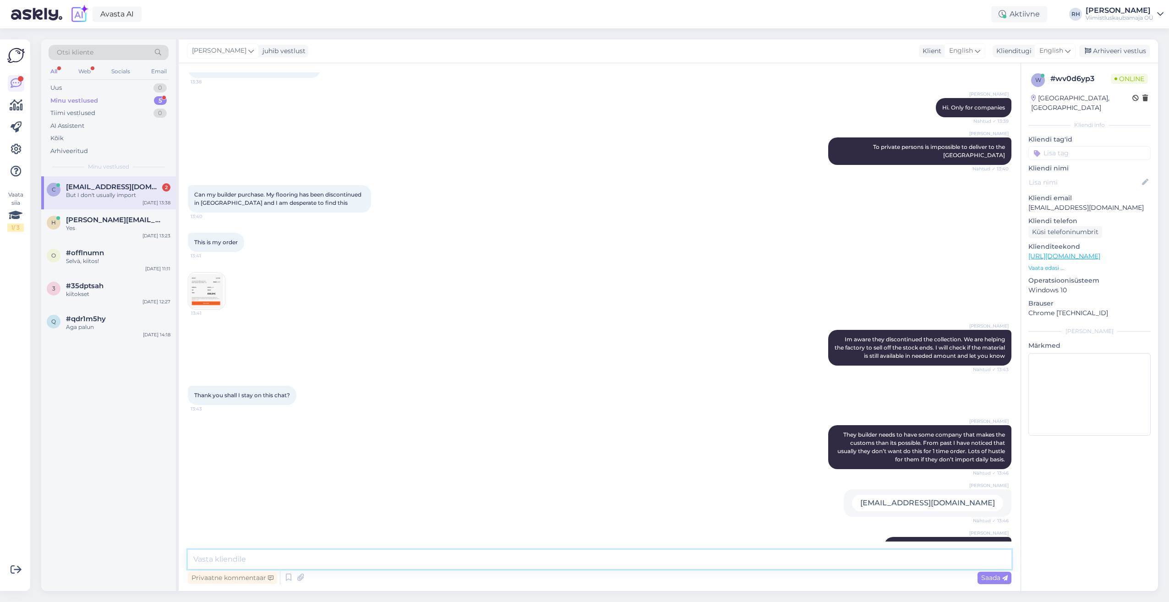
scroll to position [0, 0]
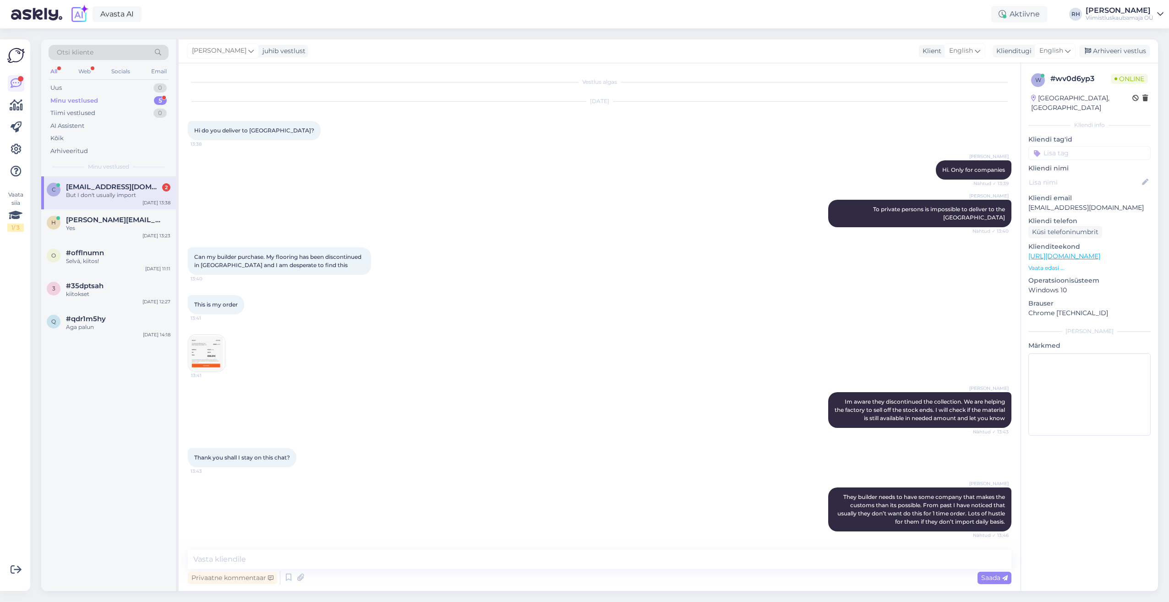
click at [211, 339] on img at bounding box center [206, 353] width 37 height 37
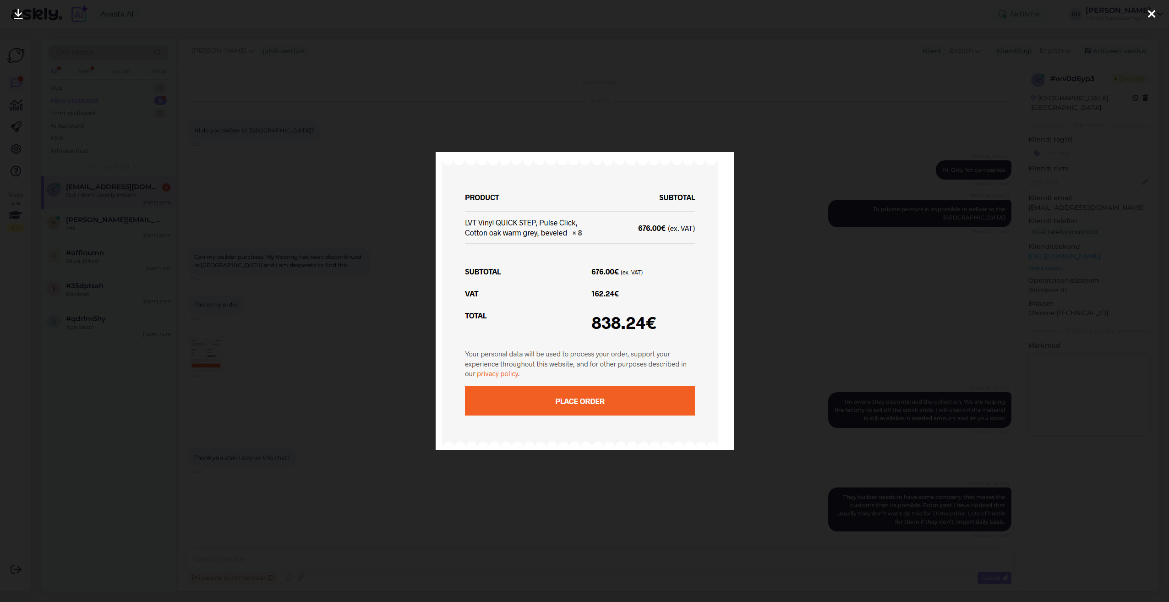
click at [826, 116] on div at bounding box center [584, 301] width 1169 height 602
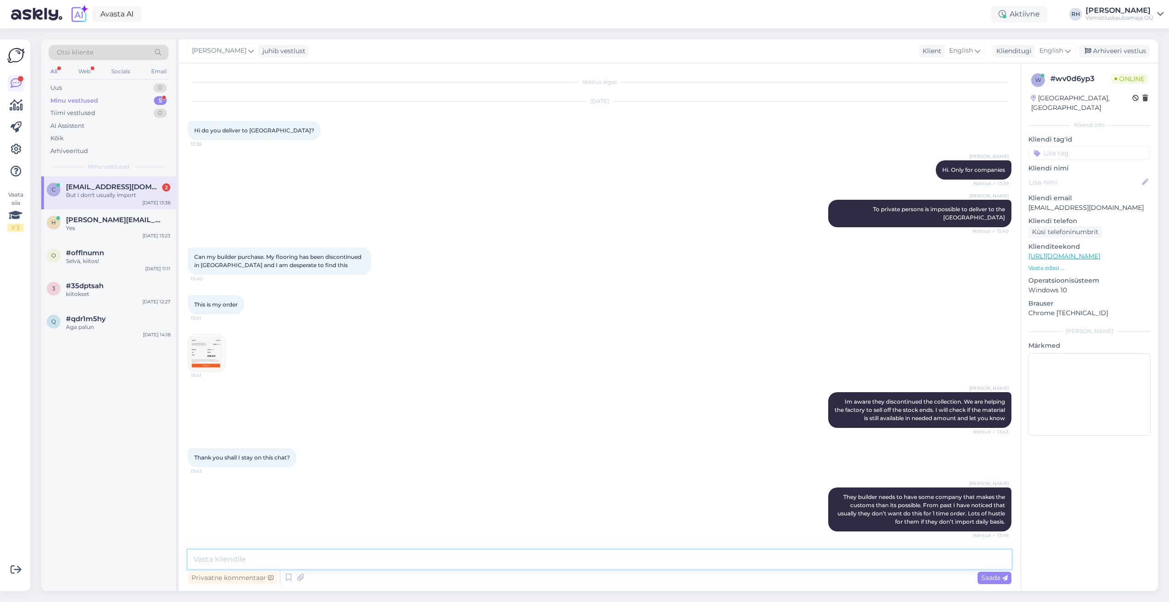
click at [230, 556] on textarea at bounding box center [600, 559] width 824 height 19
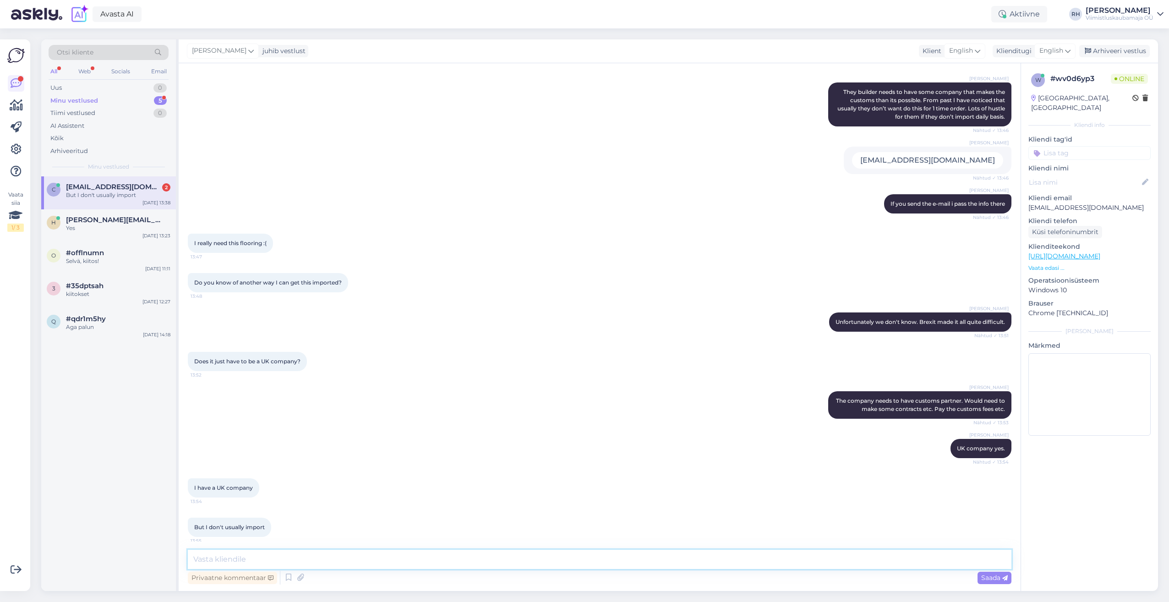
scroll to position [410, 0]
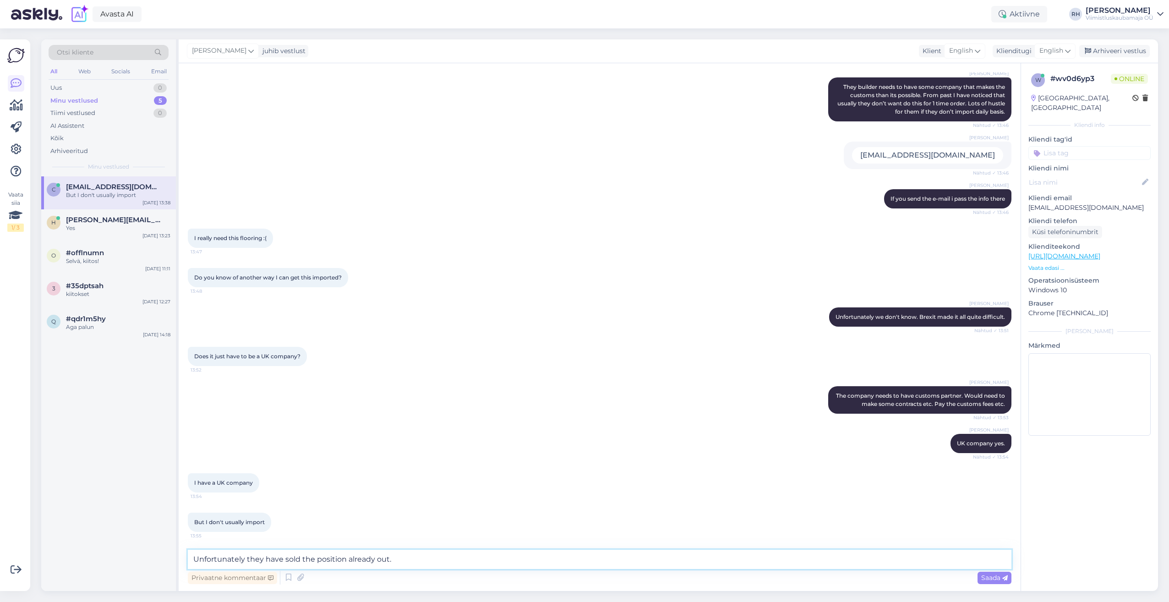
click at [407, 557] on textarea "Unfortunately they have sold the position already out." at bounding box center [600, 559] width 824 height 19
click at [496, 558] on textarea "Unfortunately they have sold the position already out. Please check maybe some" at bounding box center [600, 559] width 824 height 19
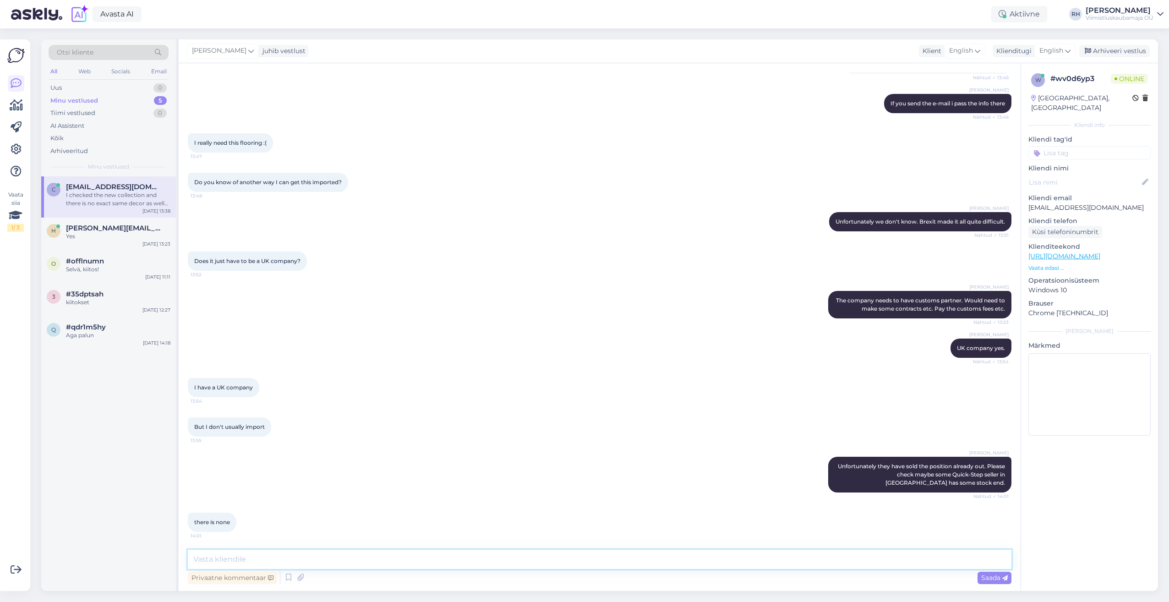
scroll to position [553, 0]
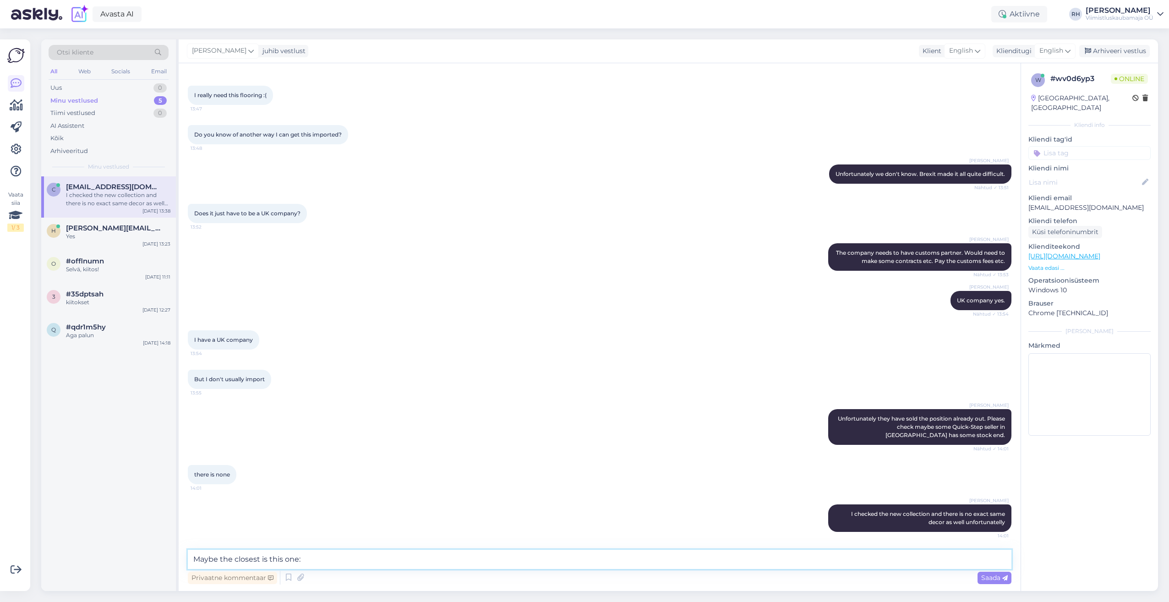
paste textarea "[URL][DOMAIN_NAME]"
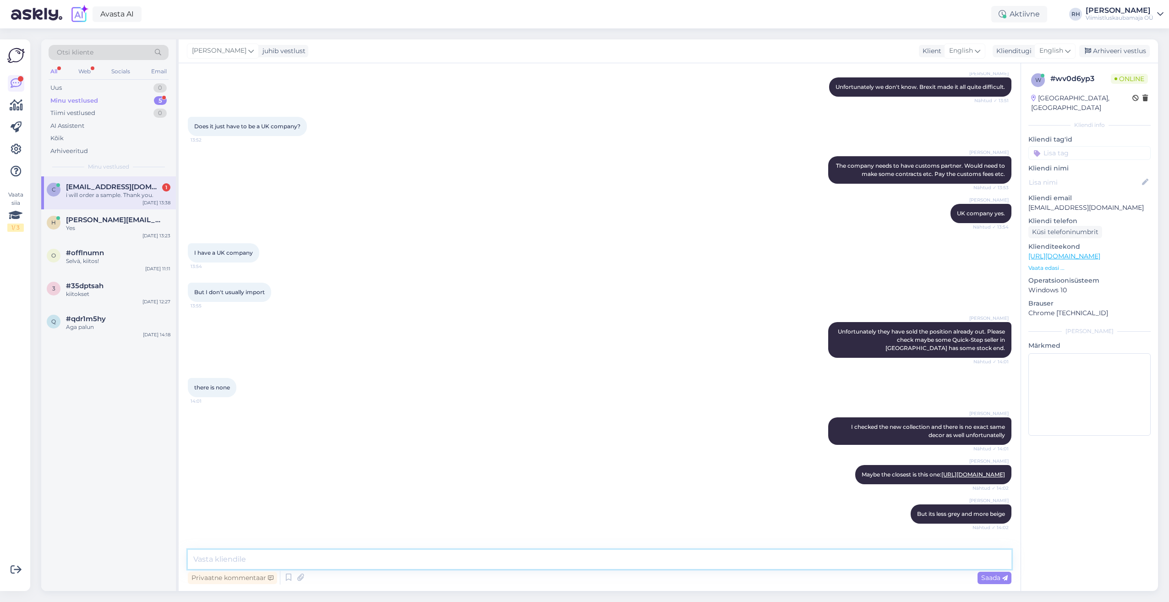
scroll to position [680, 0]
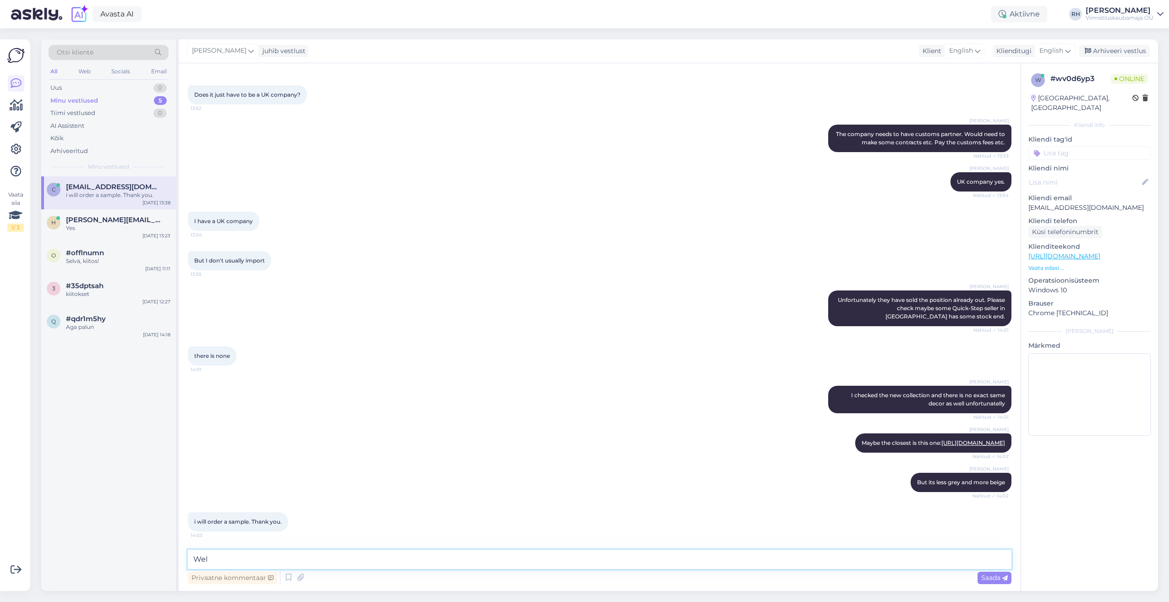
click at [582, 554] on textarea "Wel" at bounding box center [600, 559] width 824 height 19
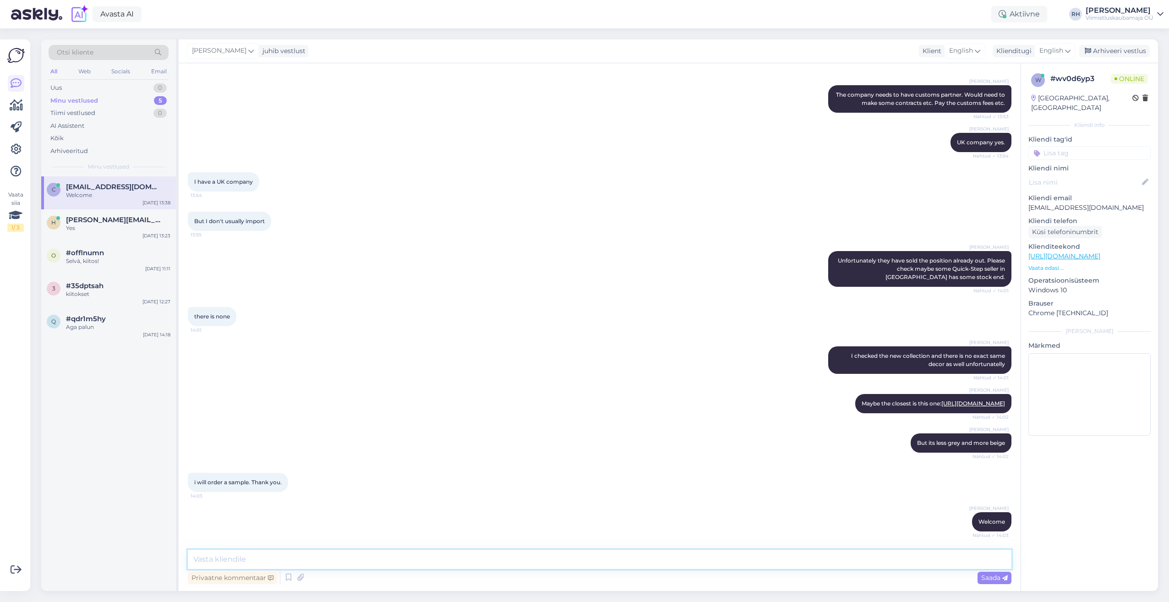
scroll to position [767, 0]
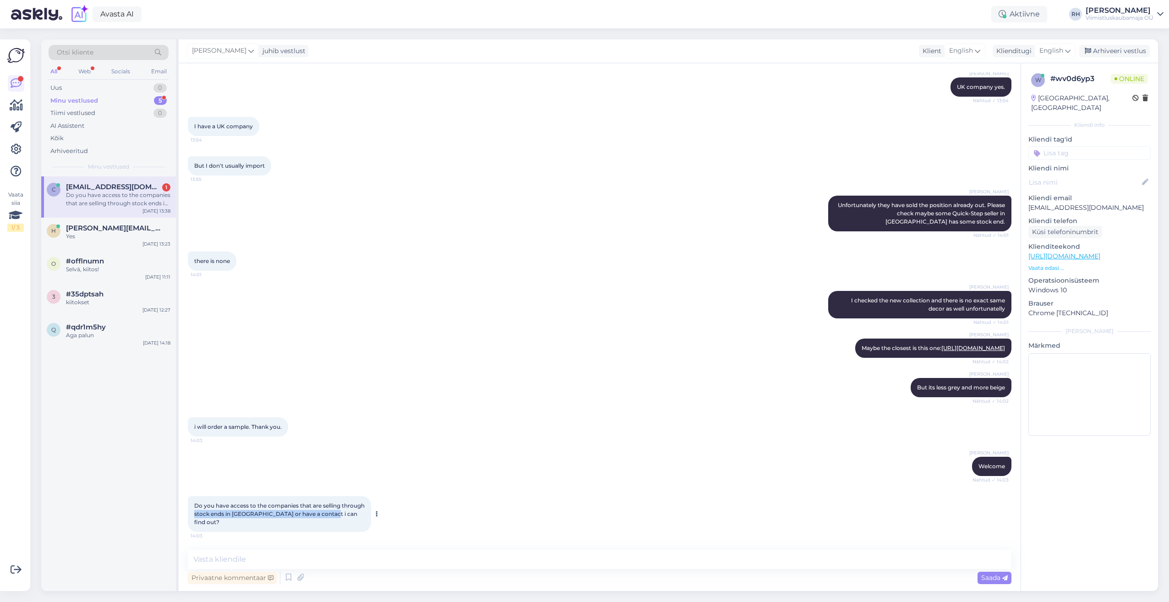
drag, startPoint x: 218, startPoint y: 521, endPoint x: 348, endPoint y: 525, distance: 130.2
click at [348, 525] on div "Do you have access to the companies that are selling through stock ends in [GEO…" at bounding box center [279, 514] width 183 height 36
drag, startPoint x: 348, startPoint y: 525, endPoint x: 321, endPoint y: 521, distance: 27.8
click at [321, 521] on span "Do you have access to the companies that are selling through stock ends in [GEO…" at bounding box center [280, 513] width 172 height 23
click at [294, 513] on span "Do you have access to the companies that are selling through stock ends in [GEO…" at bounding box center [280, 513] width 172 height 23
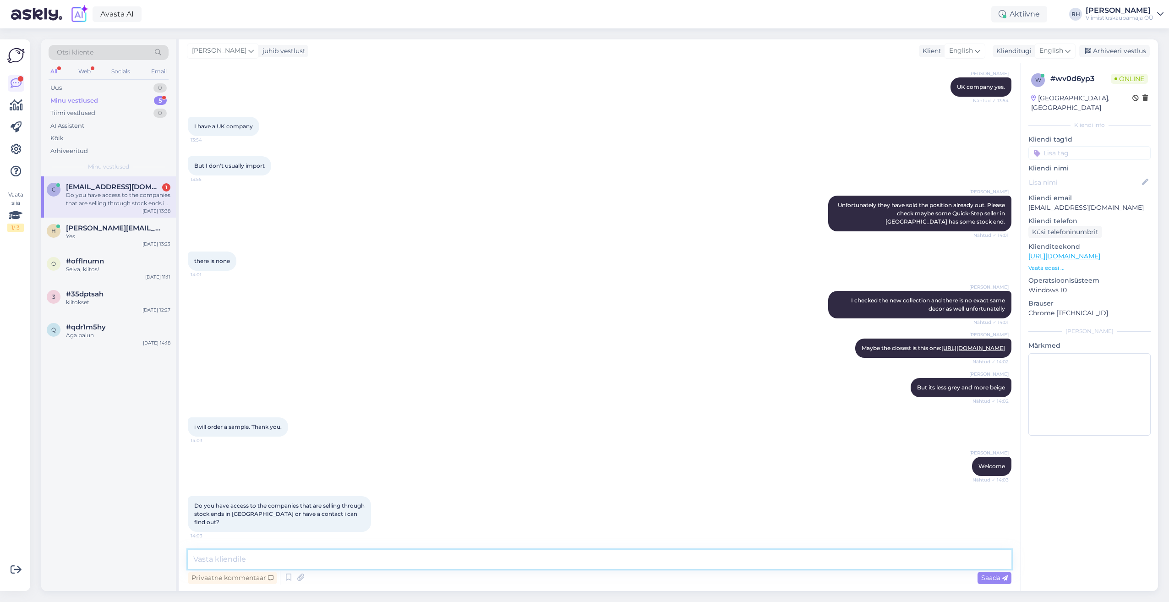
click at [282, 563] on textarea at bounding box center [600, 559] width 824 height 19
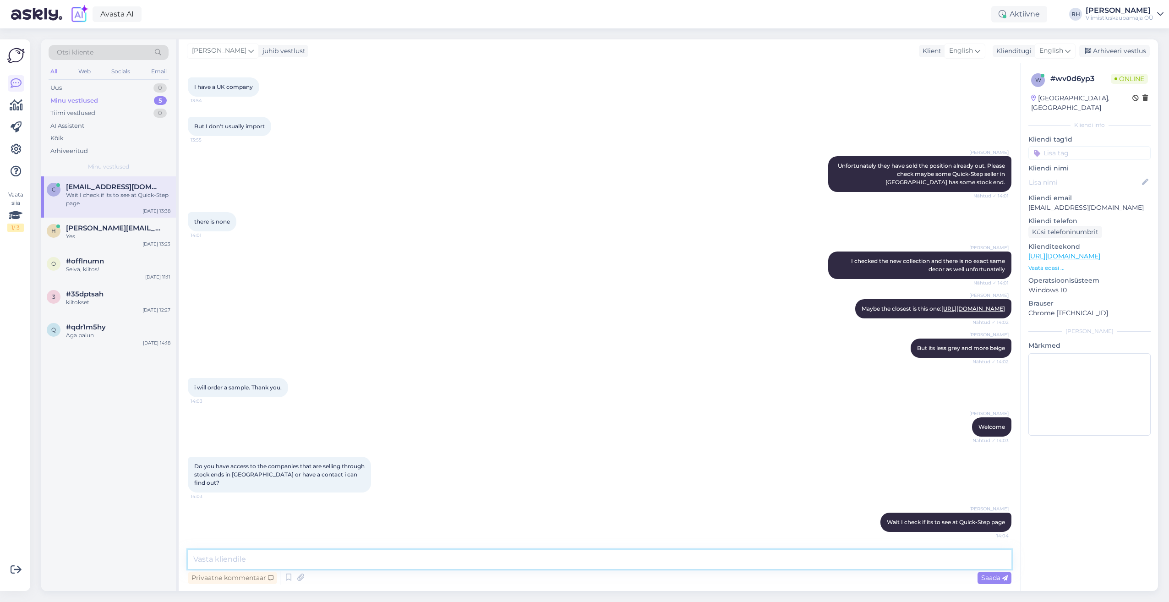
click at [230, 555] on textarea at bounding box center [600, 559] width 824 height 19
paste textarea "[URL][DOMAIN_NAME]"
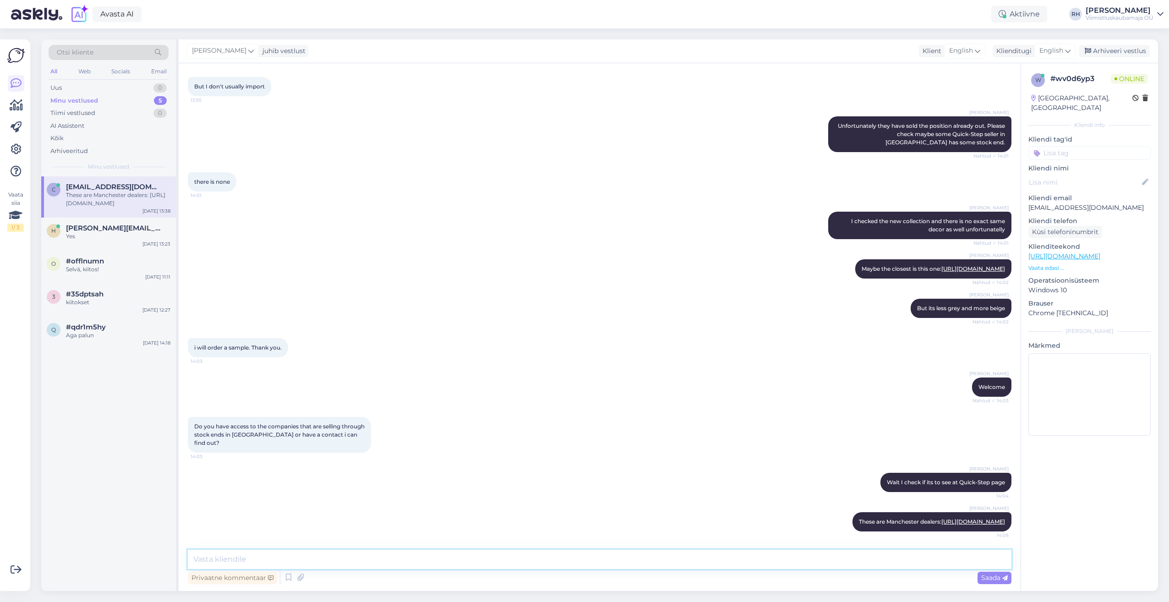
click at [217, 564] on textarea at bounding box center [600, 559] width 824 height 19
click at [984, 579] on span "Saada" at bounding box center [995, 578] width 27 height 8
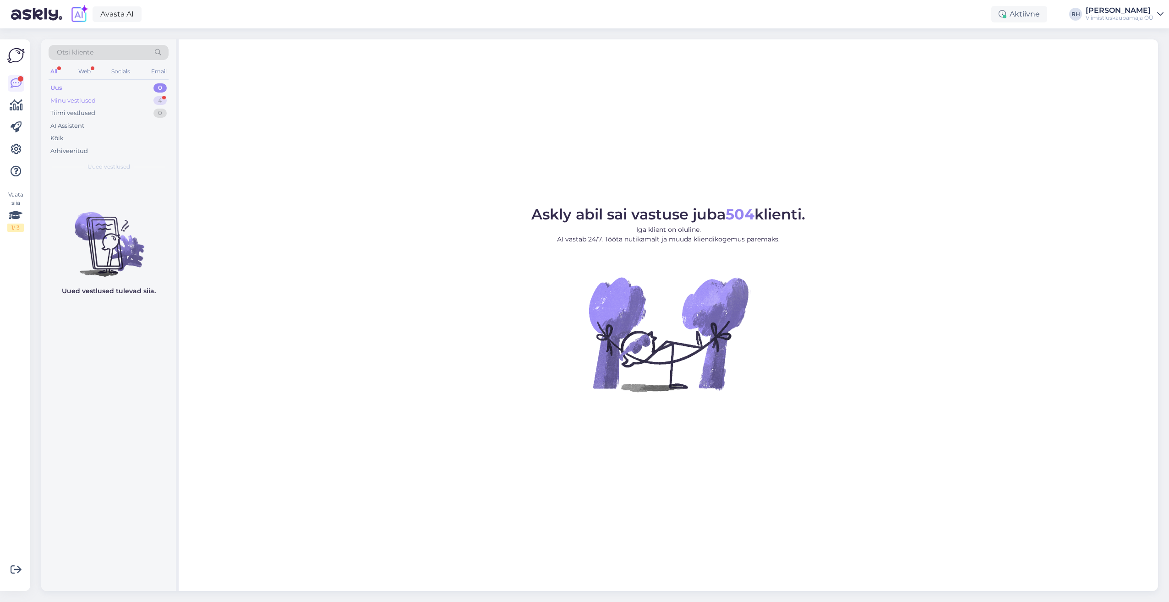
click at [121, 103] on div "Minu vestlused 4" at bounding box center [109, 100] width 120 height 13
click at [92, 86] on div "Uus 0" at bounding box center [109, 88] width 120 height 13
click at [94, 98] on div "Minu vestlused" at bounding box center [72, 100] width 45 height 9
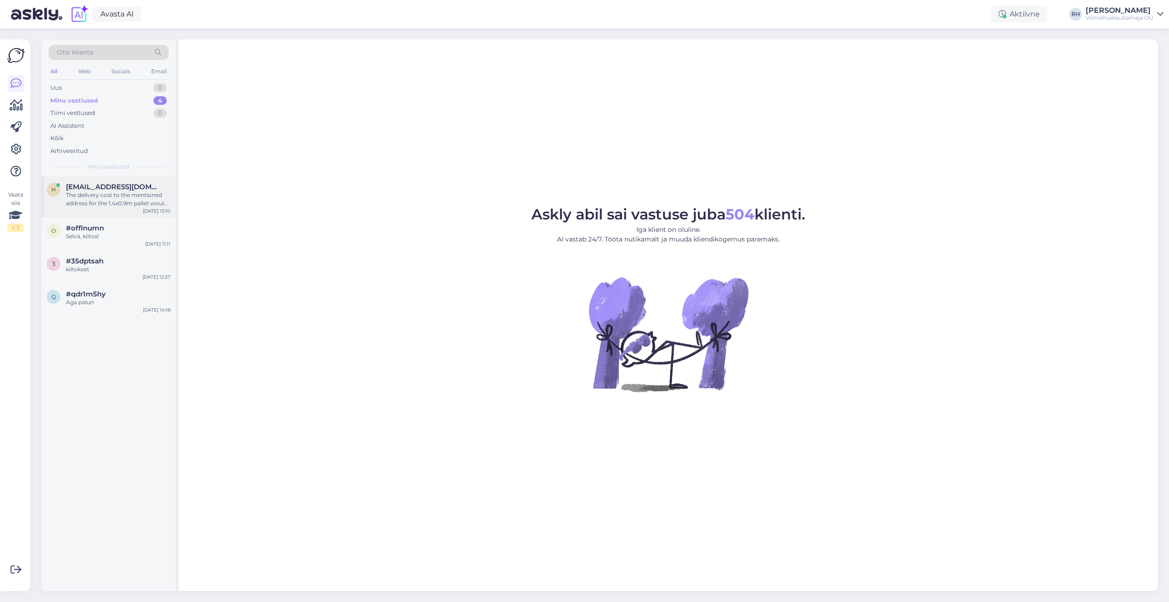
click at [140, 199] on div "The delivery cost to the mentioned address for the 1,4x0,9m pallet would be 99,…" at bounding box center [118, 199] width 104 height 16
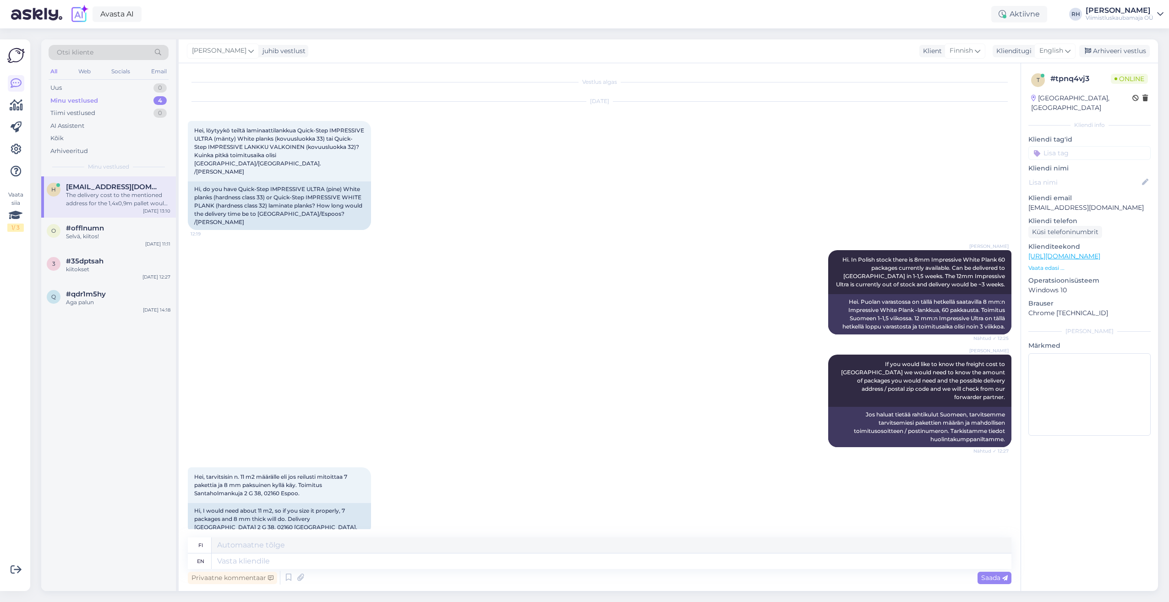
scroll to position [731, 0]
